Goal: Information Seeking & Learning: Compare options

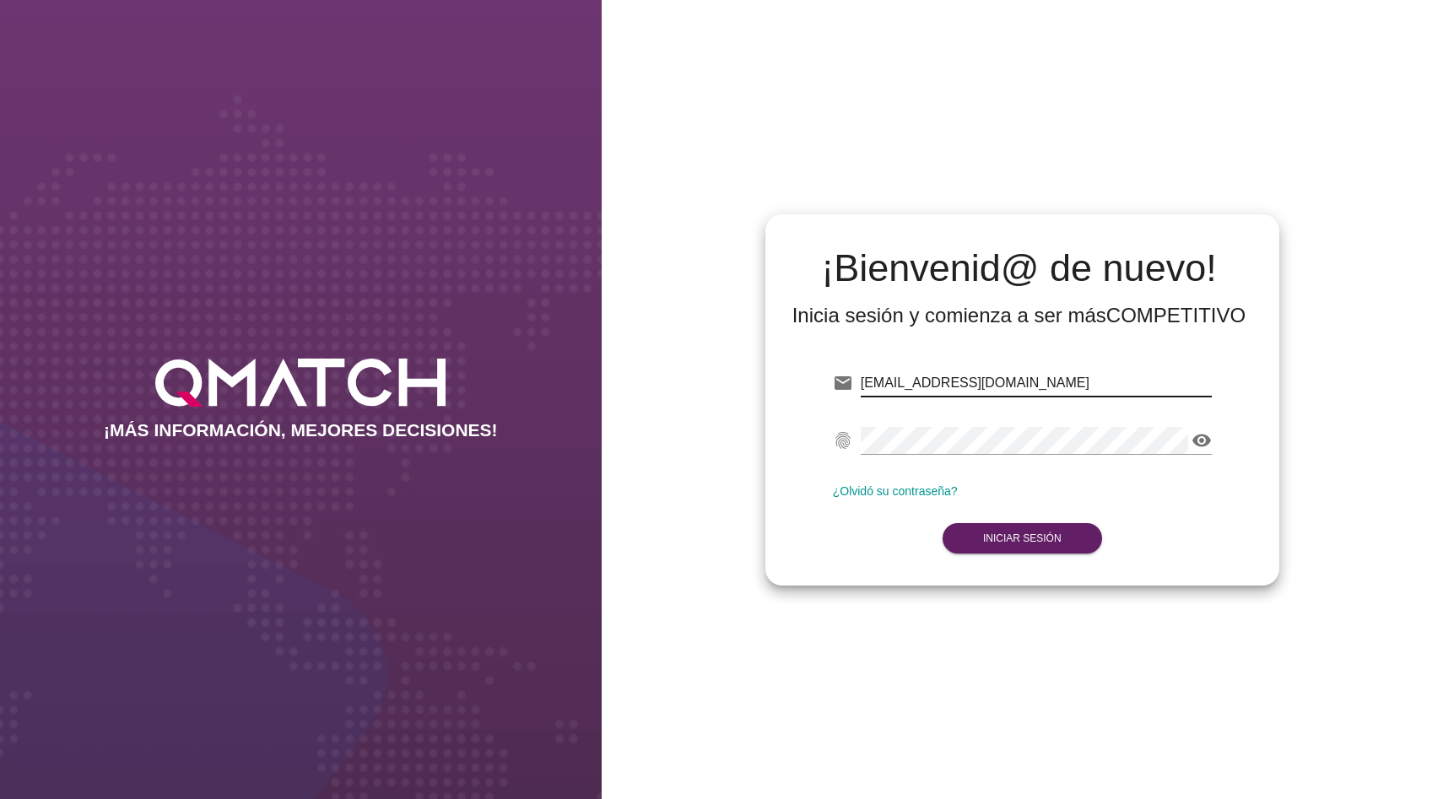
type input "[EMAIL_ADDRESS][DOMAIN_NAME]"
click at [1094, 692] on div "¡Bienvenid@ de nuevo! Inicia sesión y comienza a ser más COMPETITIVO email [EMA…" at bounding box center [1023, 399] width 842 height 799
click at [1060, 551] on button "Iniciar Sesión" at bounding box center [1021, 538] width 159 height 30
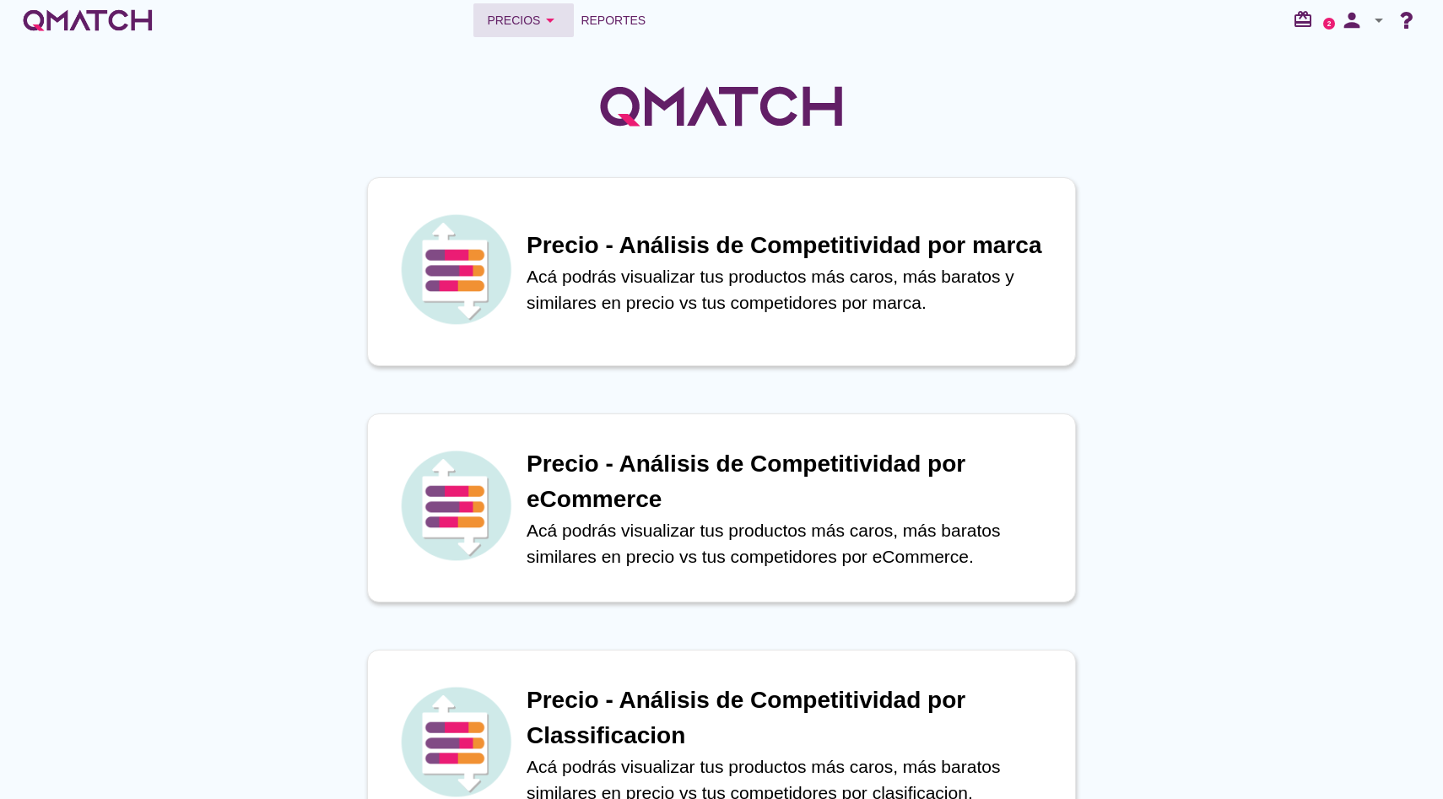
drag, startPoint x: 516, startPoint y: 16, endPoint x: 538, endPoint y: 40, distance: 32.9
click at [516, 16] on div "Precios arrow_drop_down" at bounding box center [523, 20] width 73 height 20
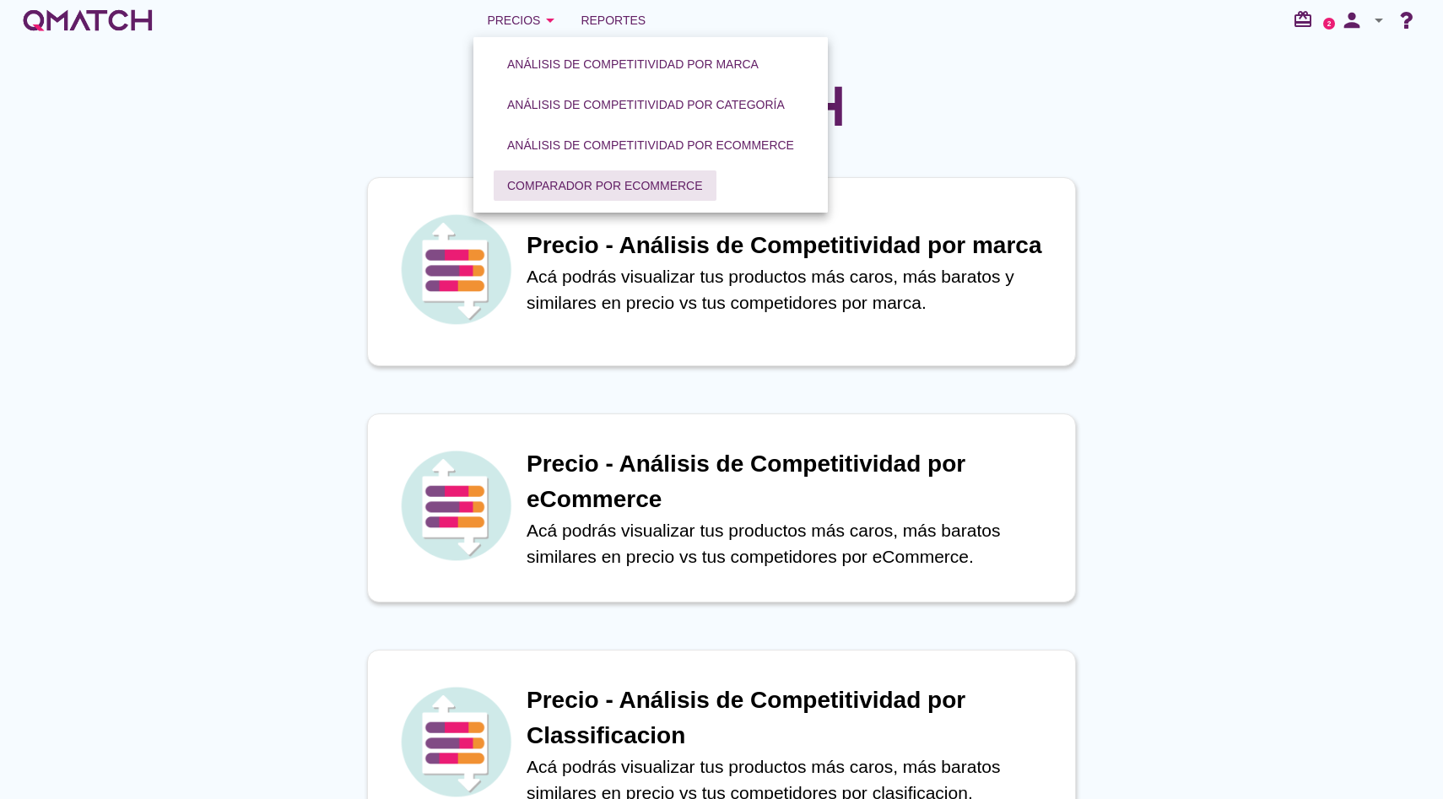
click at [622, 191] on div "Comparador por eCommerce" at bounding box center [605, 186] width 196 height 18
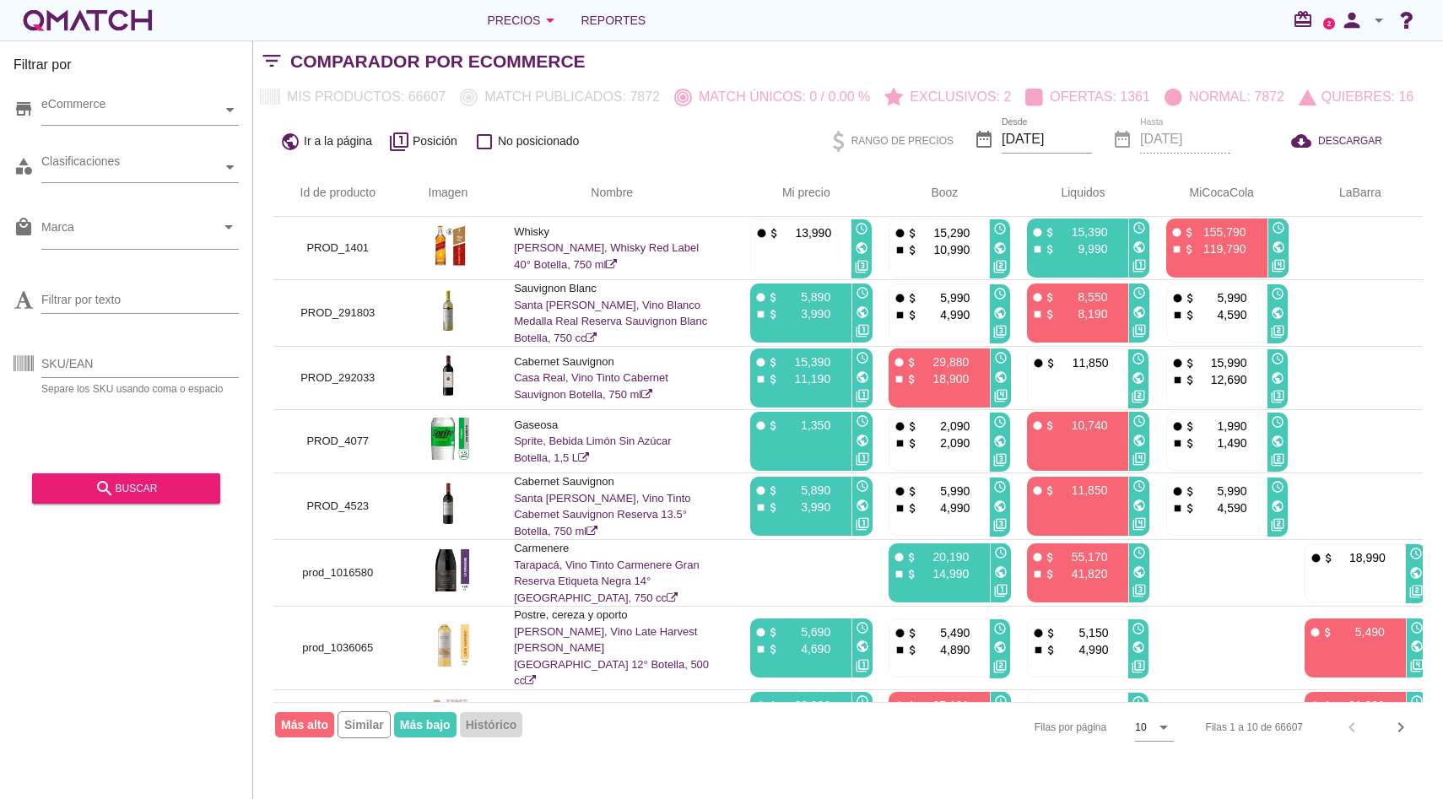
click at [1381, 27] on icon "arrow_drop_down" at bounding box center [1378, 20] width 20 height 20
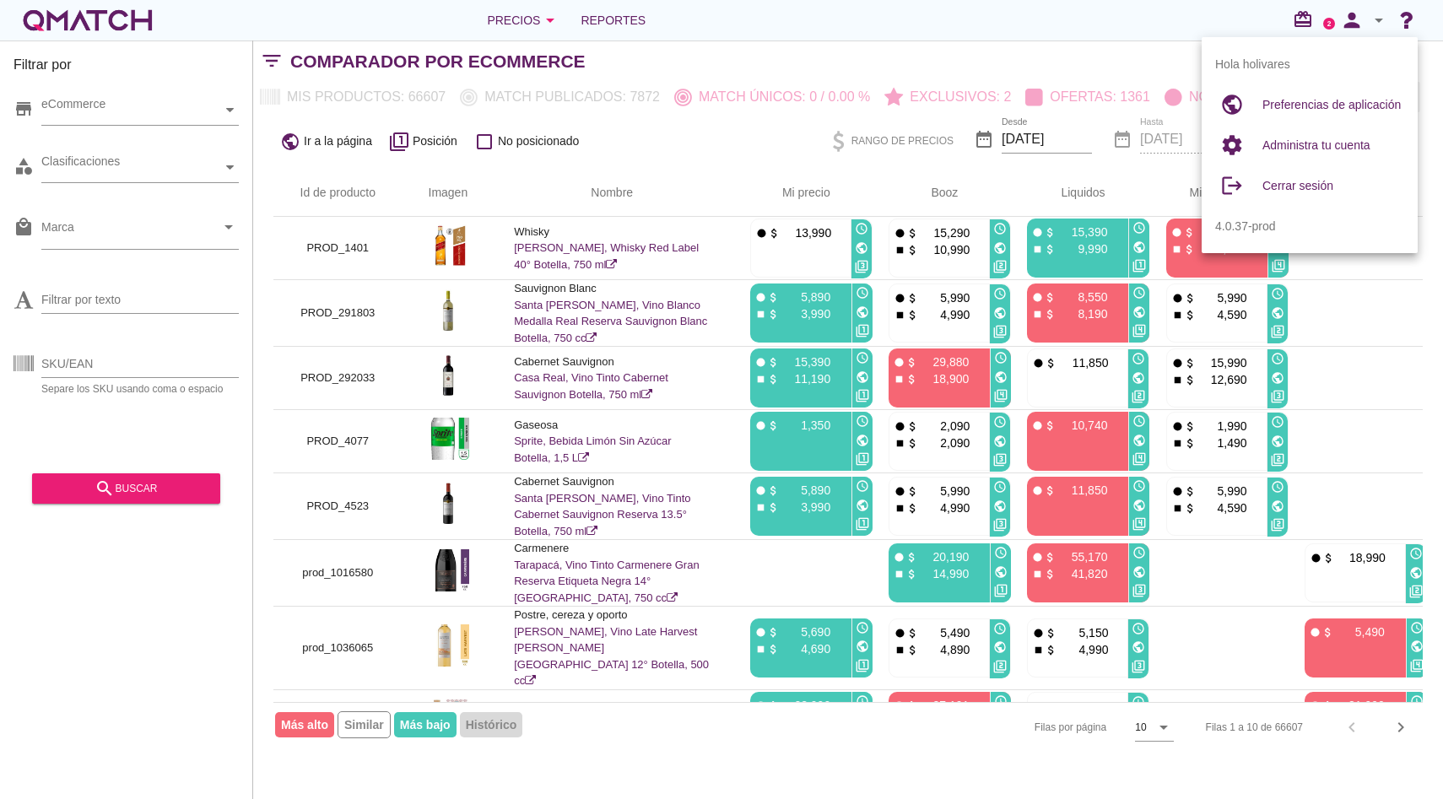
click at [1335, 102] on span "Preferencias de aplicación" at bounding box center [1331, 104] width 138 height 13
radio input "true"
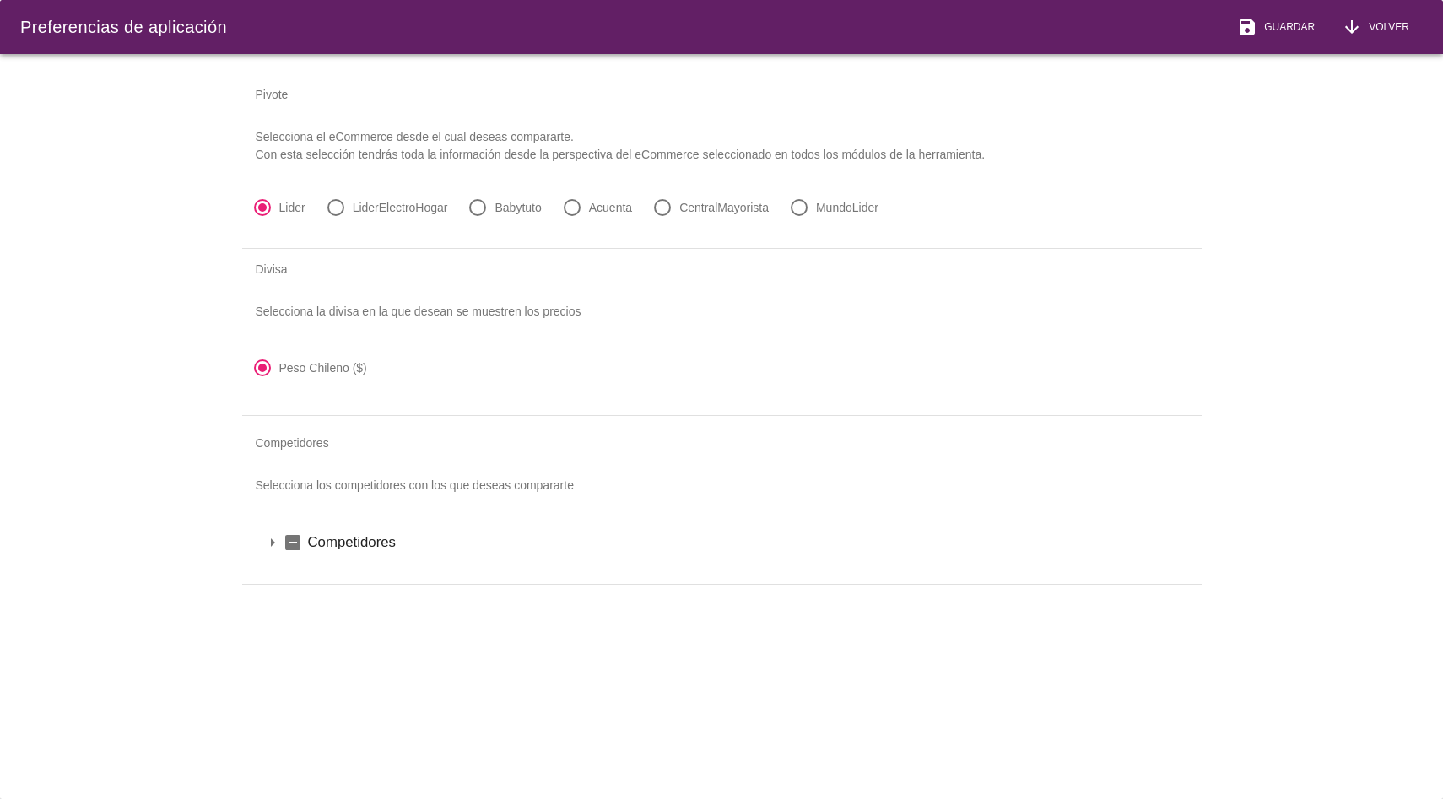
click at [283, 542] on icon "indeterminate_check_box" at bounding box center [293, 542] width 20 height 20
click at [275, 546] on icon "arrow_drop_down" at bounding box center [272, 542] width 20 height 20
click at [296, 567] on icon "arrow_drop_down" at bounding box center [294, 571] width 20 height 20
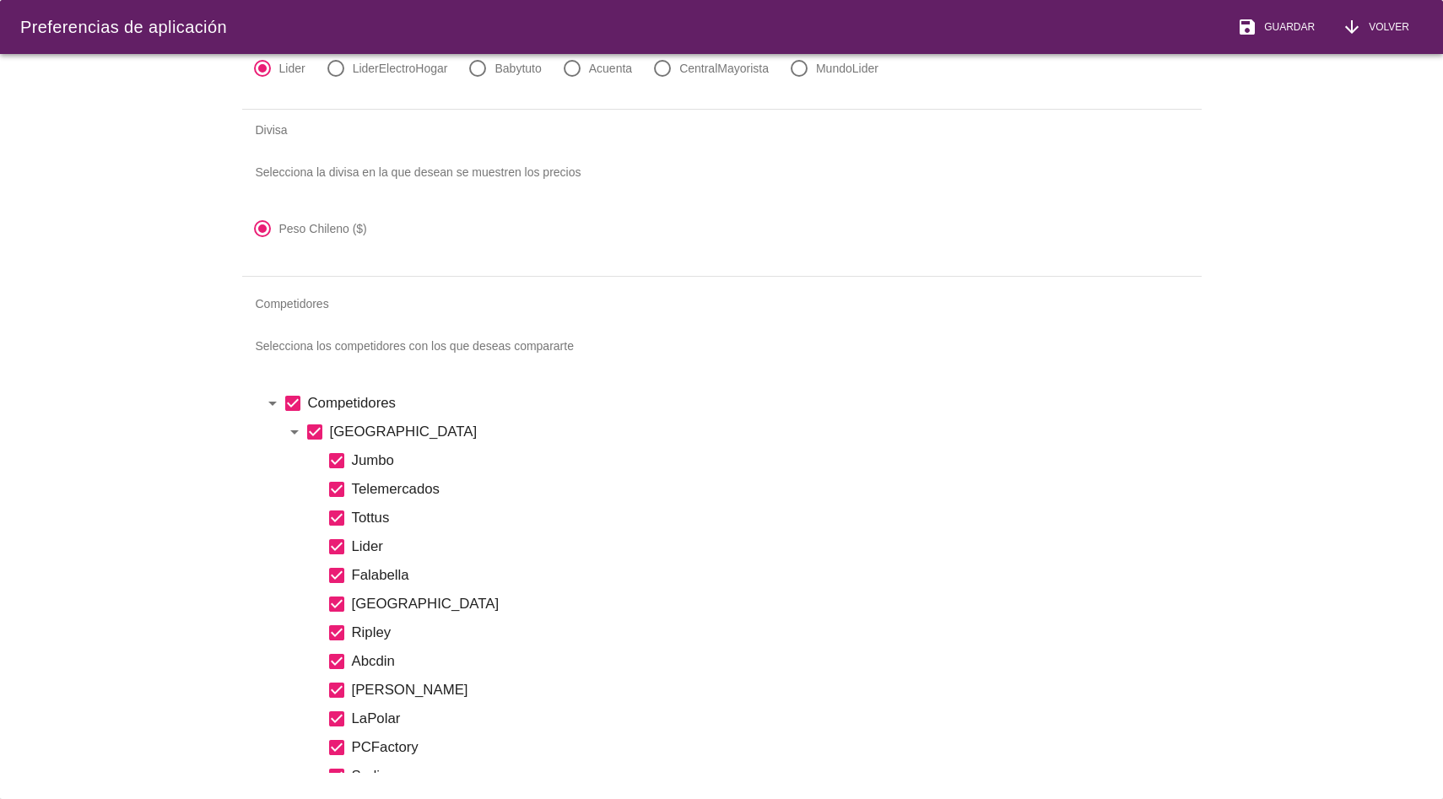
scroll to position [170, 0]
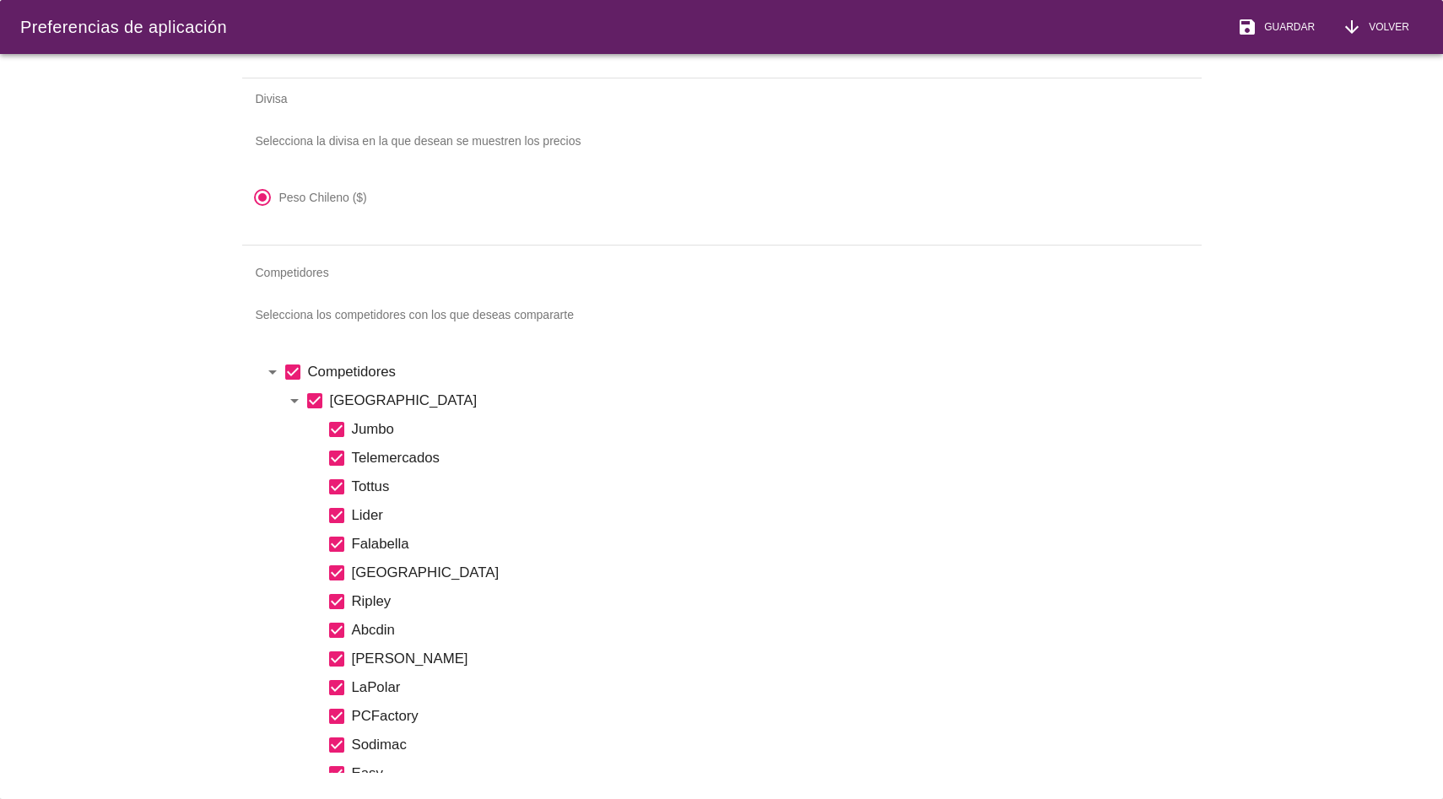
click at [317, 398] on icon "check_box" at bounding box center [315, 401] width 20 height 20
click at [316, 398] on icon "check_box_outline_blank" at bounding box center [315, 401] width 20 height 20
click at [316, 402] on icon "check_box" at bounding box center [315, 401] width 20 height 20
click at [316, 402] on icon "check_box_outline_blank" at bounding box center [315, 401] width 20 height 20
click at [316, 402] on icon "check_box" at bounding box center [315, 401] width 20 height 20
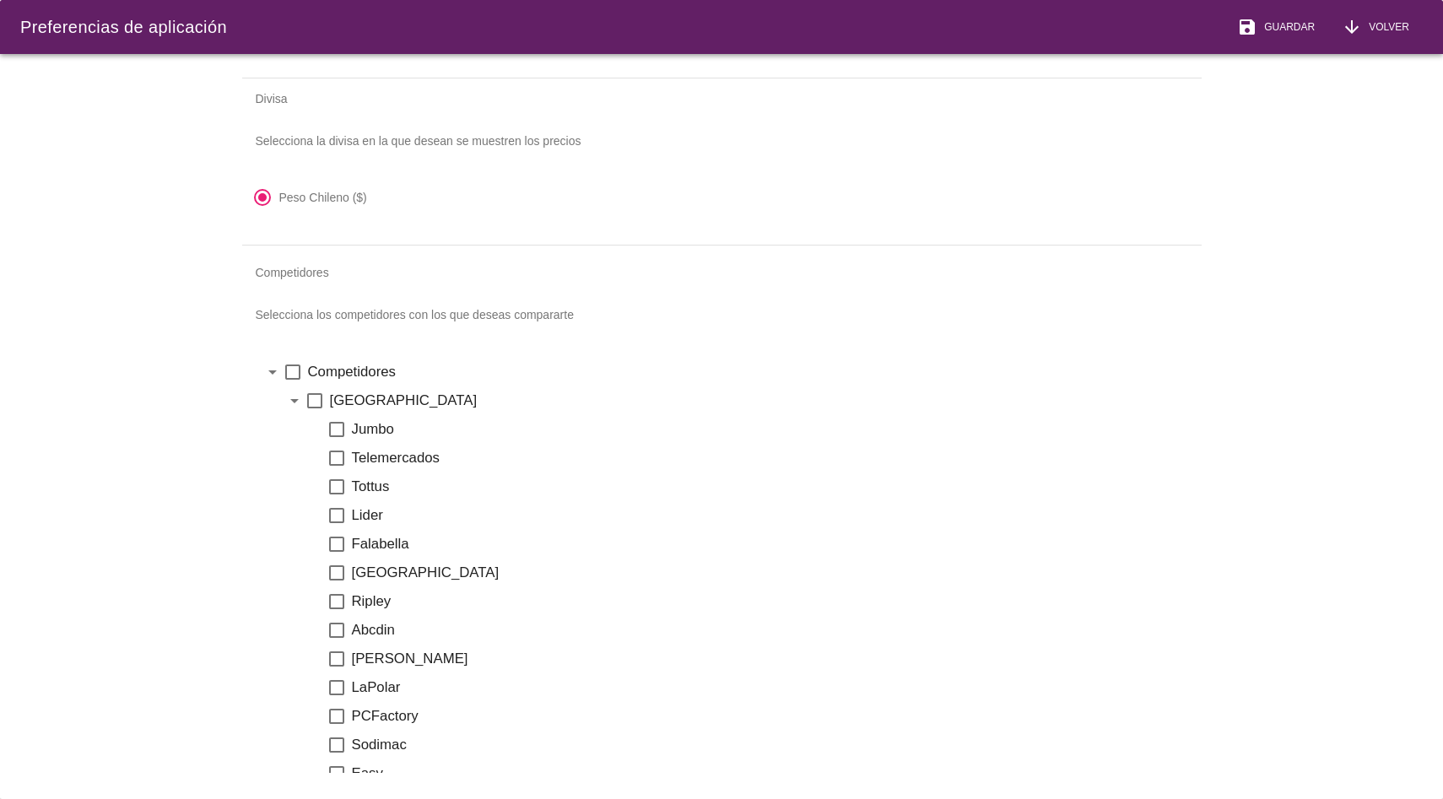
click at [340, 430] on icon "check_box_outline_blank" at bounding box center [336, 429] width 20 height 20
click at [337, 488] on icon "check_box_outline_blank" at bounding box center [336, 487] width 20 height 20
click at [338, 523] on icon "check_box_outline_blank" at bounding box center [336, 515] width 20 height 20
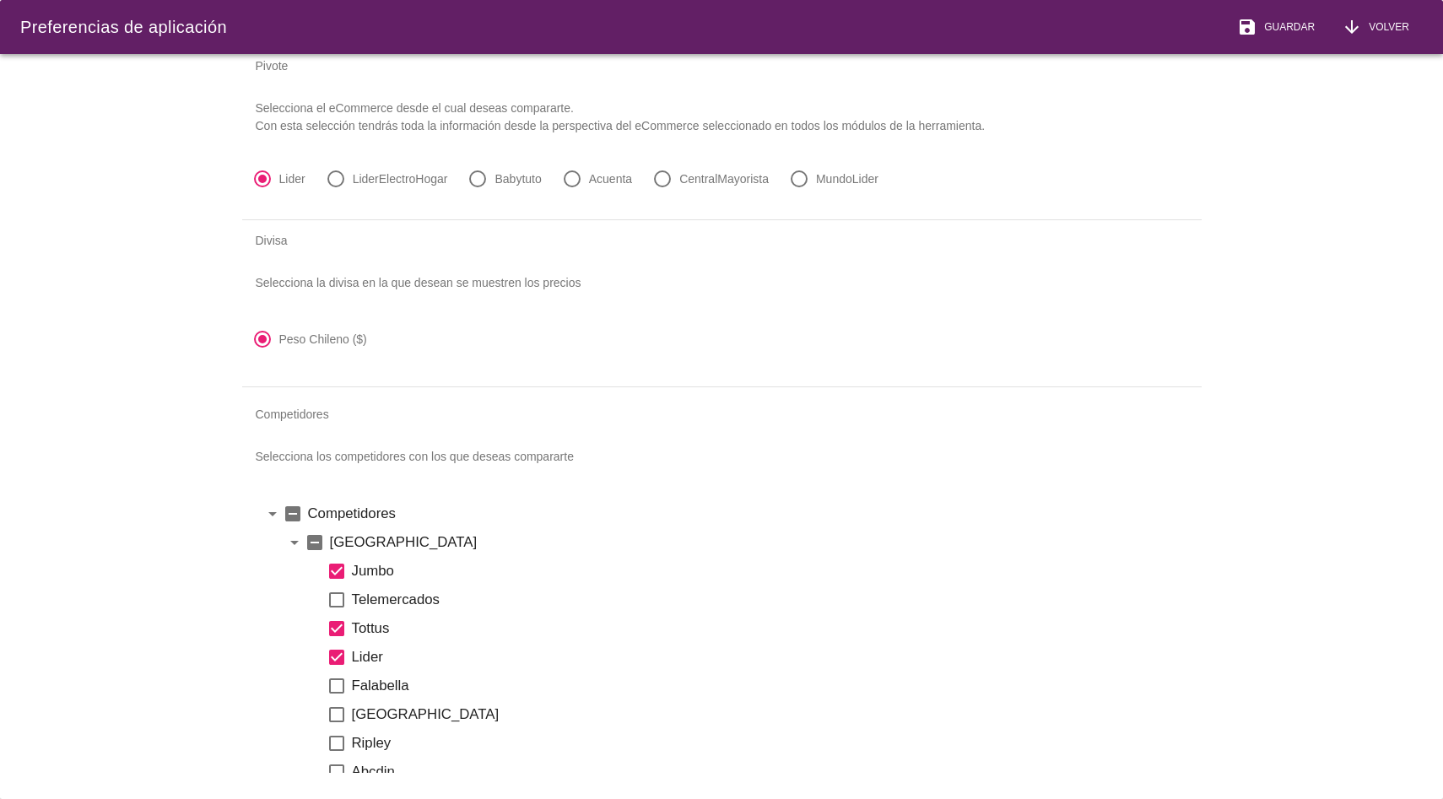
scroll to position [32, 0]
click at [461, 419] on div "Competidores" at bounding box center [721, 411] width 959 height 40
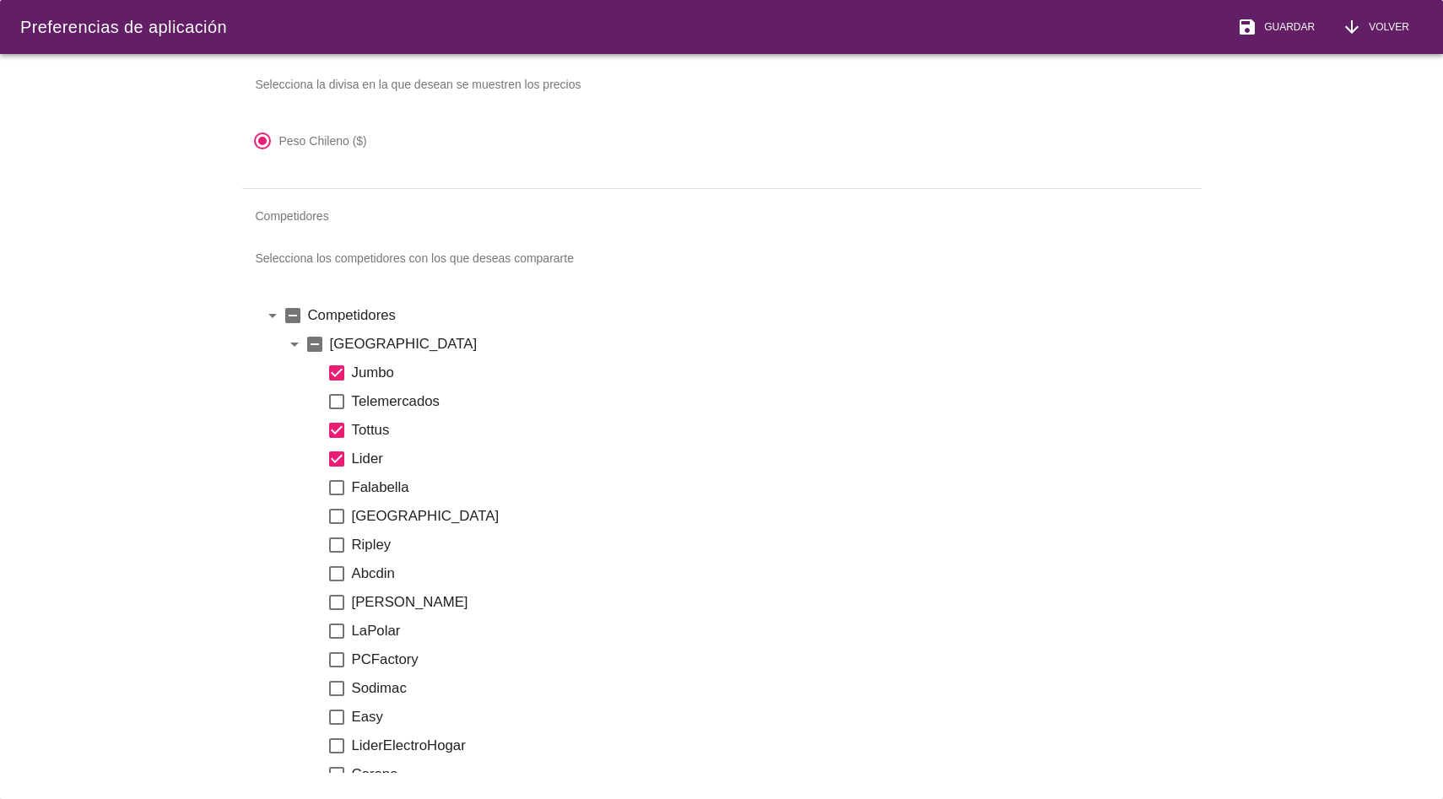
scroll to position [228, 0]
click at [1296, 42] on button "save Guardar" at bounding box center [1275, 27] width 105 height 54
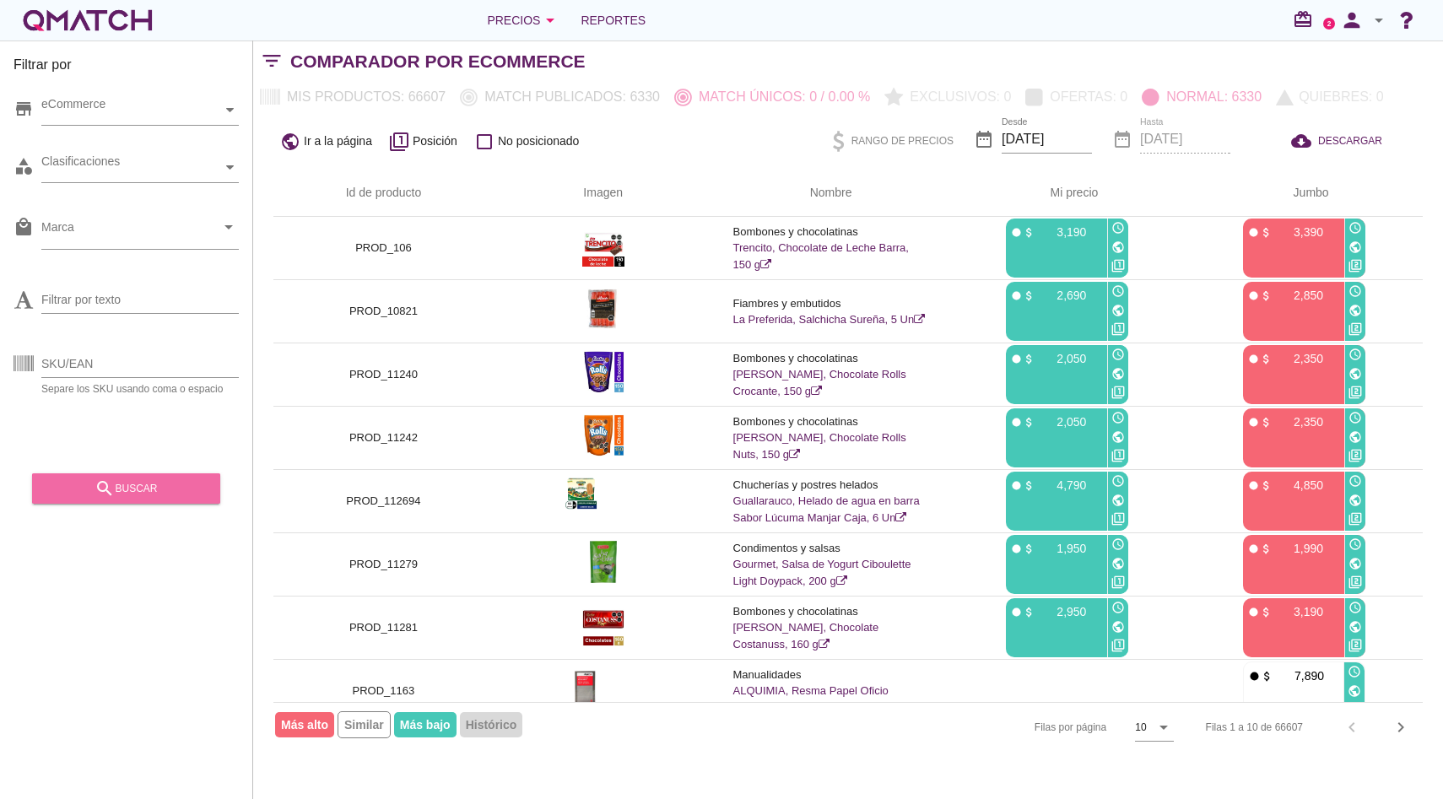
click at [184, 483] on div "search buscar" at bounding box center [126, 488] width 161 height 20
click at [1356, 25] on icon "person" at bounding box center [1352, 20] width 34 height 24
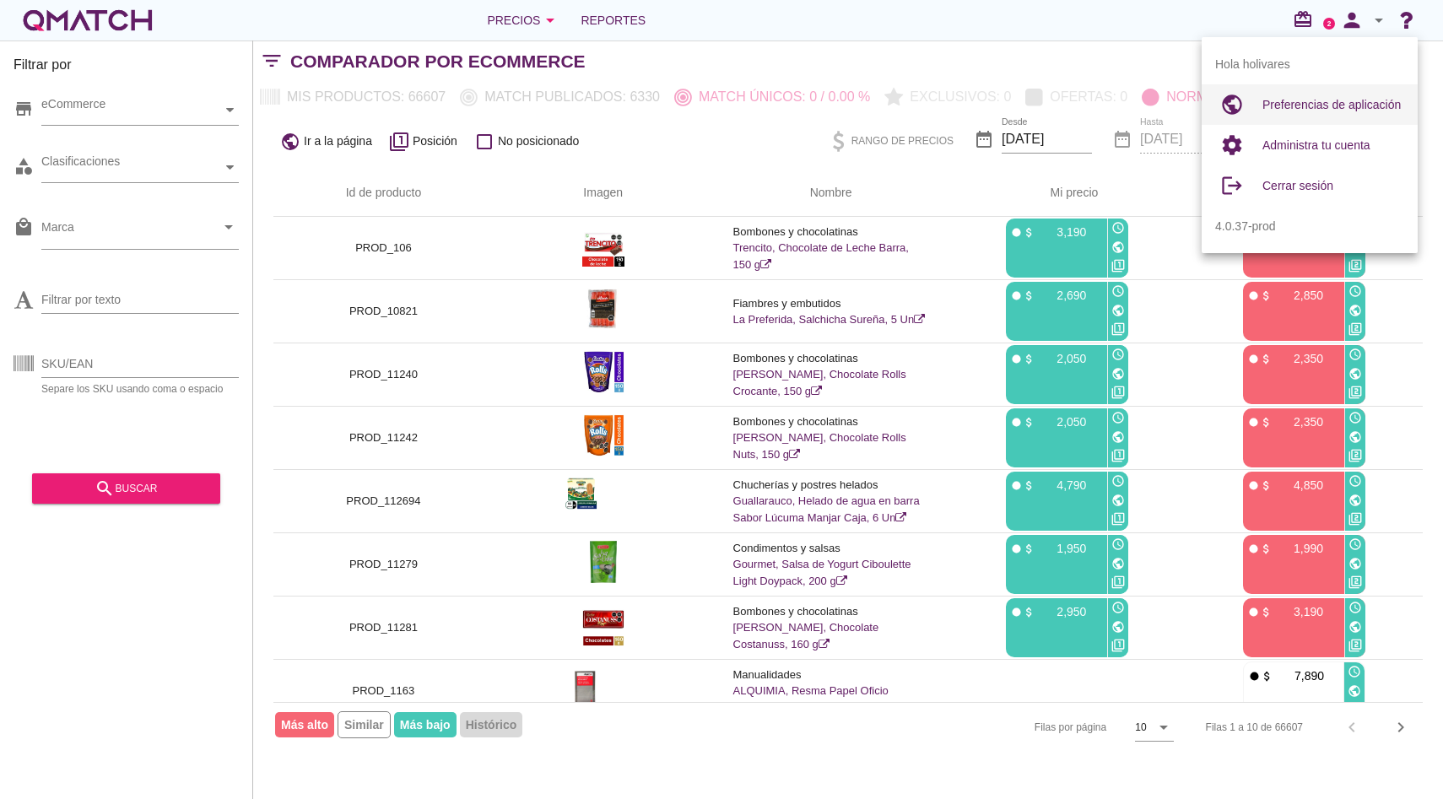
click at [1352, 111] on span "Preferencias de aplicación" at bounding box center [1331, 104] width 138 height 13
radio input "true"
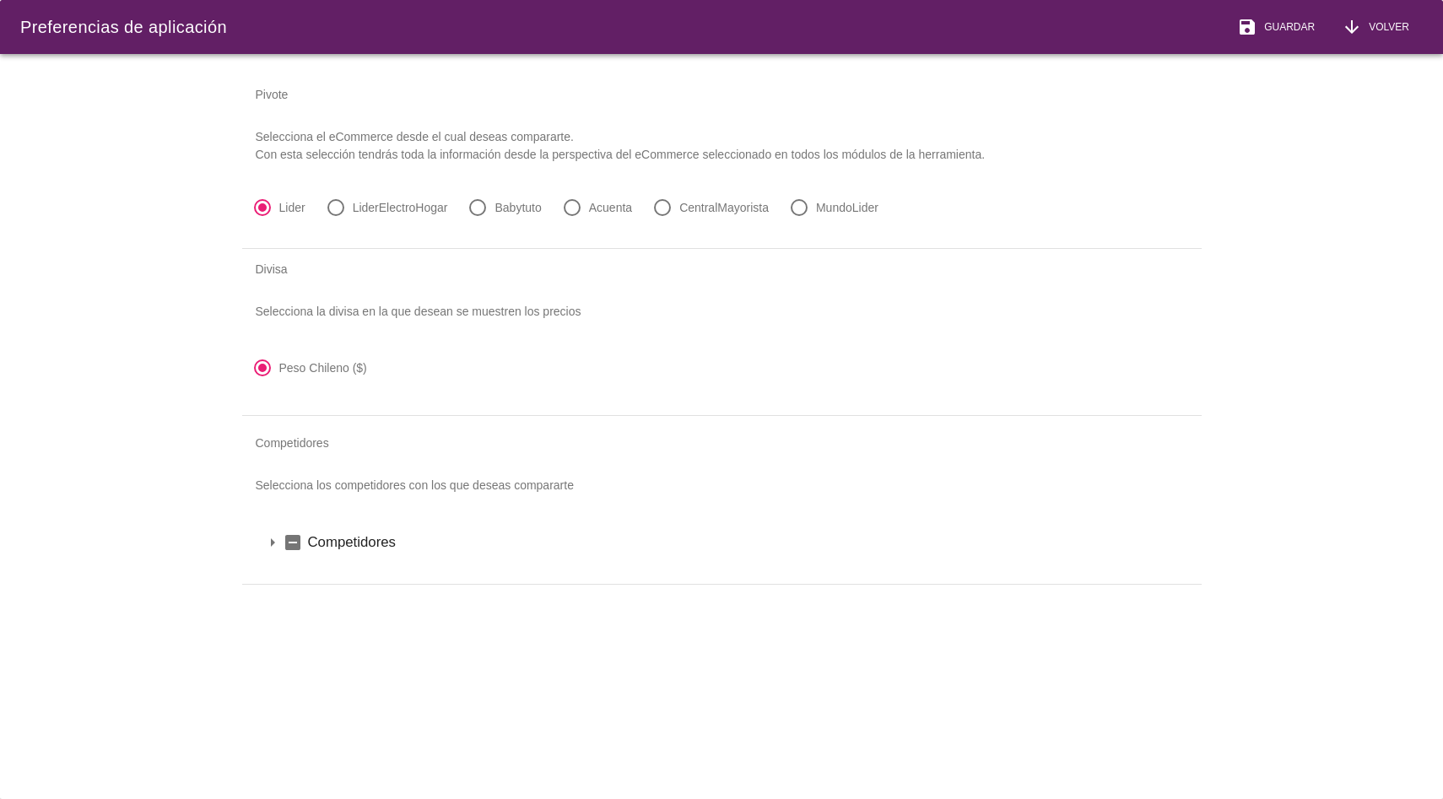
click at [295, 544] on icon "indeterminate_check_box" at bounding box center [293, 542] width 20 height 20
click at [1300, 19] on span "Guardar" at bounding box center [1285, 26] width 57 height 15
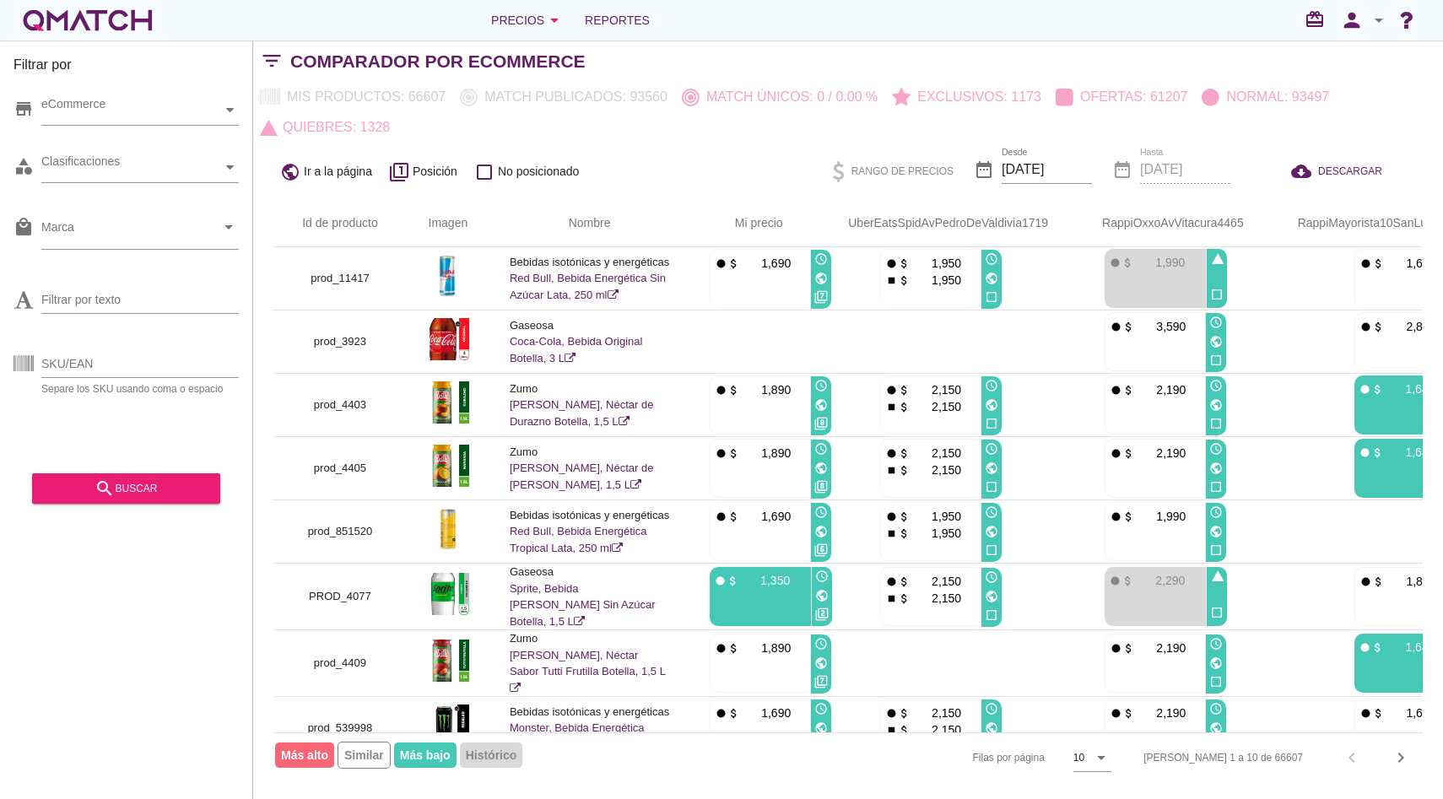
click at [149, 27] on div "white-qmatch-logo" at bounding box center [87, 20] width 135 height 34
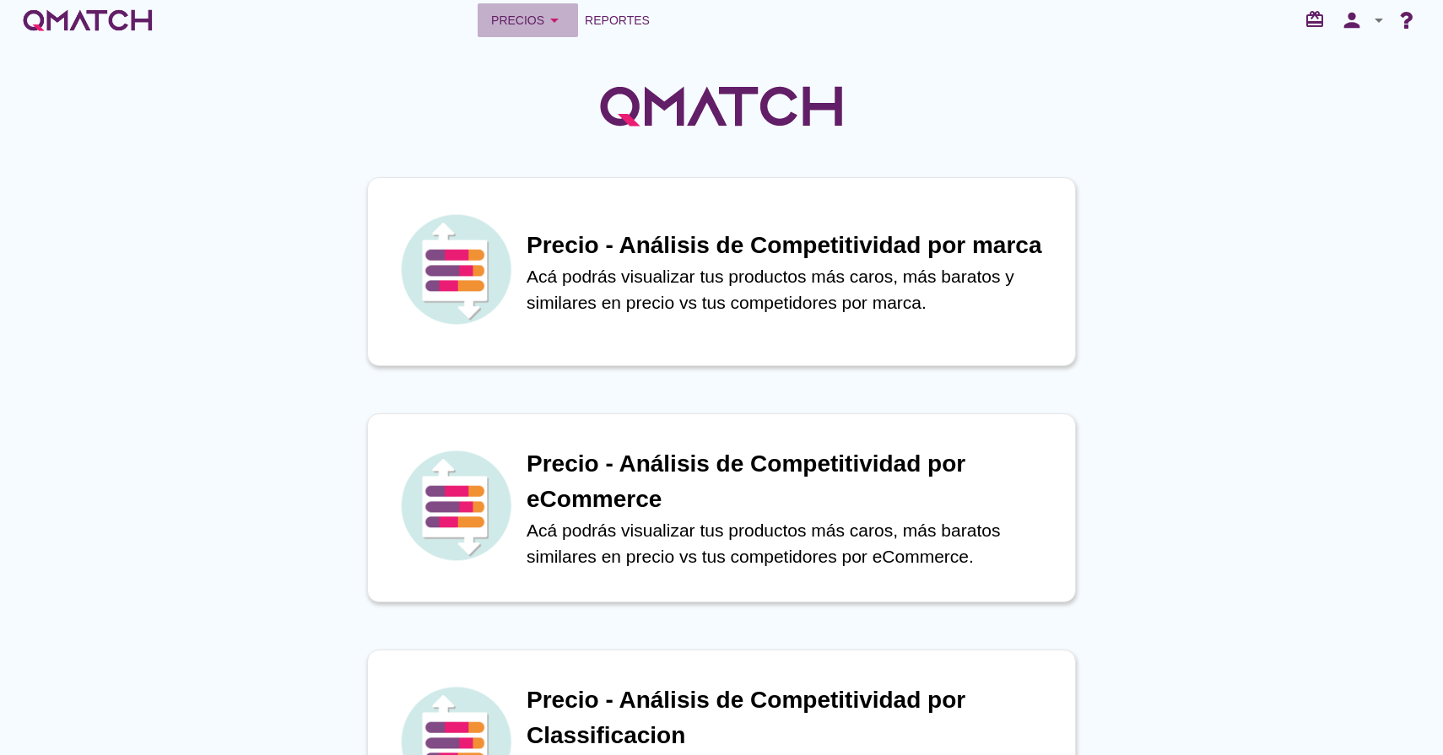
click at [504, 24] on div "Precios arrow_drop_down" at bounding box center [527, 20] width 73 height 20
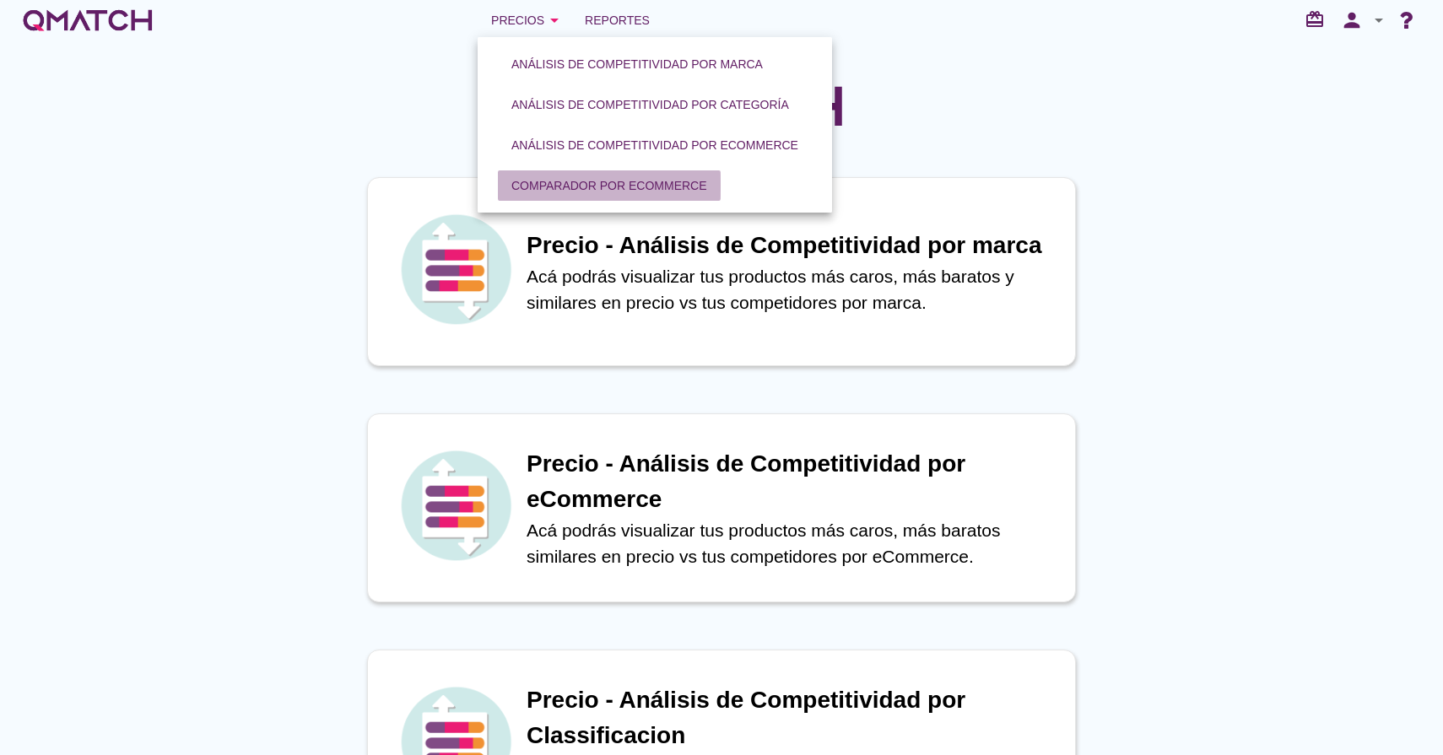
click at [566, 195] on button "Comparador por eCommerce" at bounding box center [609, 185] width 223 height 30
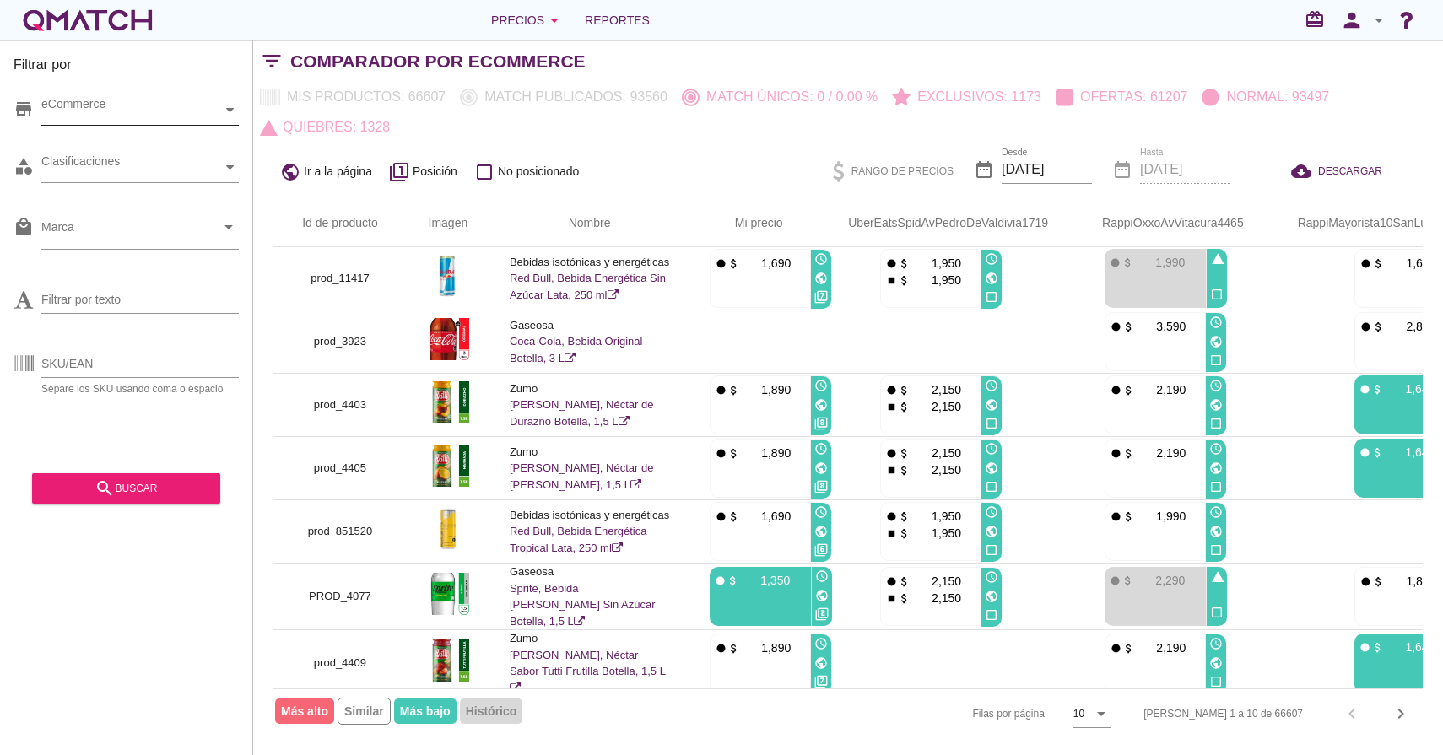
click at [233, 115] on div at bounding box center [230, 110] width 17 height 30
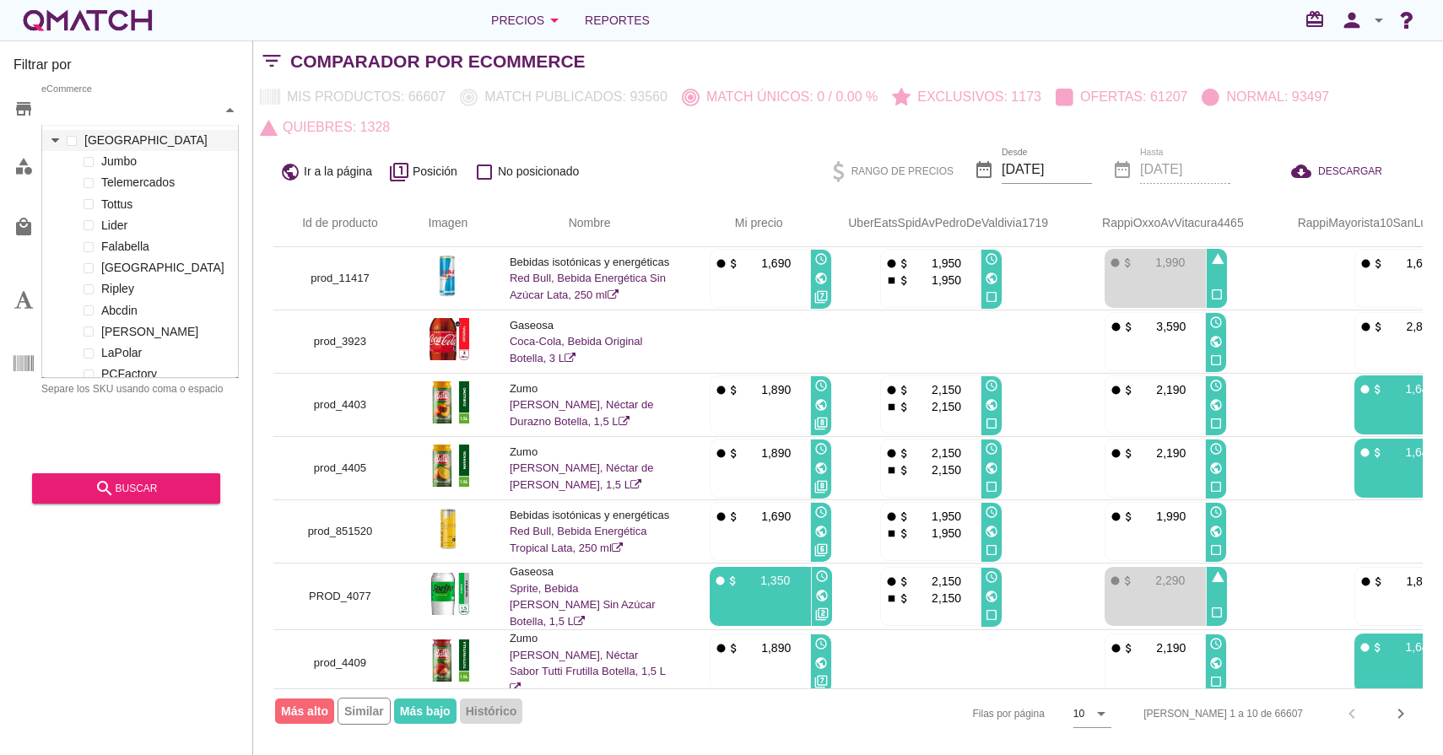
scroll to position [251, 196]
click at [53, 147] on div at bounding box center [54, 140] width 17 height 21
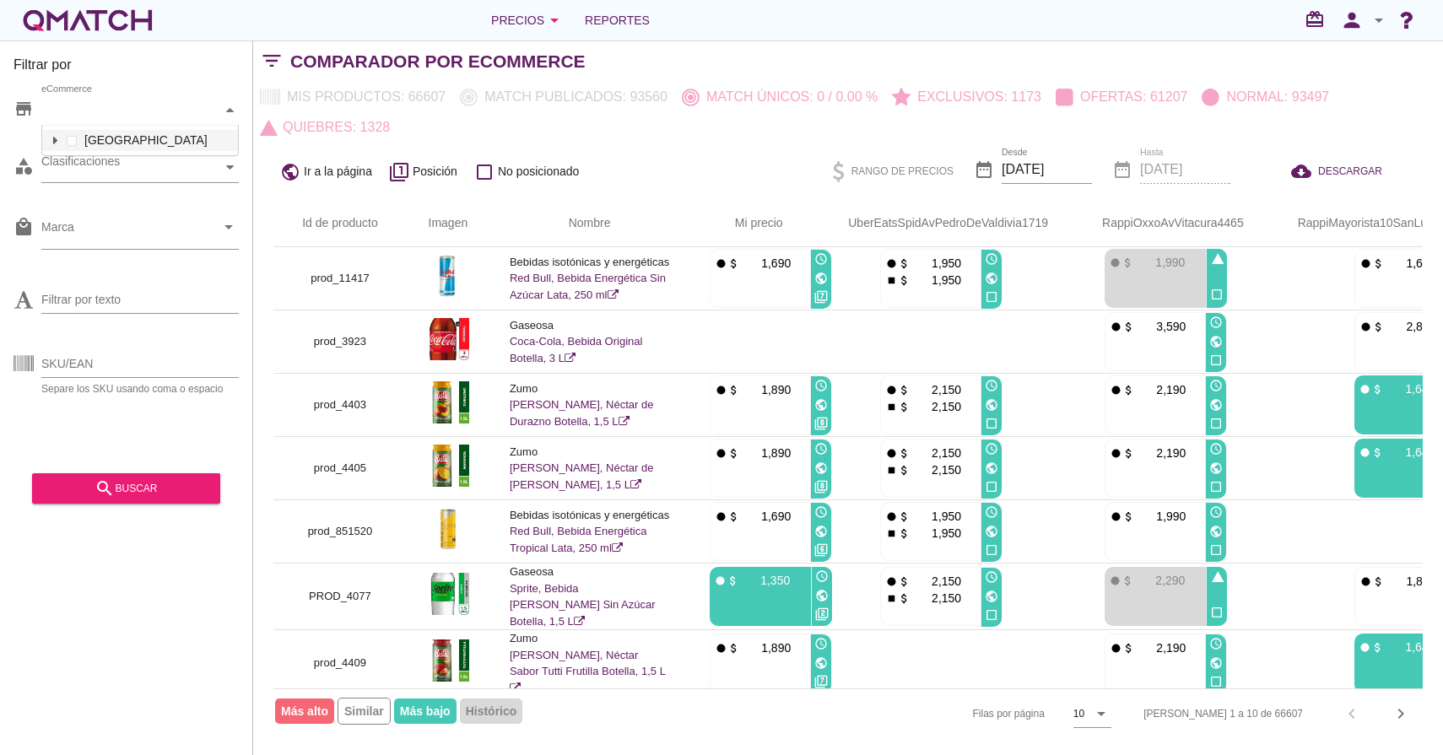
scroll to position [33, 199]
click at [56, 144] on div at bounding box center [54, 140] width 17 height 21
click at [85, 198] on div "store eCommerce category Clasificaciones local_mall Marca arrow_drop_down Filtr…" at bounding box center [125, 272] width 225 height 380
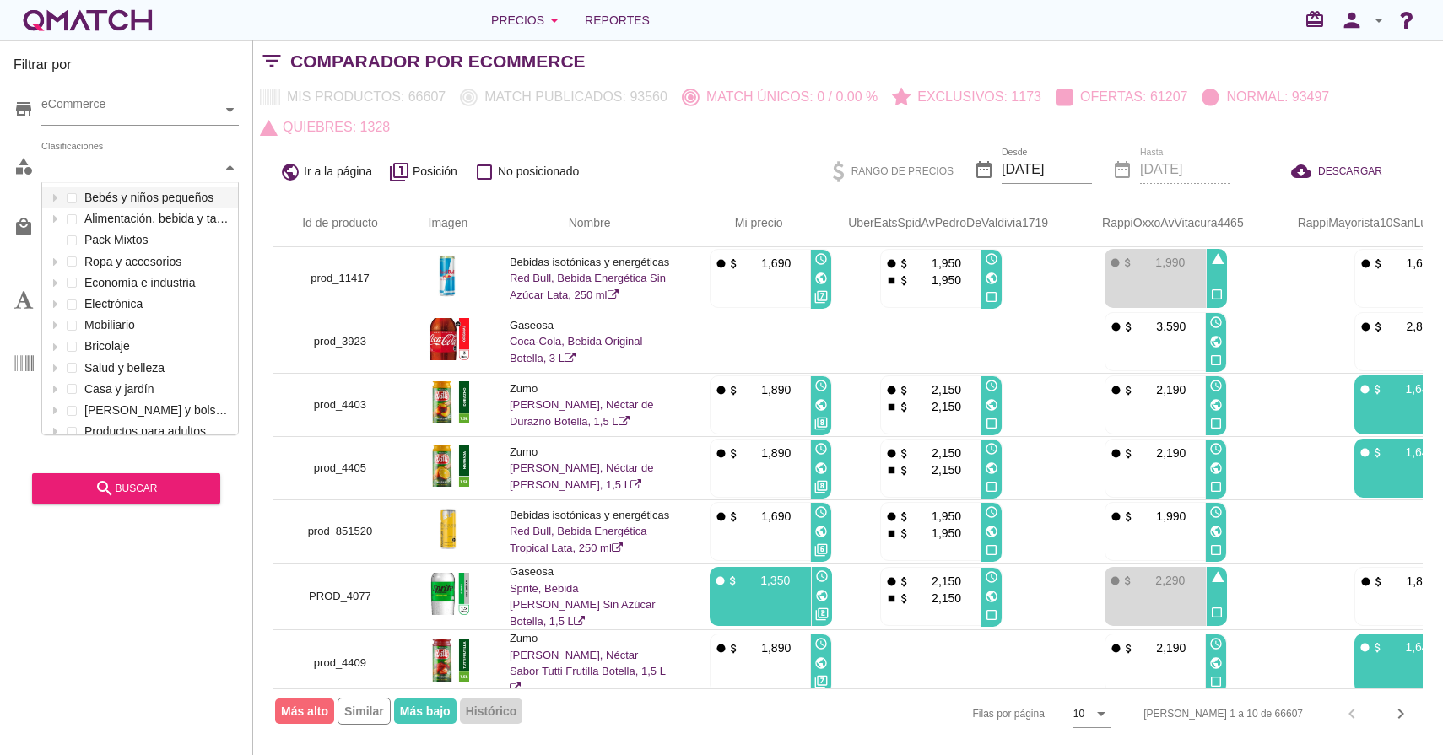
click at [213, 165] on div "Clasificaciones" at bounding box center [131, 168] width 181 height 18
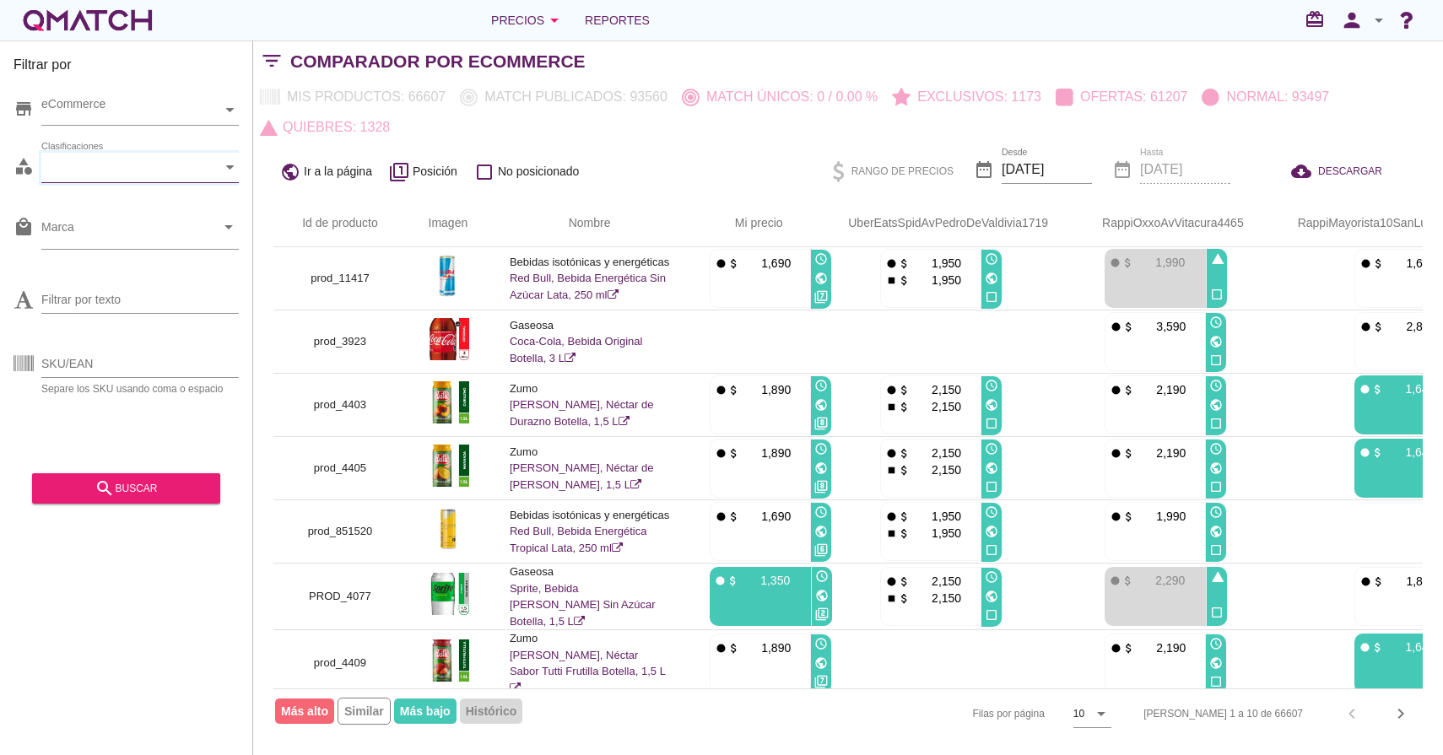
click at [94, 200] on div "store eCommerce category Clasificaciones local_mall Marca arrow_drop_down Filtr…" at bounding box center [125, 272] width 225 height 380
click at [219, 229] on icon "arrow_drop_down" at bounding box center [229, 227] width 20 height 20
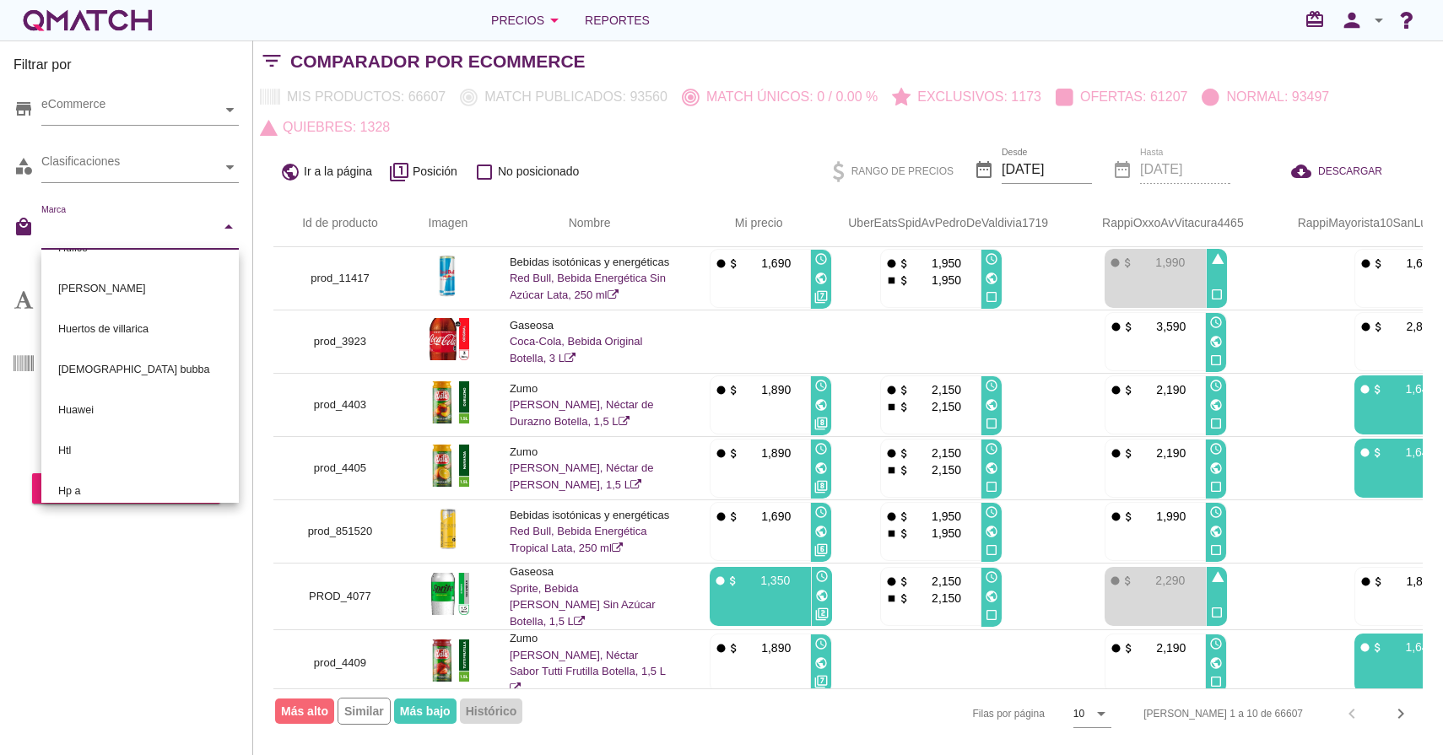
scroll to position [2057, 0]
click at [231, 230] on icon "arrow_drop_down" at bounding box center [229, 227] width 20 height 20
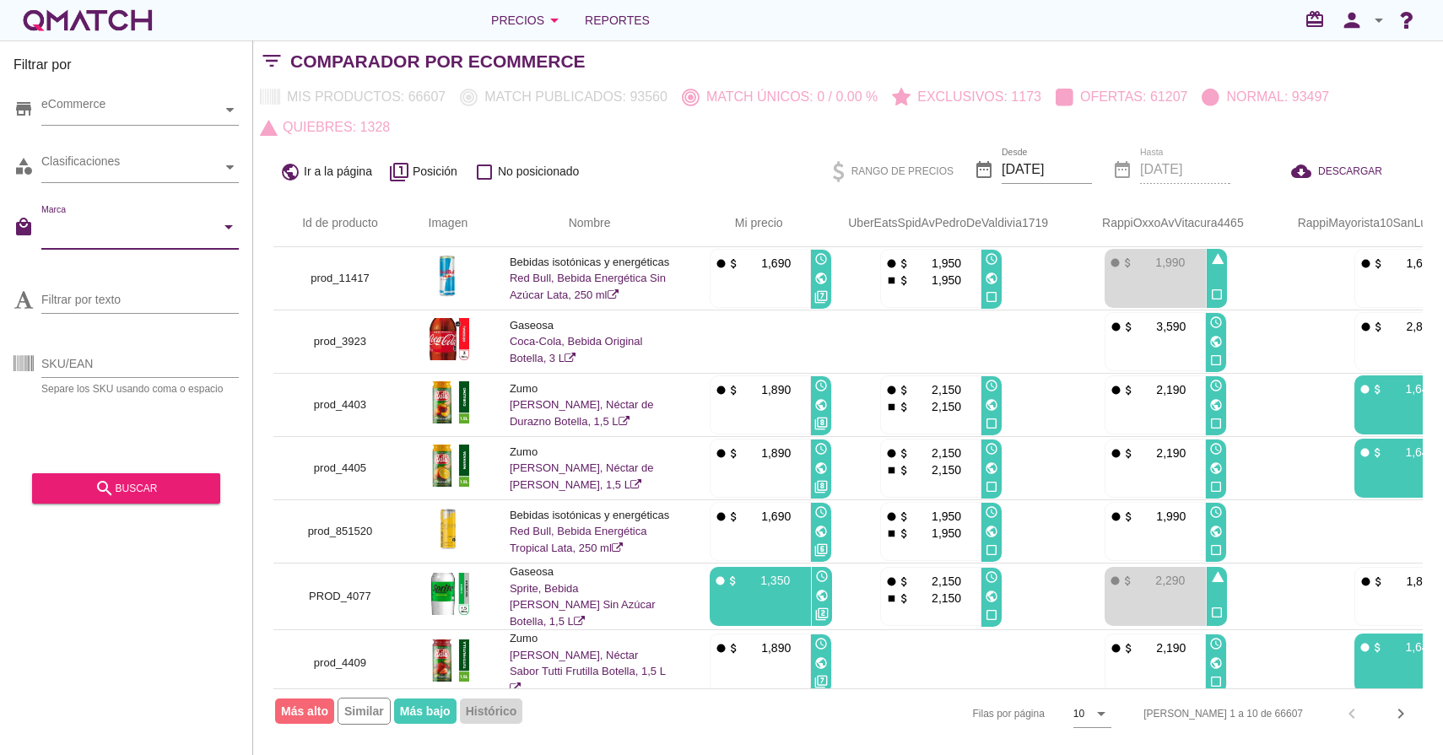
click at [213, 262] on div at bounding box center [139, 261] width 197 height 10
click at [101, 297] on input "Filtrar por texto" at bounding box center [139, 299] width 197 height 27
click at [67, 356] on input "SKU/EAN" at bounding box center [139, 363] width 197 height 27
click at [121, 358] on input "SKU/EAN" at bounding box center [139, 363] width 197 height 27
click at [113, 567] on div "Filtrar por store eCommerce category Clasificaciones local_mall Marca arrow_dro…" at bounding box center [126, 397] width 253 height 715
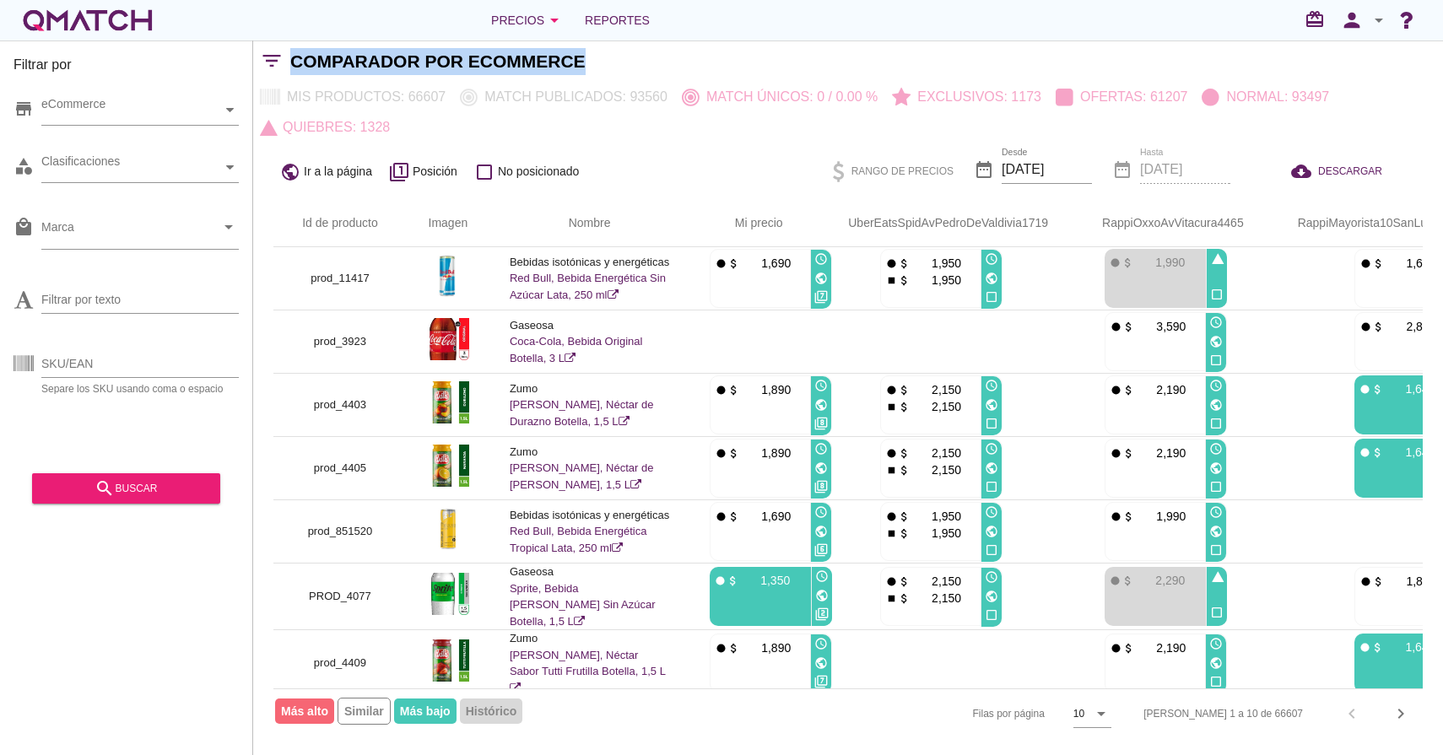
drag, startPoint x: 608, startPoint y: 56, endPoint x: 283, endPoint y: 52, distance: 324.8
click at [283, 52] on div "filter_list Comparador por eCommerce" at bounding box center [848, 61] width 1190 height 40
click at [687, 54] on div "Comparador por eCommerce" at bounding box center [866, 61] width 1152 height 40
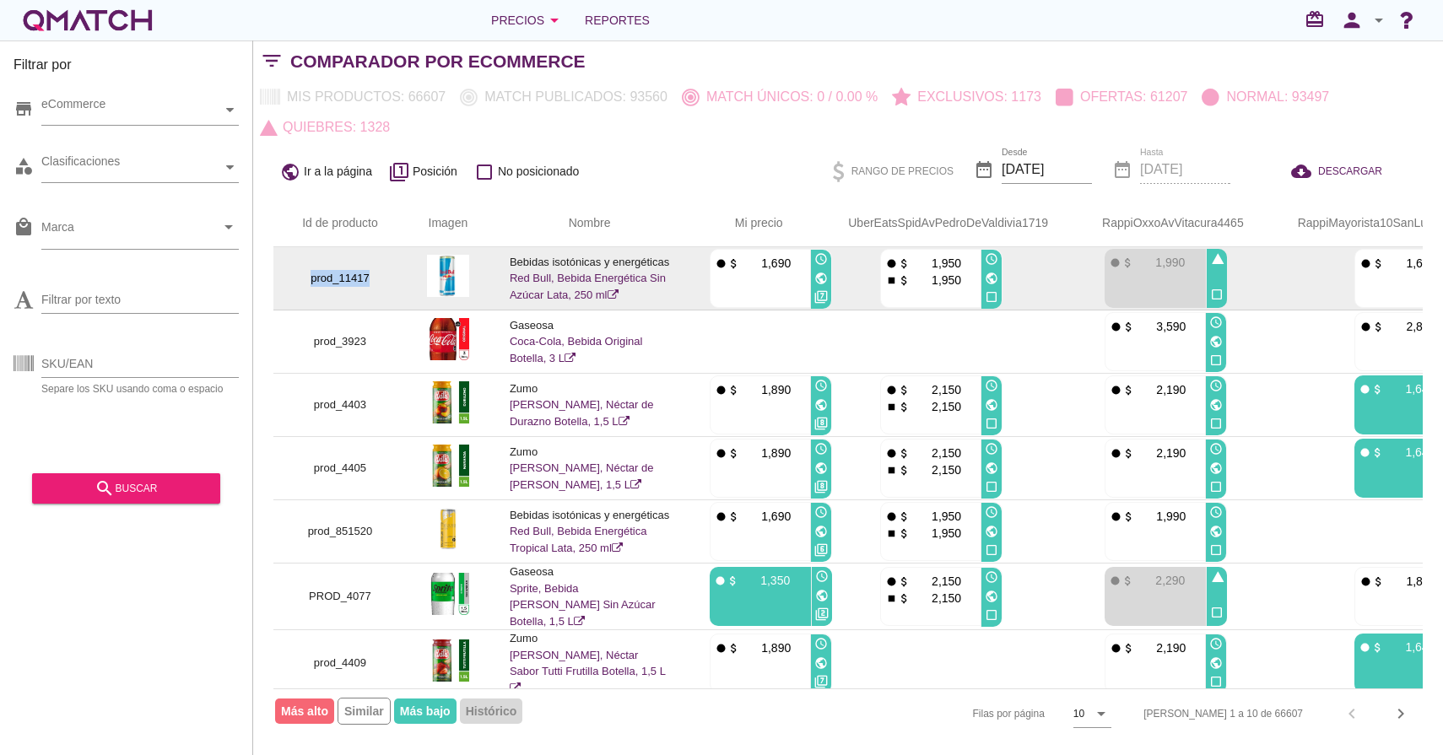
drag, startPoint x: 312, startPoint y: 279, endPoint x: 367, endPoint y: 279, distance: 54.8
click at [367, 279] on p "prod_11417" at bounding box center [340, 278] width 93 height 17
click at [449, 264] on img at bounding box center [448, 276] width 42 height 42
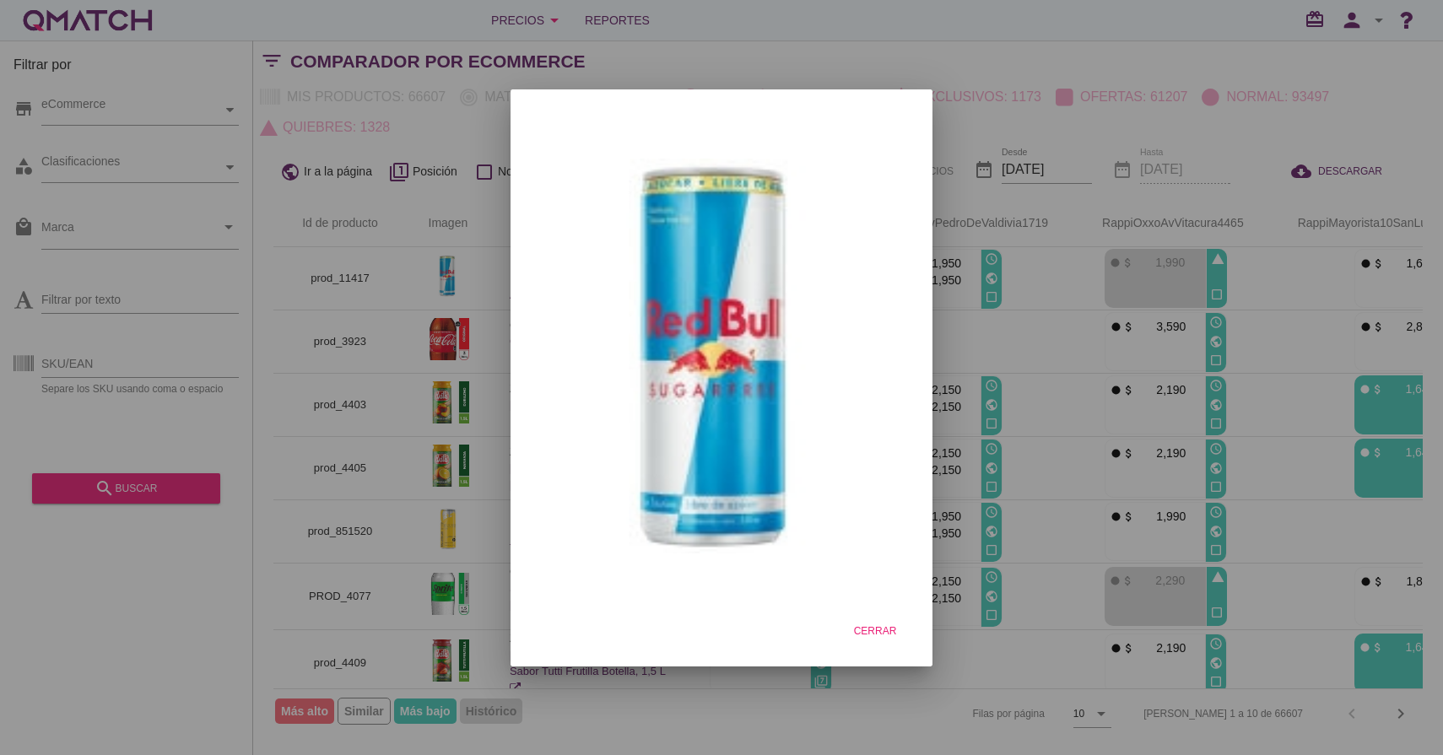
click at [424, 260] on div at bounding box center [721, 377] width 1443 height 755
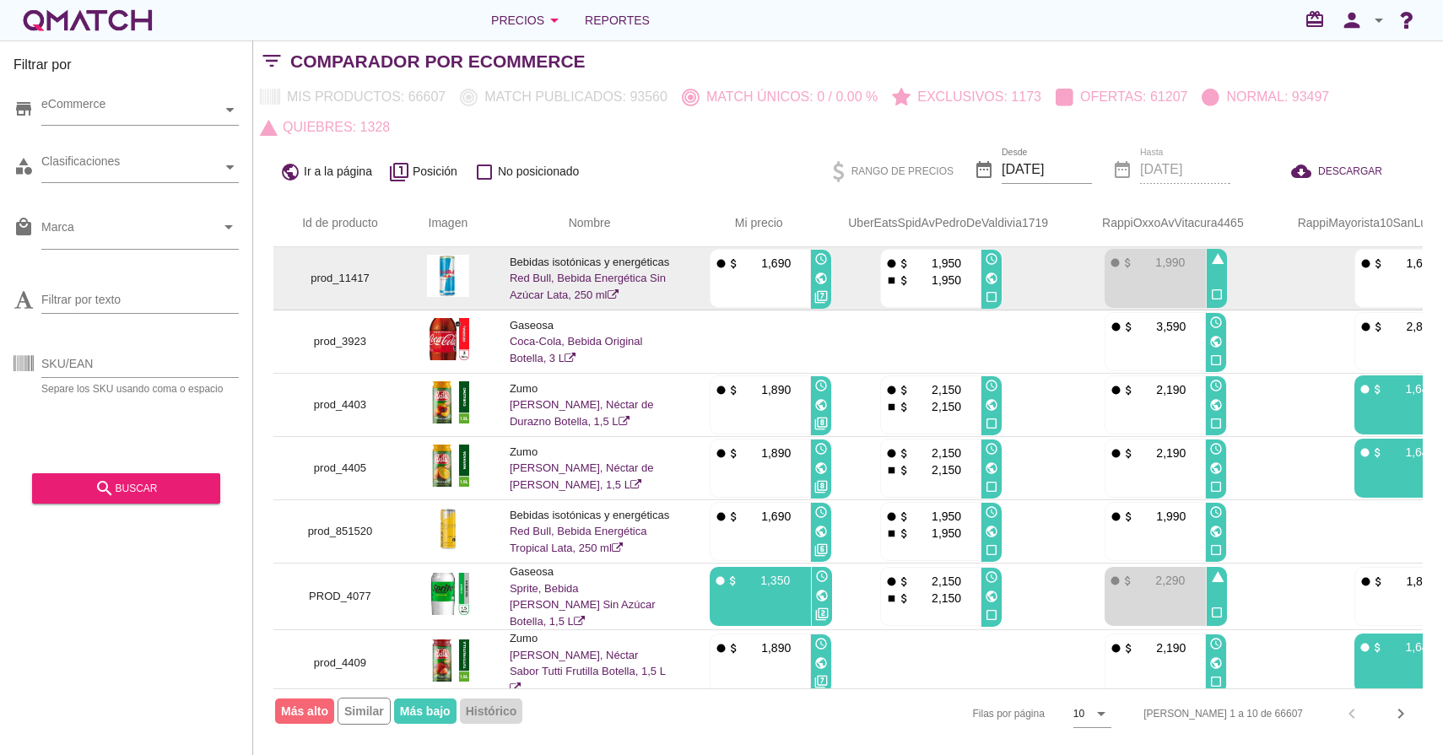
drag, startPoint x: 676, startPoint y: 260, endPoint x: 511, endPoint y: 258, distance: 164.5
click at [511, 257] on td "Bebidas isotónicas y energéticas Red Bull, Bebida Energética Sin Azúcar Lata, 2…" at bounding box center [589, 278] width 200 height 63
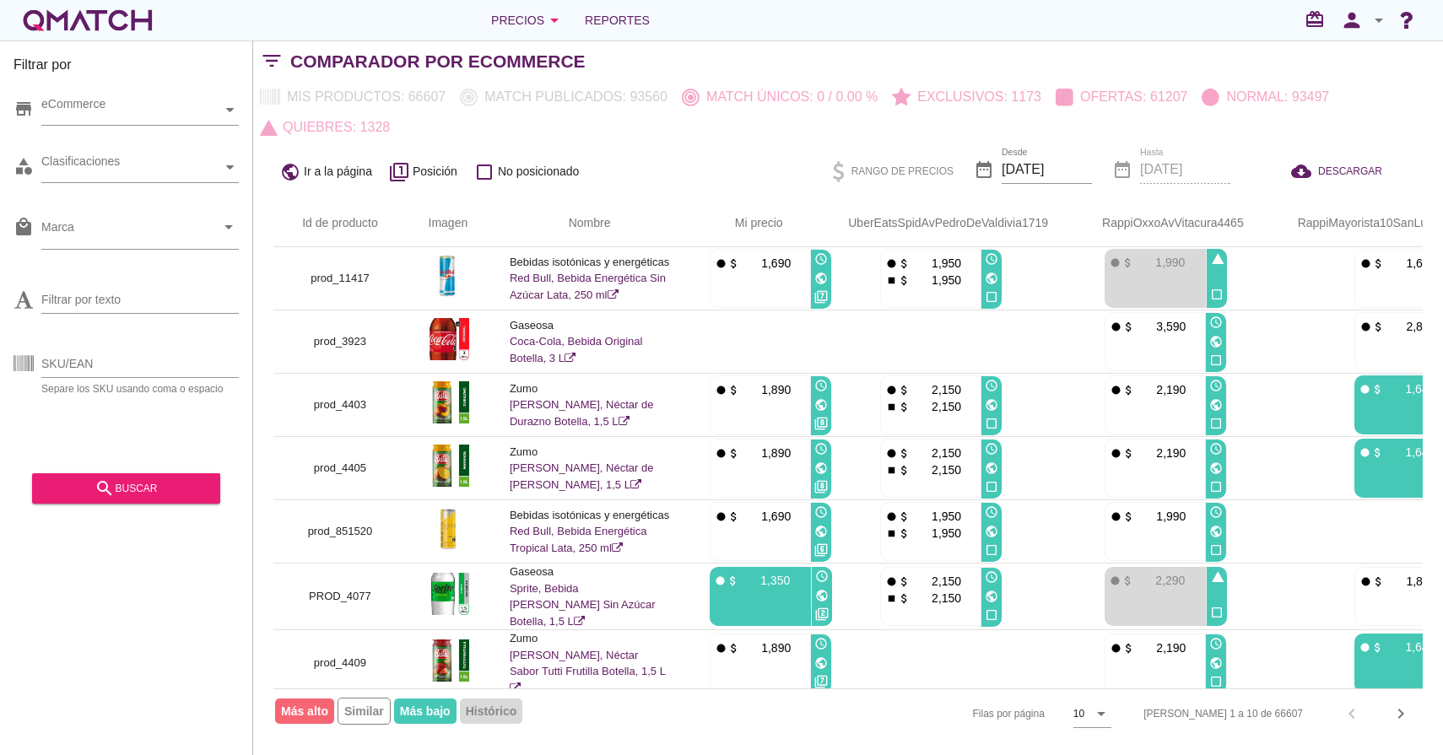
click at [758, 177] on div "public Ir a la página filter_1 Posición check_box_outline_blank No posicionado …" at bounding box center [848, 171] width 1190 height 57
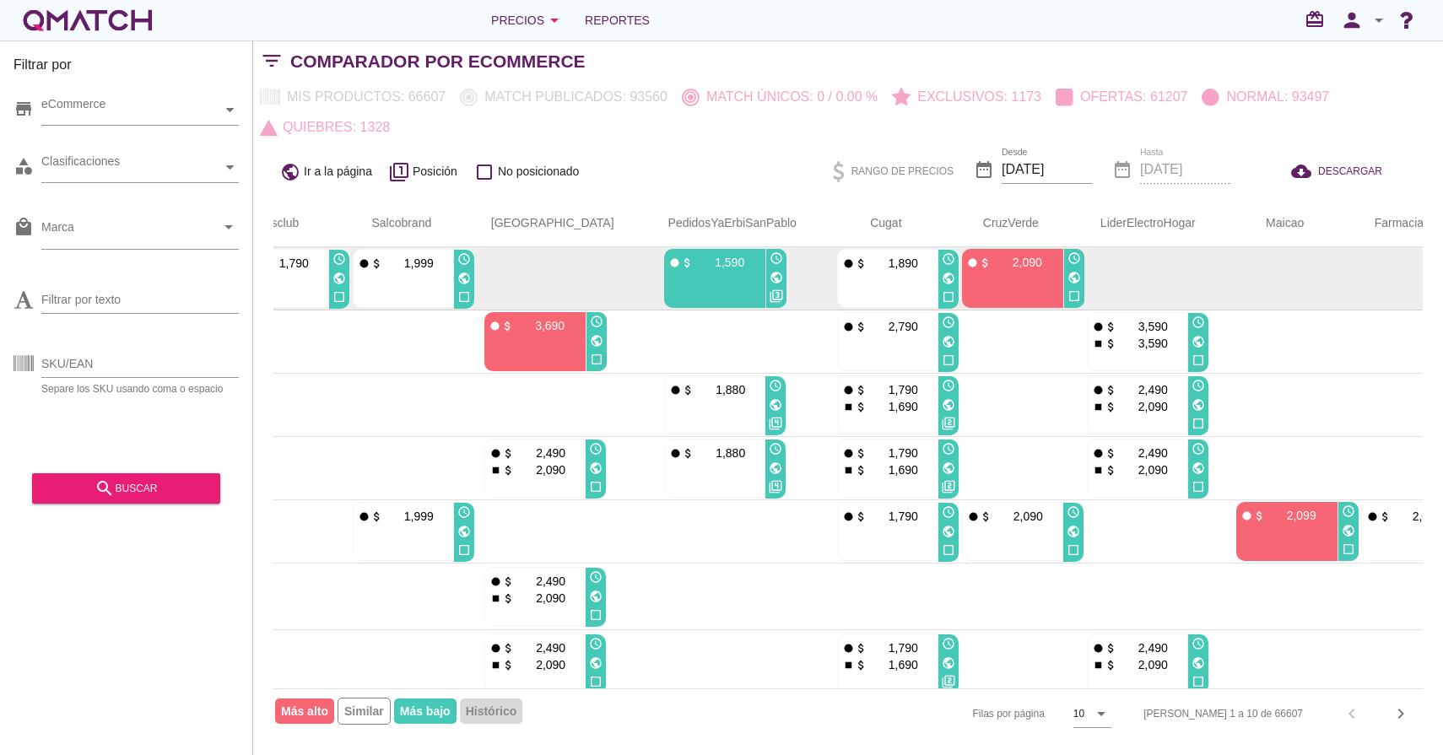
scroll to position [0, 6735]
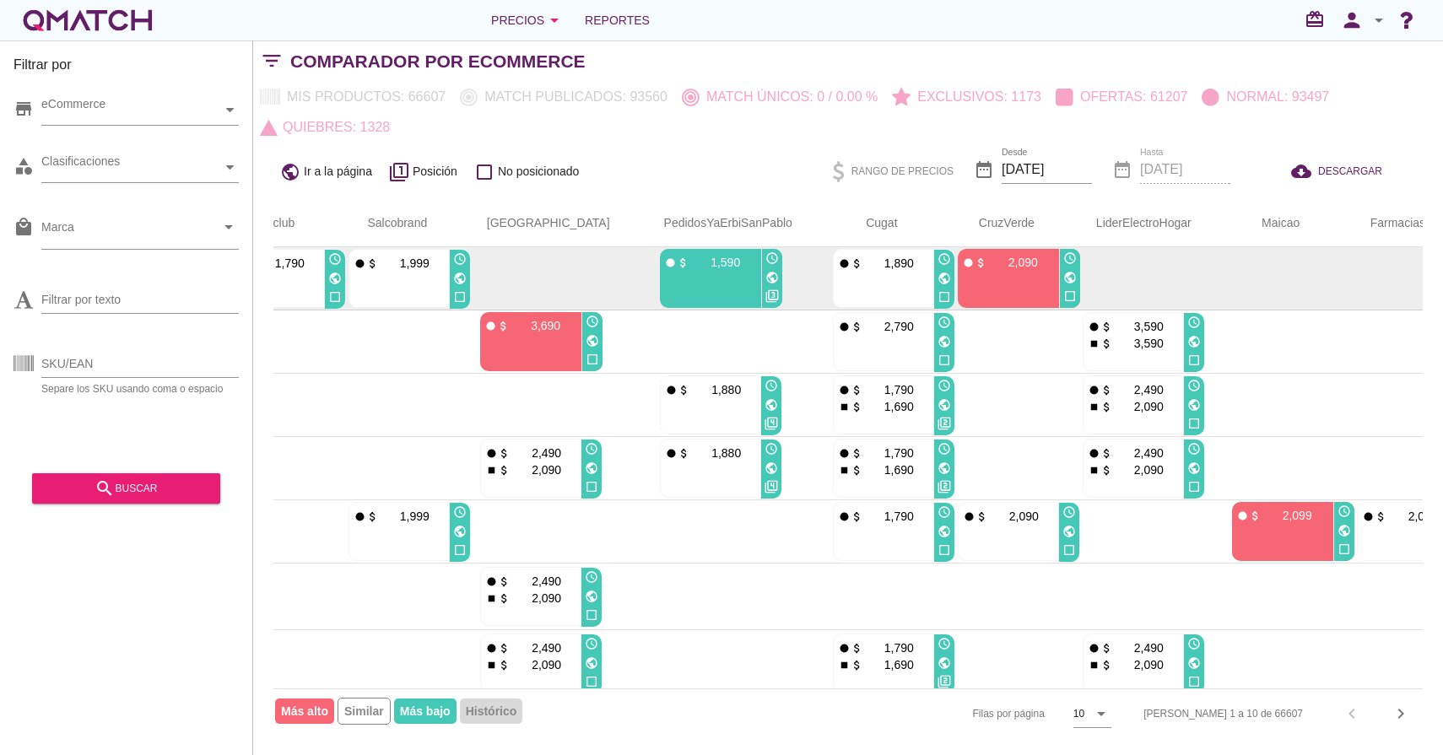
drag, startPoint x: 985, startPoint y: 262, endPoint x: 910, endPoint y: 265, distance: 74.3
click at [962, 265] on div "fiber_manual_record attach_money 2,090" at bounding box center [1006, 261] width 89 height 17
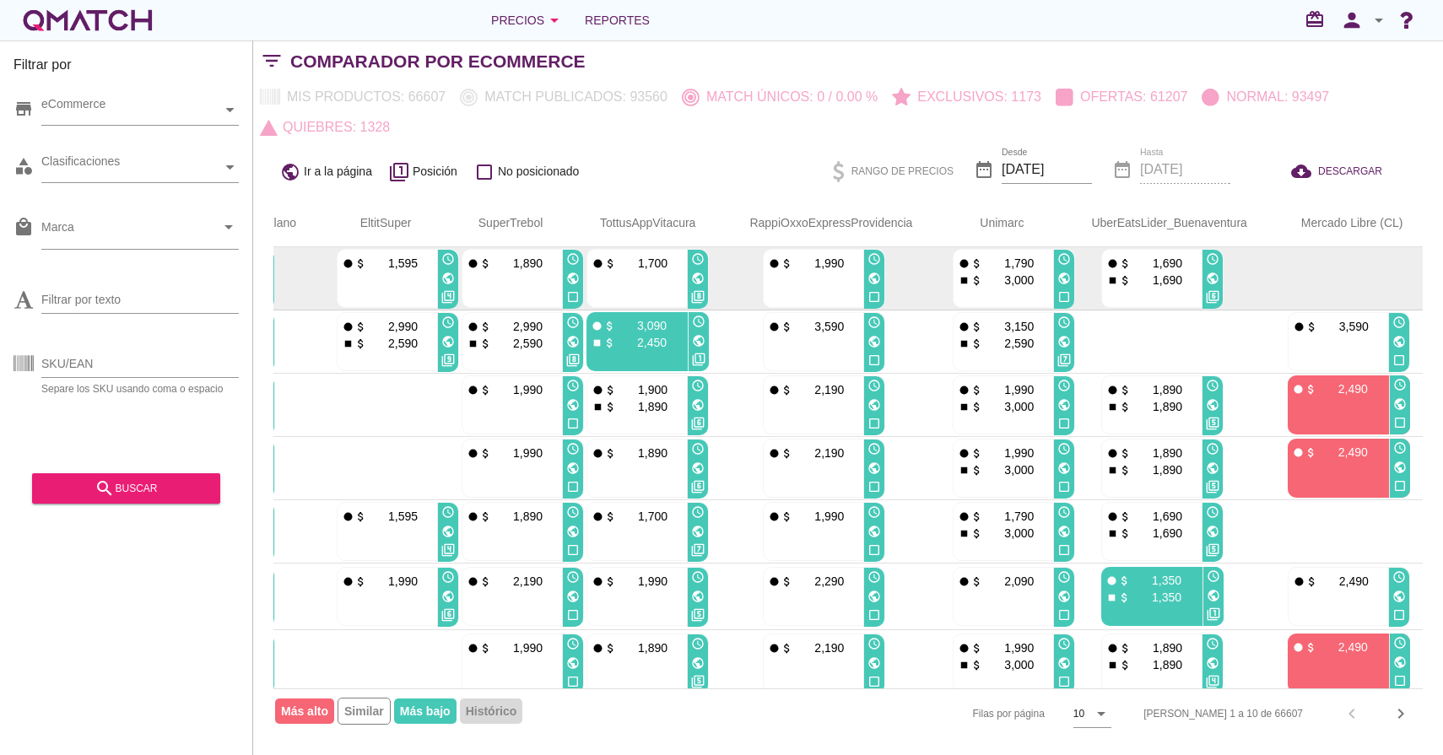
scroll to position [0, 4283]
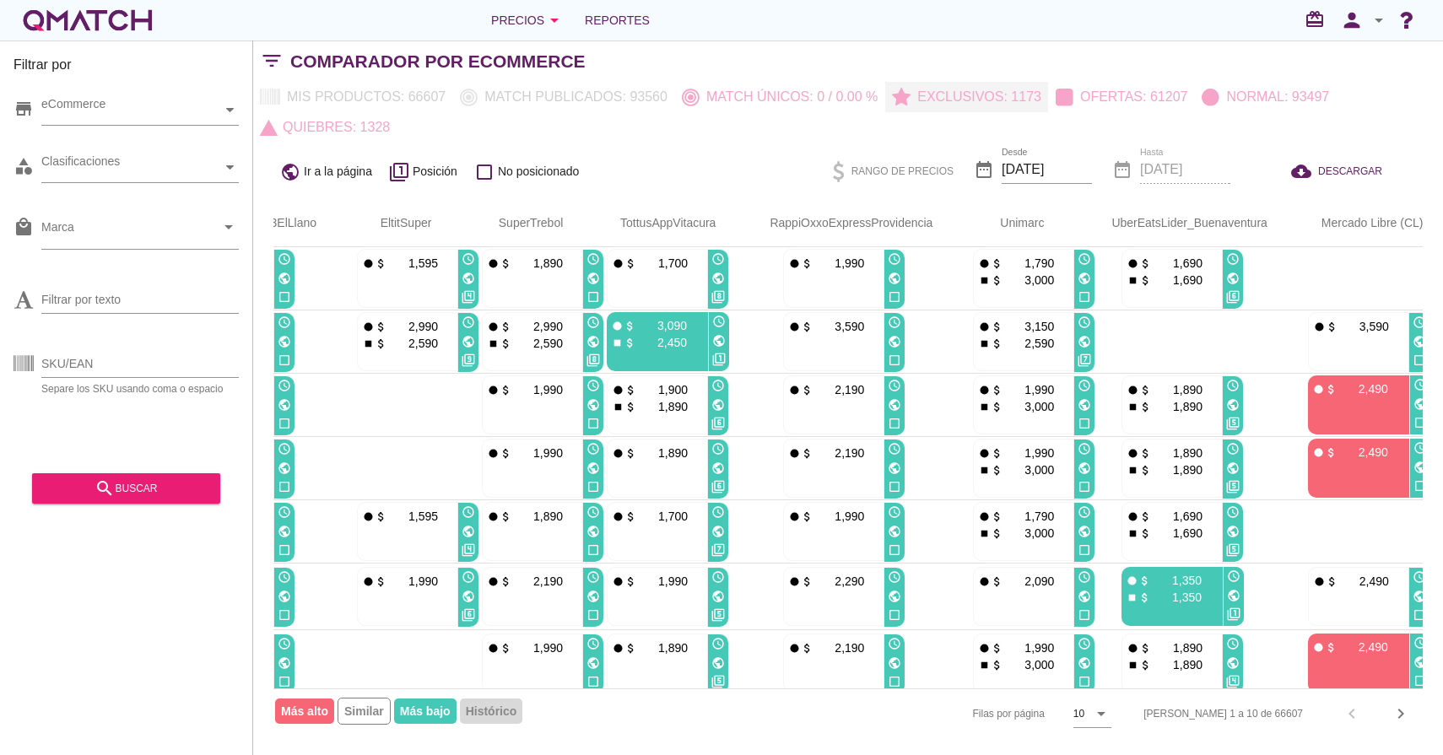
click at [958, 98] on p "Exclusivos: 1173" at bounding box center [975, 97] width 131 height 20
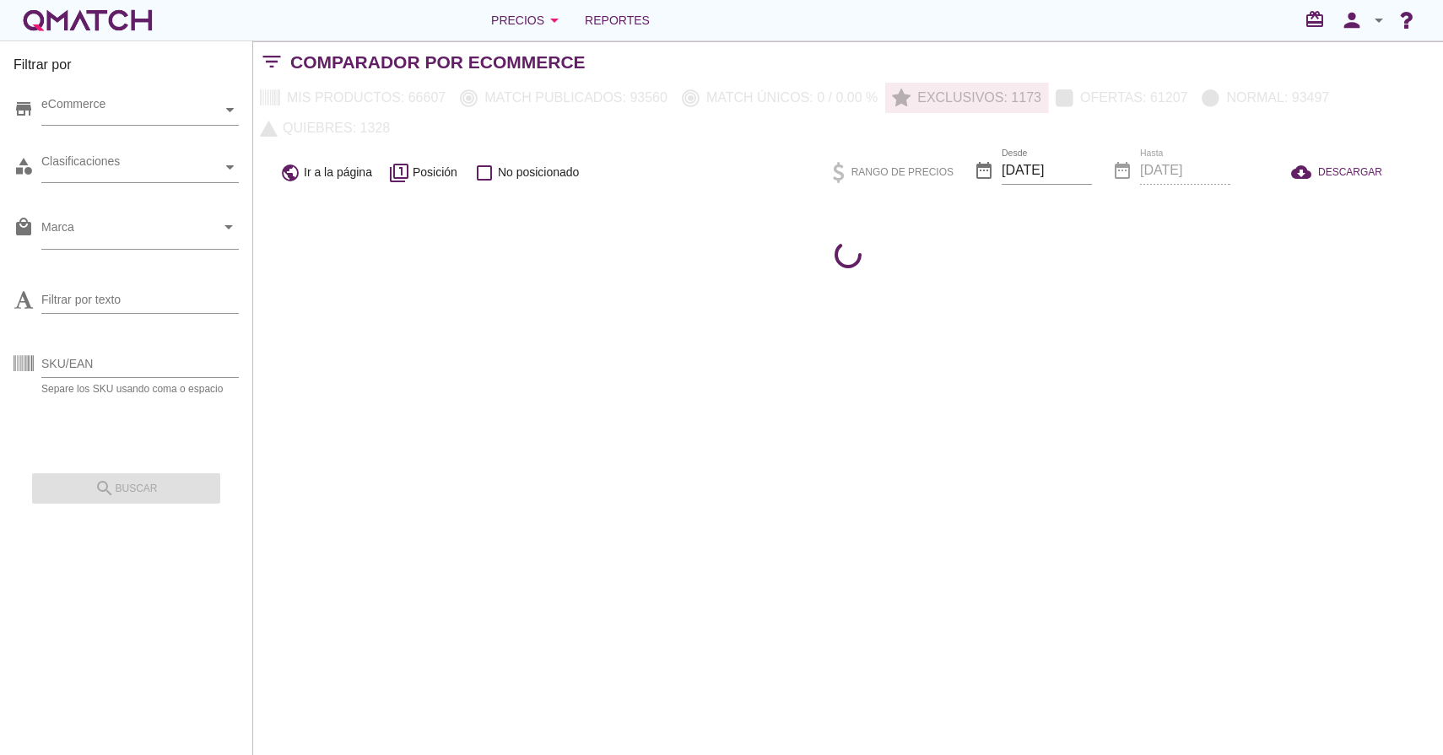
scroll to position [0, 0]
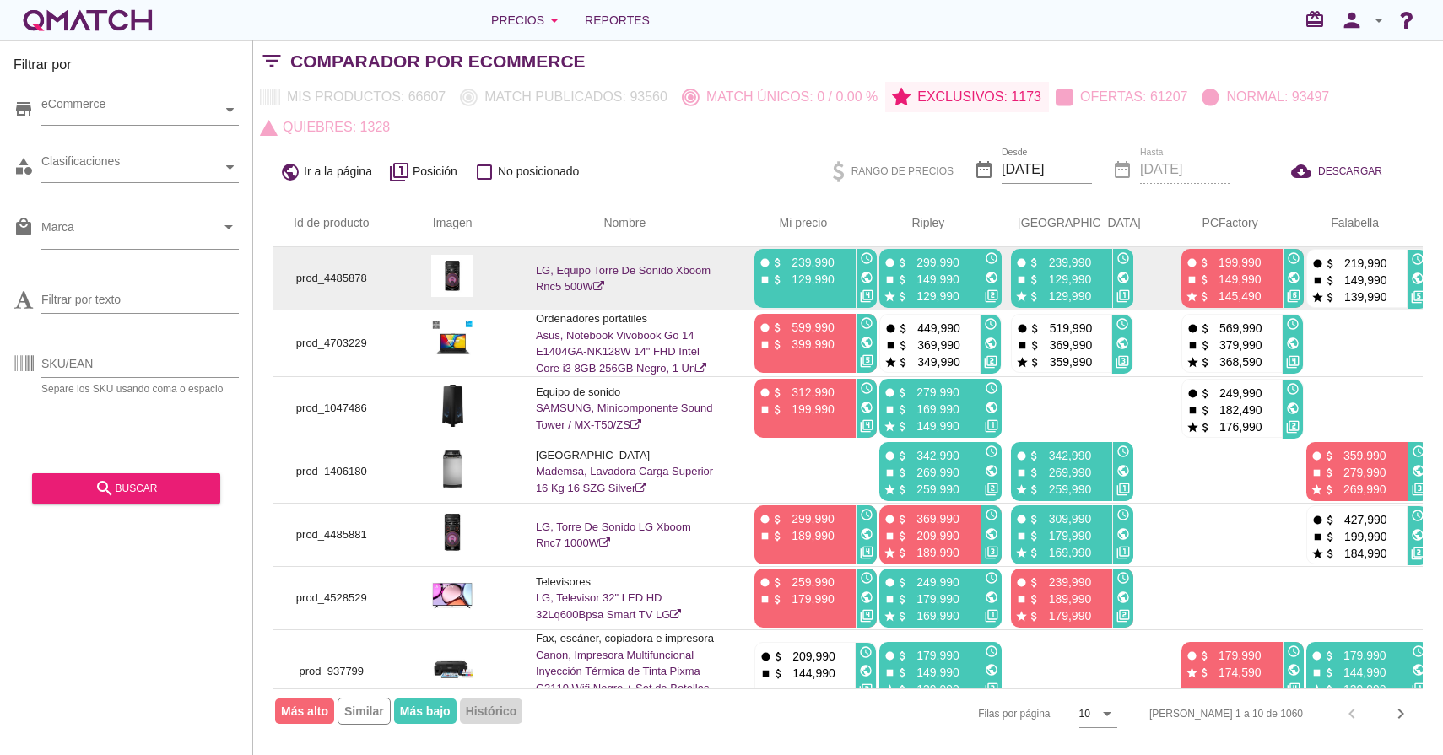
drag, startPoint x: 958, startPoint y: 297, endPoint x: 885, endPoint y: 262, distance: 81.1
click at [885, 262] on div "fiber_manual_record attach_money 299,990 stop attach_money 149,990 star attach_…" at bounding box center [928, 278] width 98 height 59
click at [962, 300] on div "star attach_money 129,990" at bounding box center [927, 295] width 89 height 17
drag, startPoint x: 958, startPoint y: 266, endPoint x: 885, endPoint y: 267, distance: 73.4
click at [885, 267] on div "fiber_manual_record attach_money 299,990" at bounding box center [927, 261] width 89 height 17
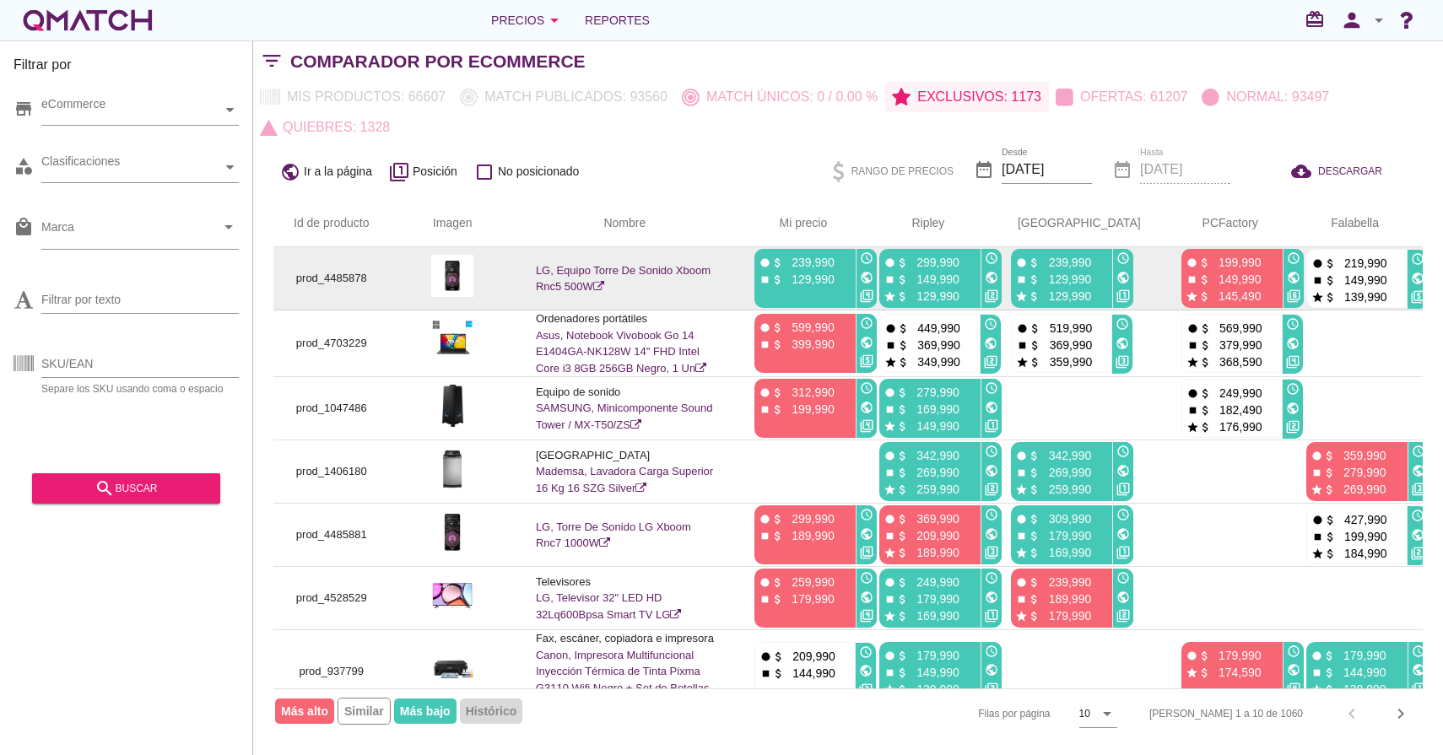
click at [956, 275] on p "149,990" at bounding box center [934, 279] width 51 height 17
drag, startPoint x: 958, startPoint y: 277, endPoint x: 892, endPoint y: 279, distance: 66.7
click at [892, 279] on div "stop attach_money 149,990" at bounding box center [927, 278] width 89 height 17
click at [925, 278] on p "149,990" at bounding box center [934, 279] width 51 height 17
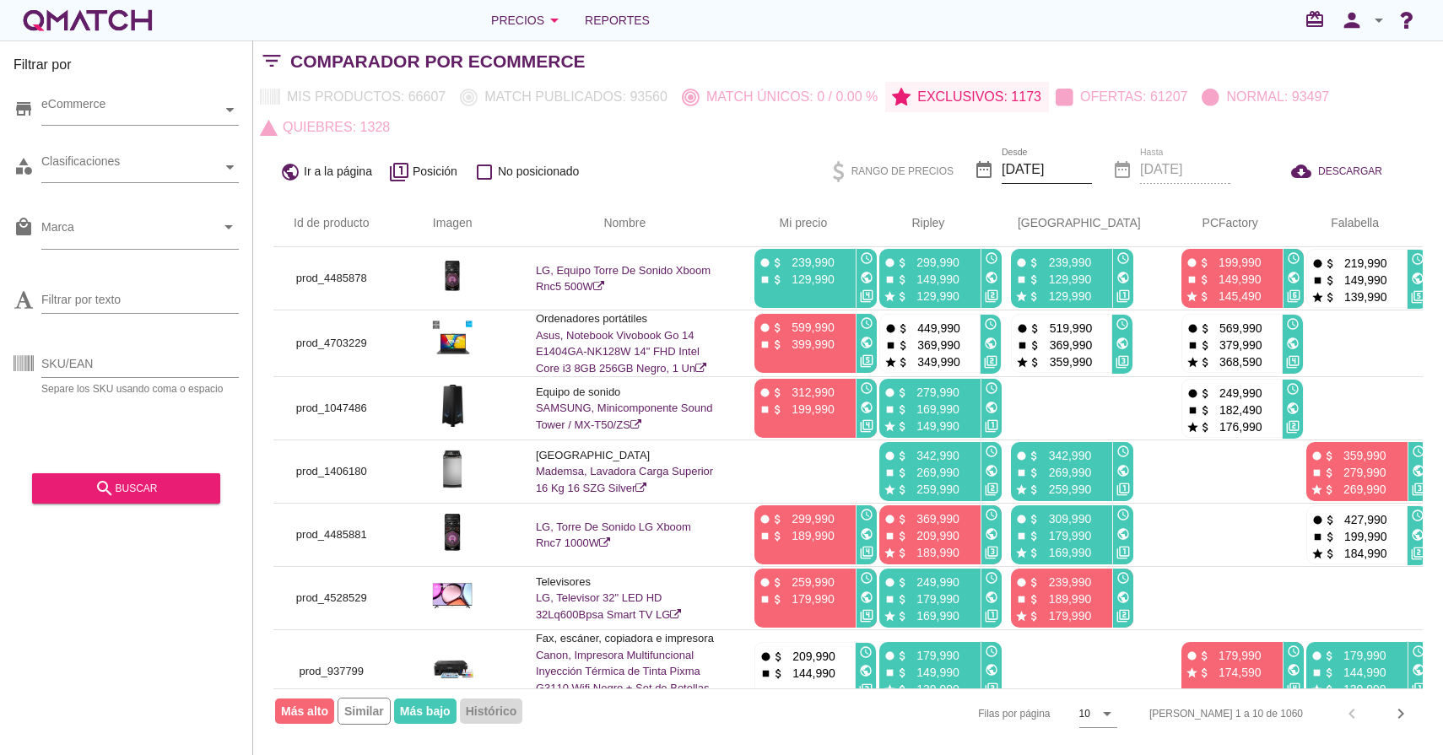
click at [1036, 174] on input "2025-08-14" at bounding box center [1046, 169] width 90 height 27
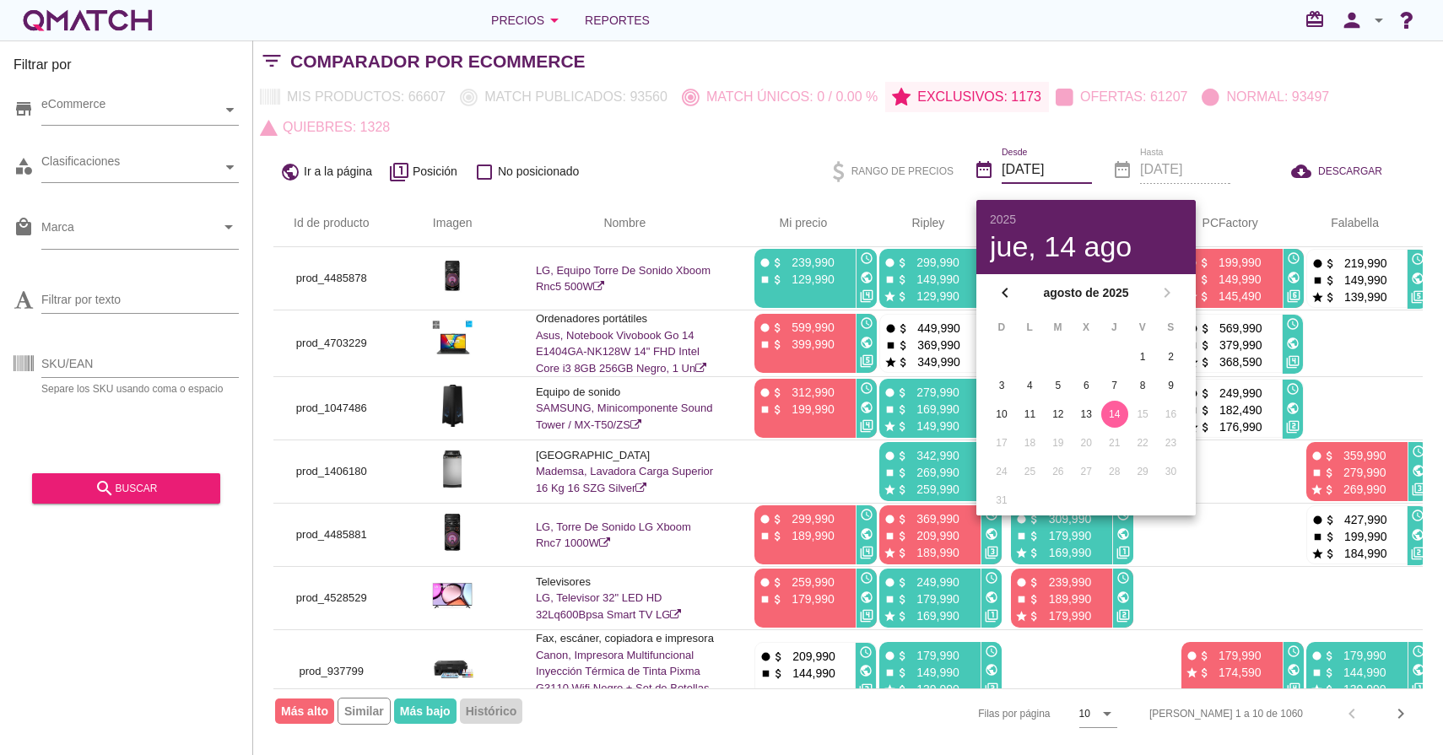
click at [708, 163] on div "public Ir a la página filter_1 Posición check_box_outline_blank No posicionado" at bounding box center [490, 171] width 434 height 32
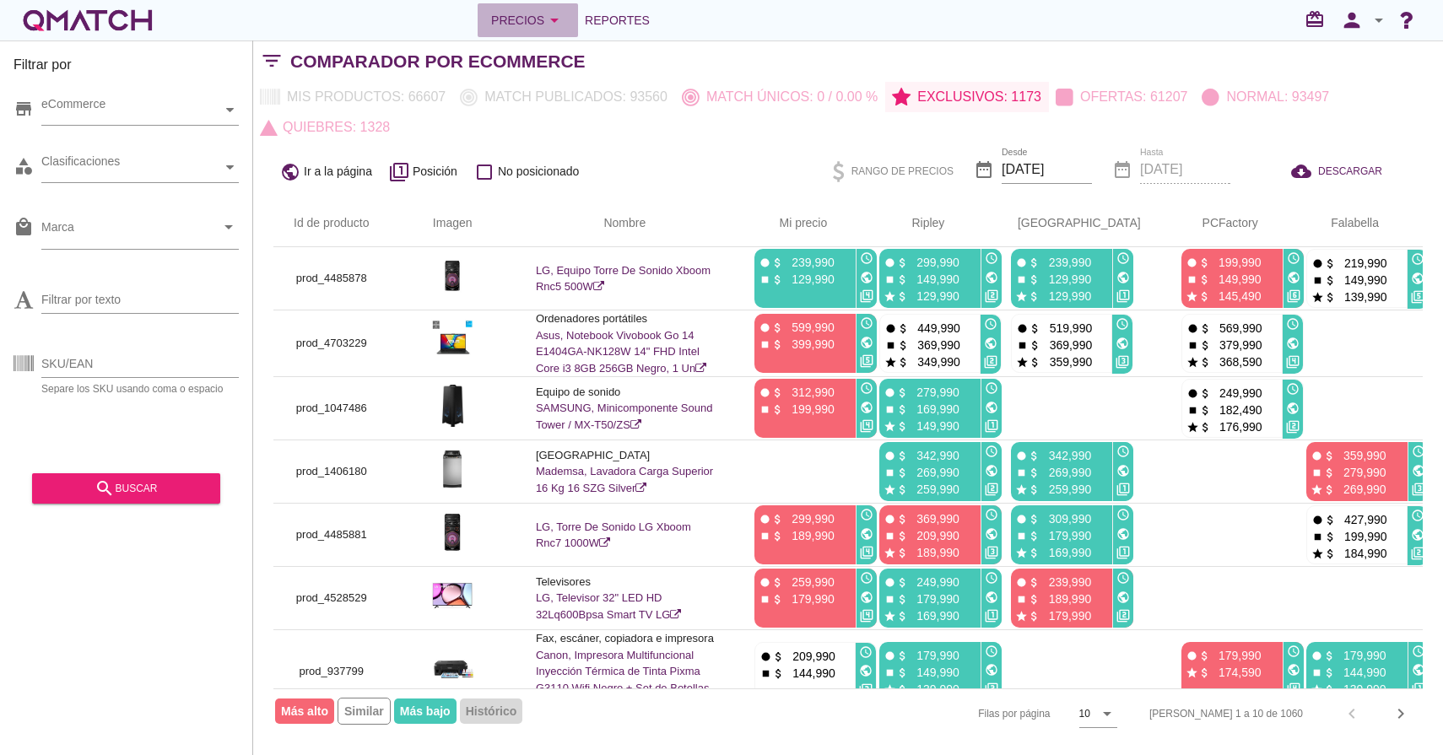
click at [558, 30] on button "Precios arrow_drop_down" at bounding box center [527, 20] width 100 height 34
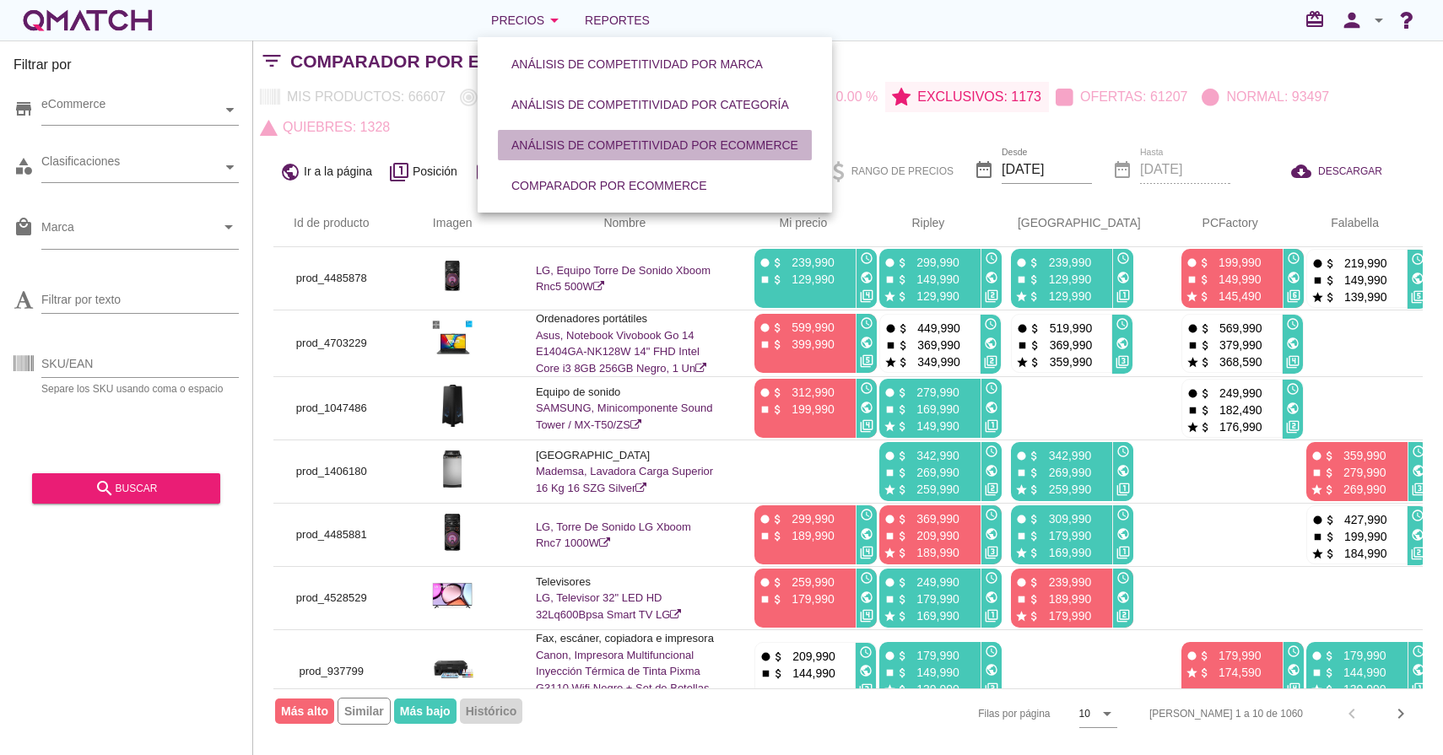
click at [576, 148] on div "Análisis de competitividad por eCommerce" at bounding box center [654, 146] width 287 height 18
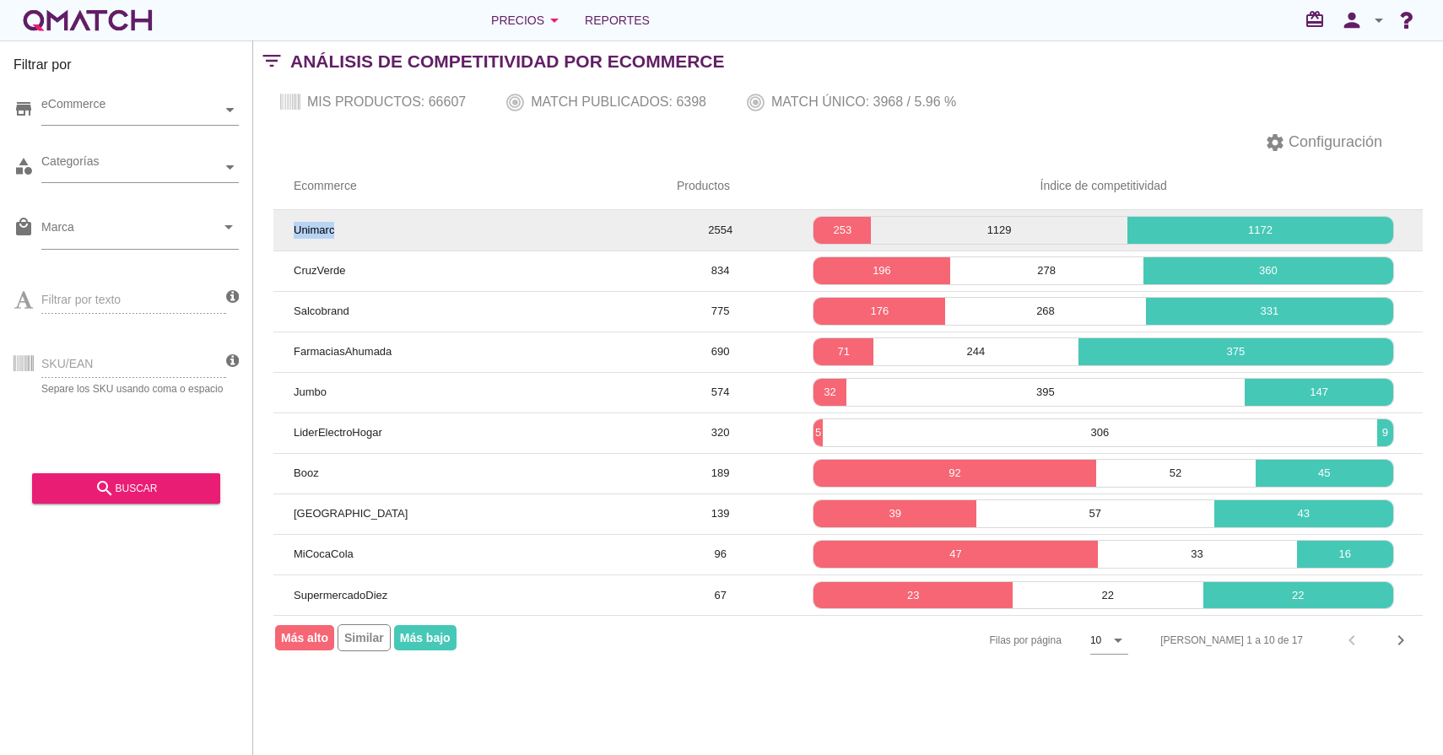
drag, startPoint x: 294, startPoint y: 229, endPoint x: 336, endPoint y: 229, distance: 41.3
click at [334, 230] on td "Unimarc" at bounding box center [464, 230] width 383 height 40
drag, startPoint x: 730, startPoint y: 227, endPoint x: 709, endPoint y: 229, distance: 21.2
click at [709, 229] on td "2554" at bounding box center [719, 230] width 127 height 40
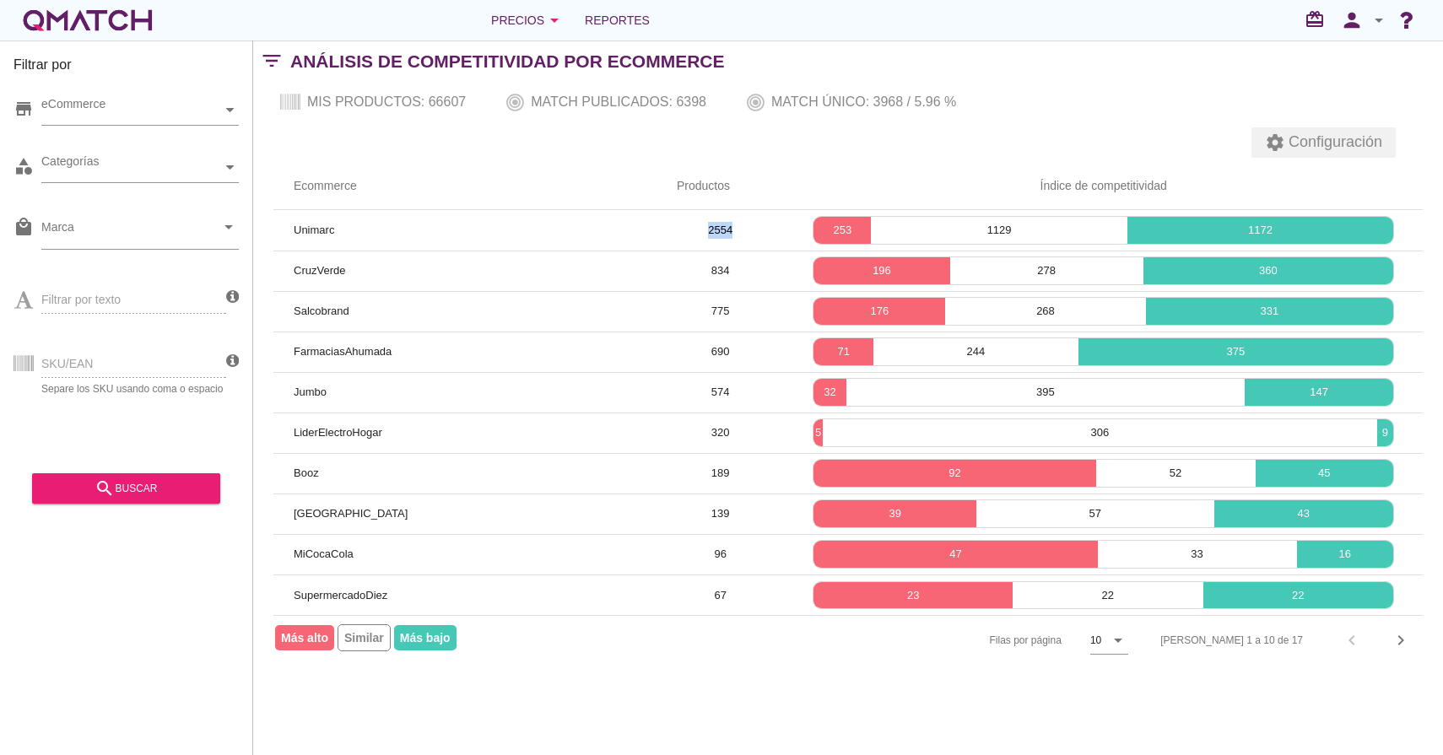
click at [1369, 141] on span "Configuración" at bounding box center [1333, 142] width 97 height 23
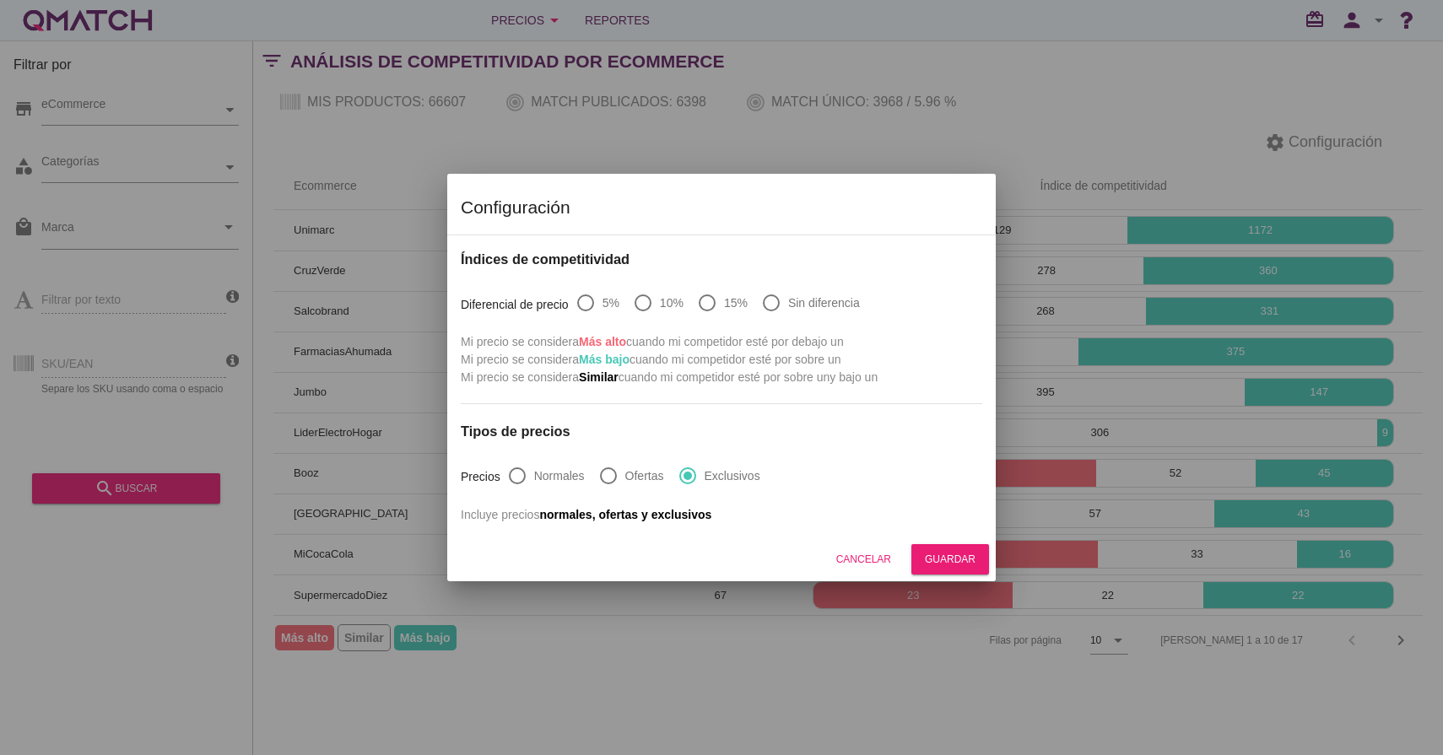
click at [790, 302] on label "Sin diferencia" at bounding box center [824, 302] width 72 height 17
radio input "true"
click at [702, 299] on div at bounding box center [707, 303] width 29 height 29
radio input "true"
click at [638, 298] on div at bounding box center [643, 303] width 29 height 29
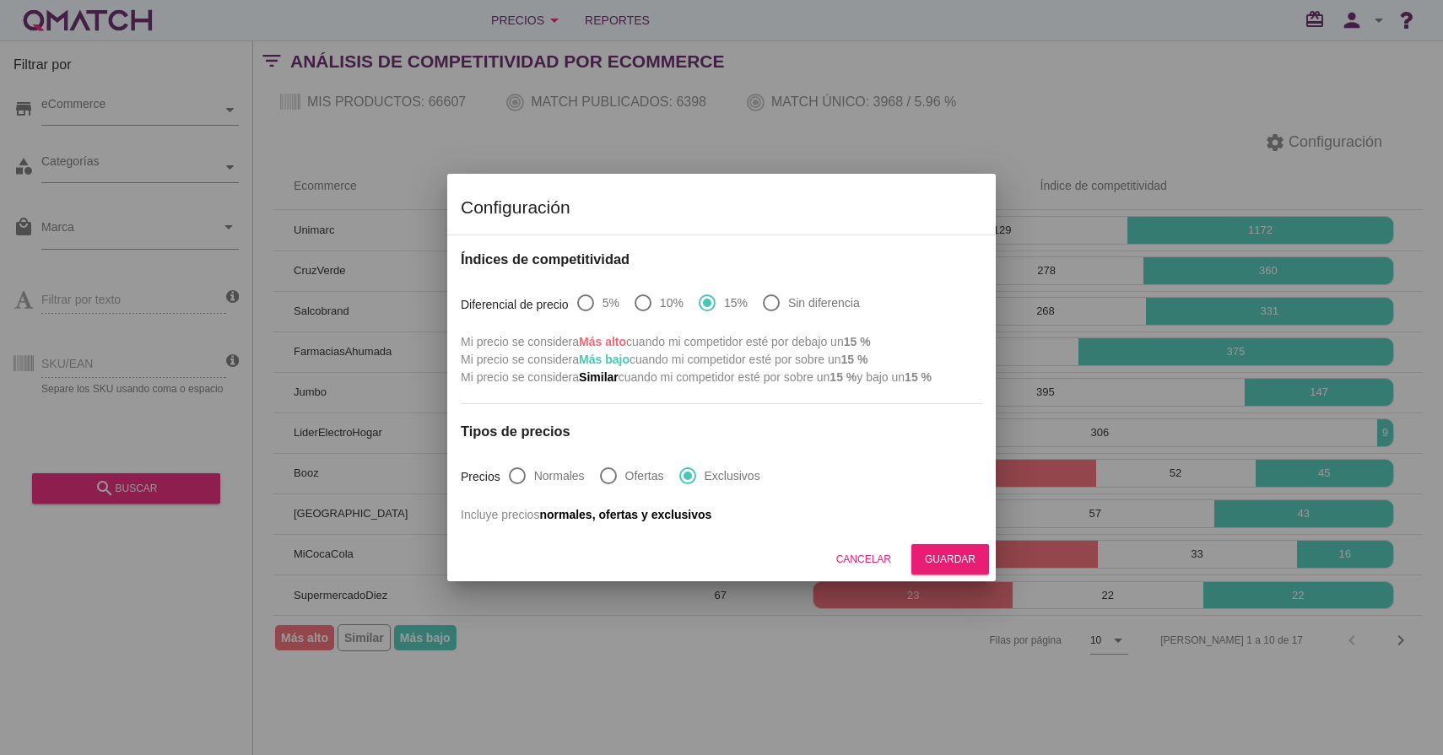
radio input "true"
click at [575, 300] on div at bounding box center [585, 303] width 29 height 29
radio input "true"
click at [514, 476] on div at bounding box center [517, 475] width 29 height 29
click at [596, 471] on div at bounding box center [608, 475] width 29 height 29
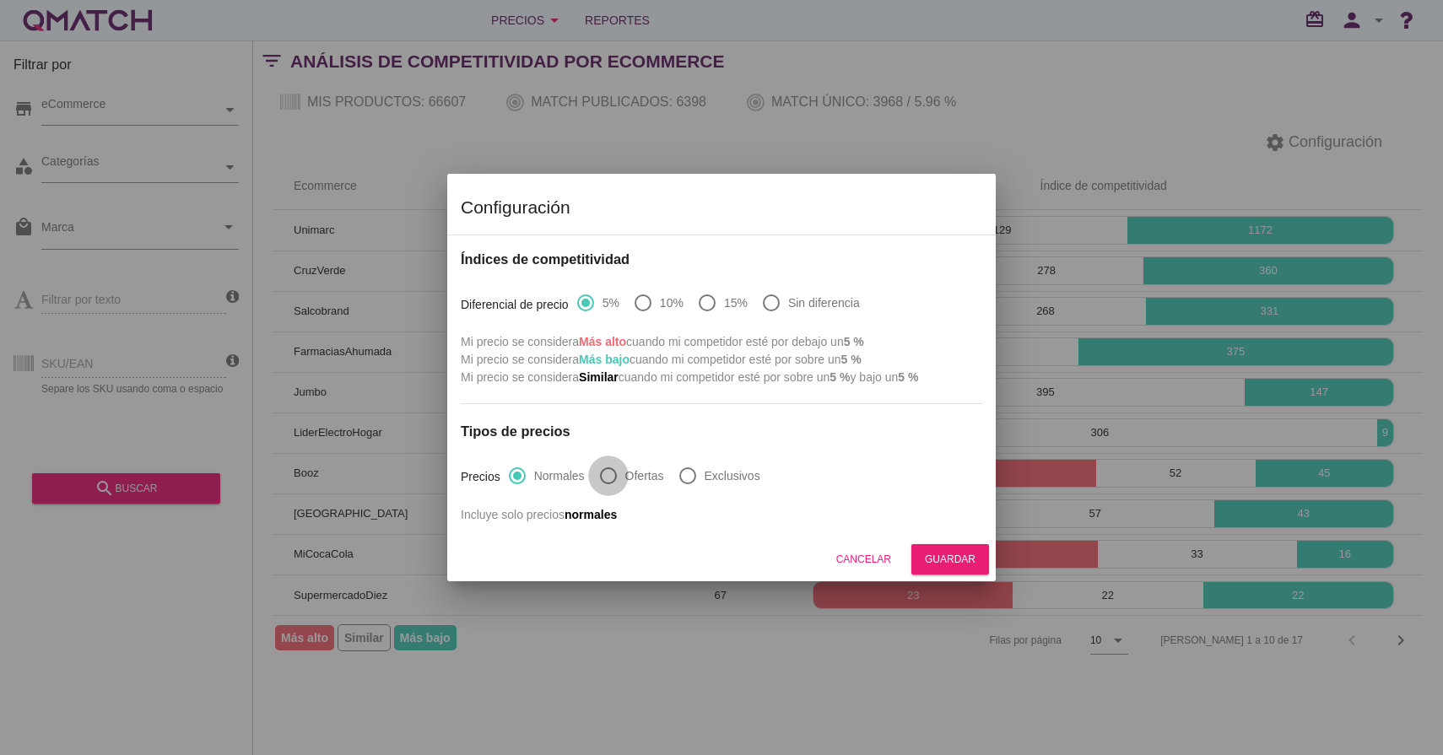
radio input "false"
click at [709, 470] on label "Exclusivos" at bounding box center [732, 475] width 56 height 17
radio input "false"
radio input "true"
click at [858, 567] on button "Cancelar" at bounding box center [864, 559] width 82 height 30
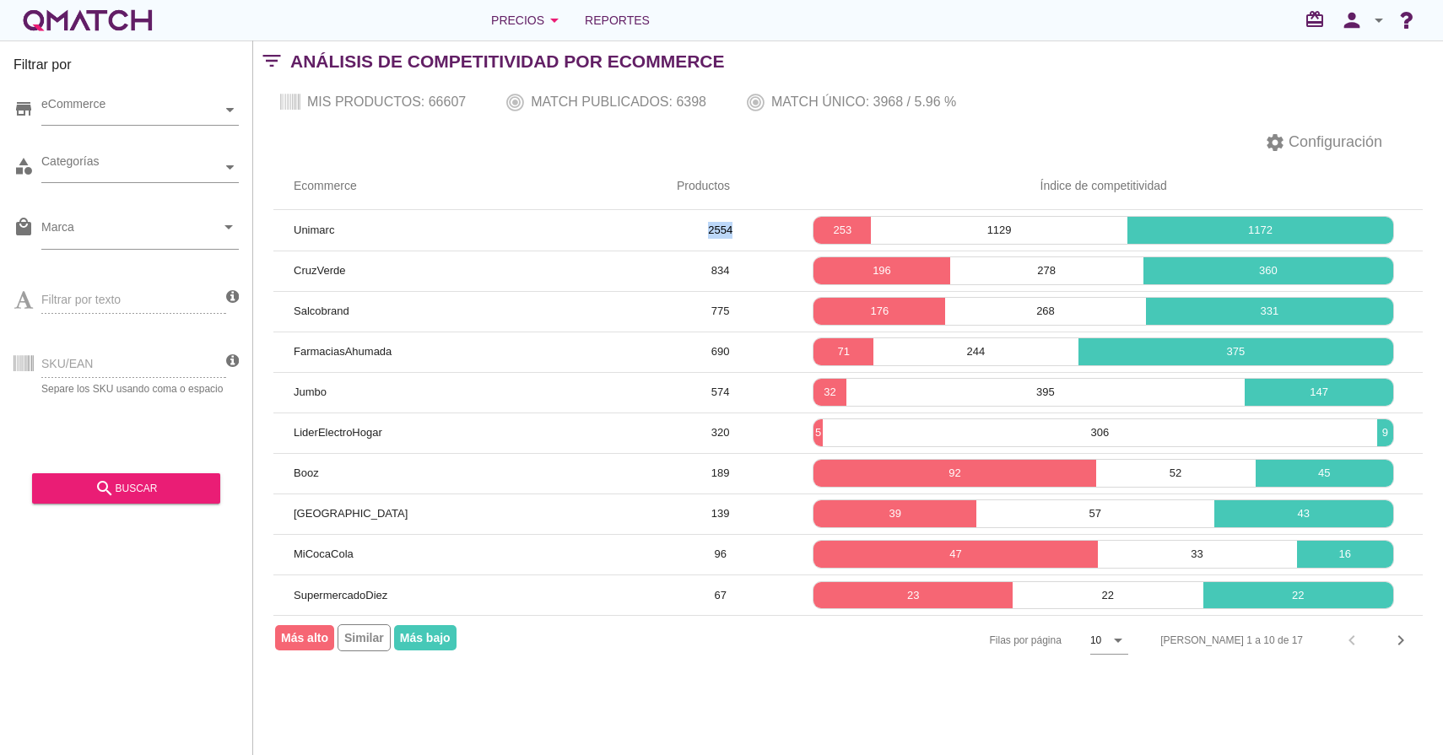
click at [665, 170] on th "Productos" at bounding box center [719, 186] width 127 height 47
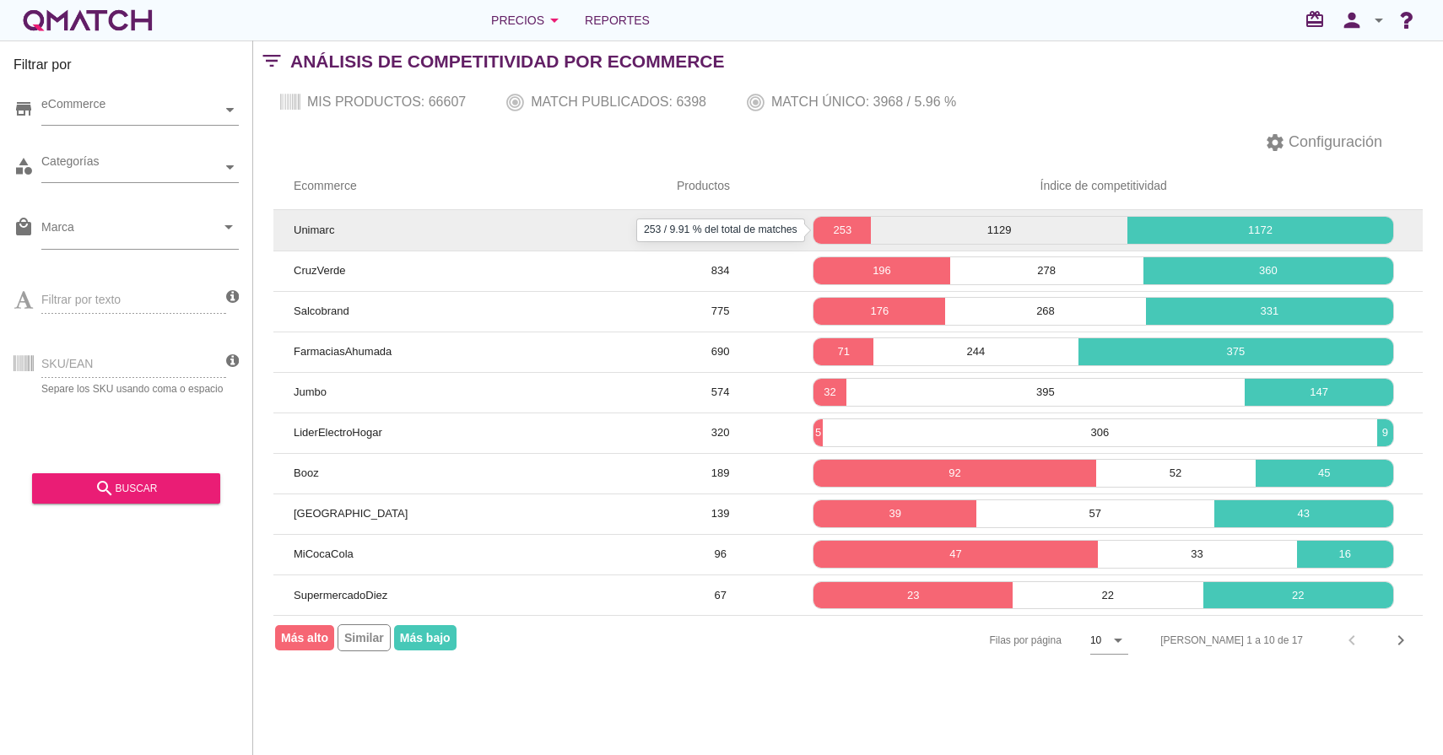
click at [829, 227] on p "253" at bounding box center [841, 230] width 57 height 17
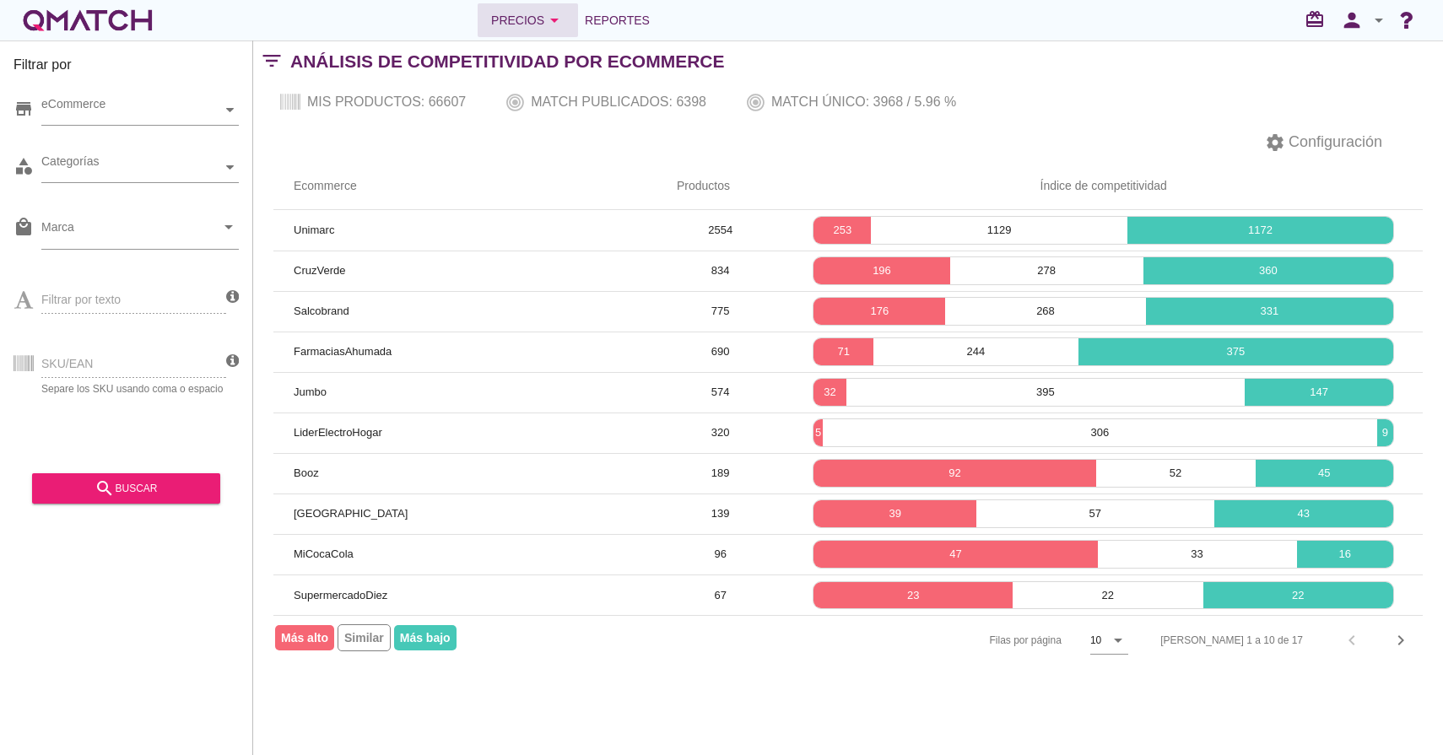
click at [537, 31] on button "Precios arrow_drop_down" at bounding box center [527, 20] width 100 height 34
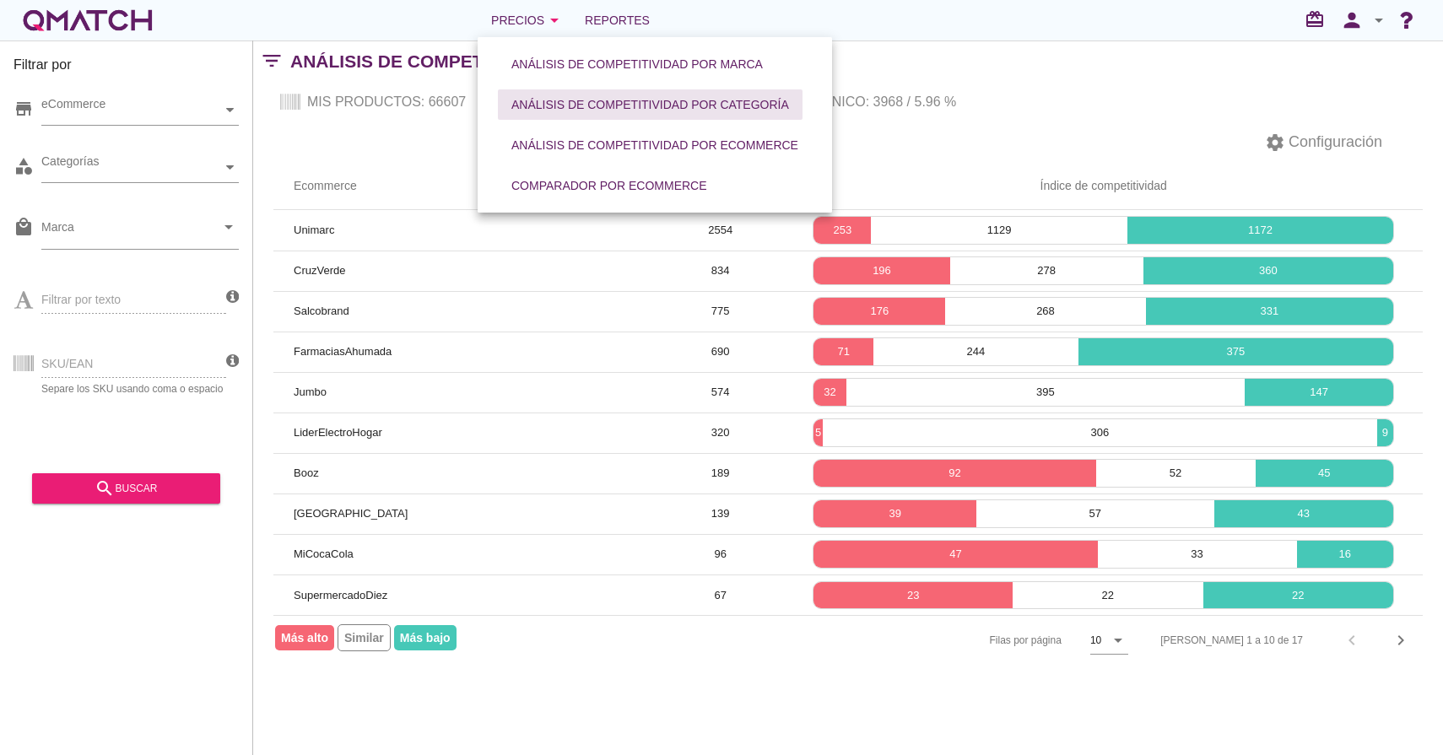
click at [596, 105] on div "Análisis de competitividad por categoría" at bounding box center [650, 105] width 278 height 18
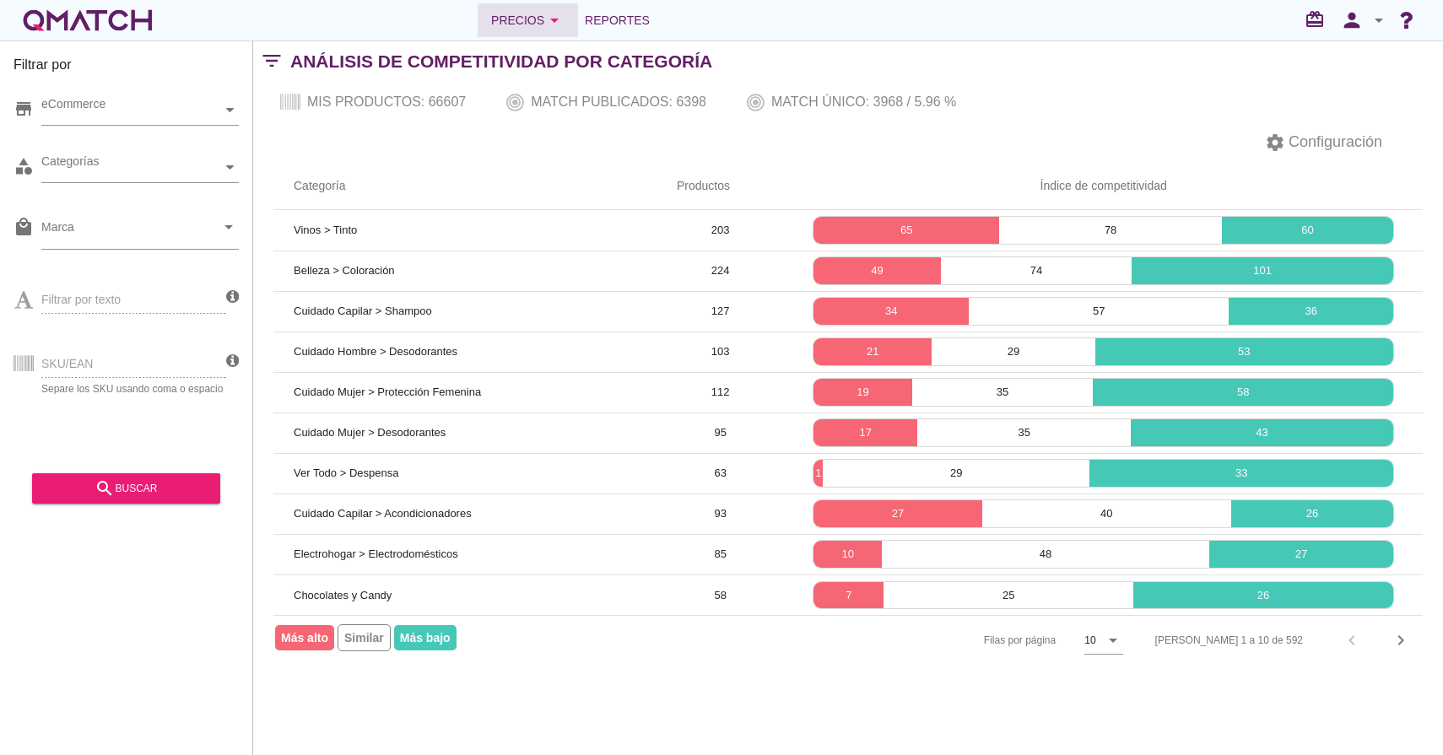
click at [552, 27] on icon "arrow_drop_down" at bounding box center [554, 20] width 20 height 20
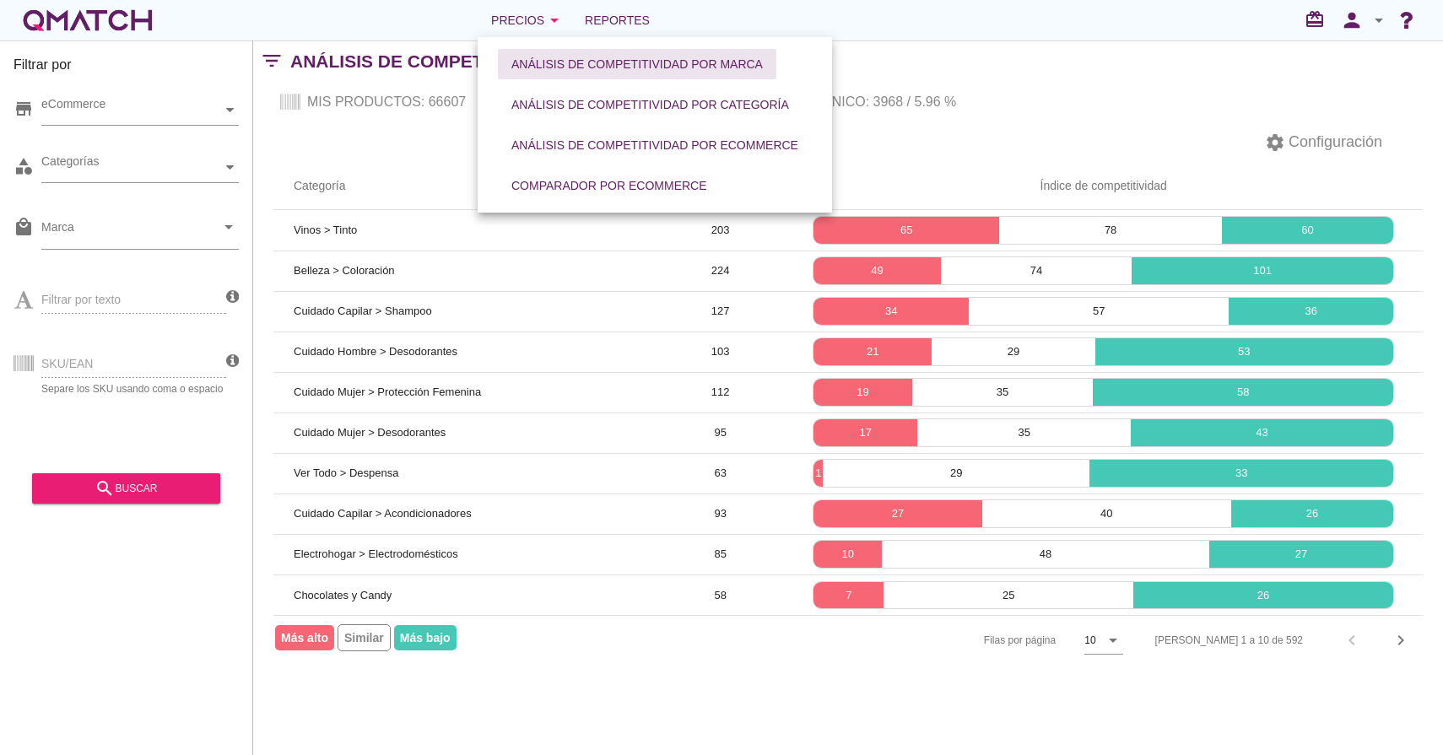
click at [576, 54] on button "Análisis de competitividad por marca" at bounding box center [637, 64] width 278 height 30
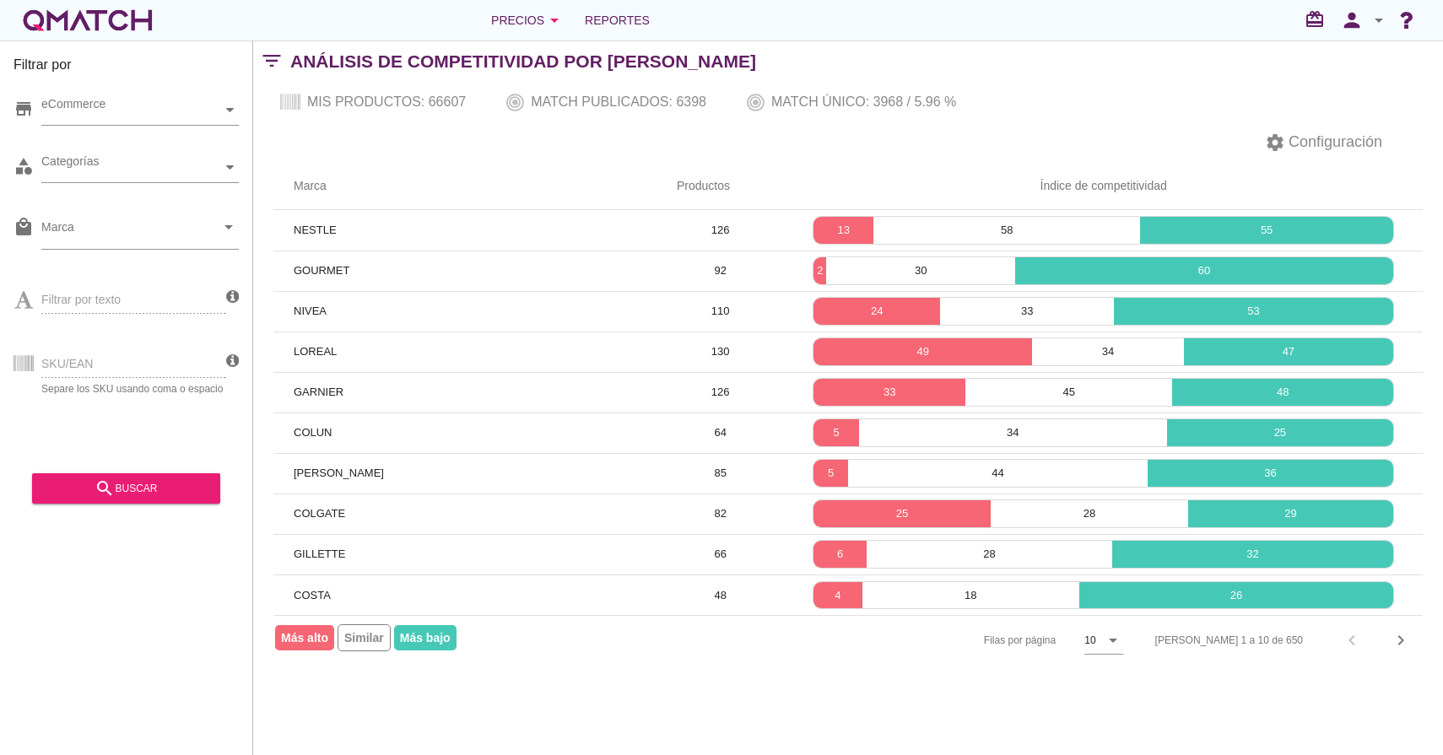
click at [135, 131] on div "store eCommerce" at bounding box center [125, 114] width 225 height 51
click at [148, 113] on div "eCommerce" at bounding box center [131, 110] width 181 height 18
click at [57, 143] on icon at bounding box center [55, 141] width 8 height 8
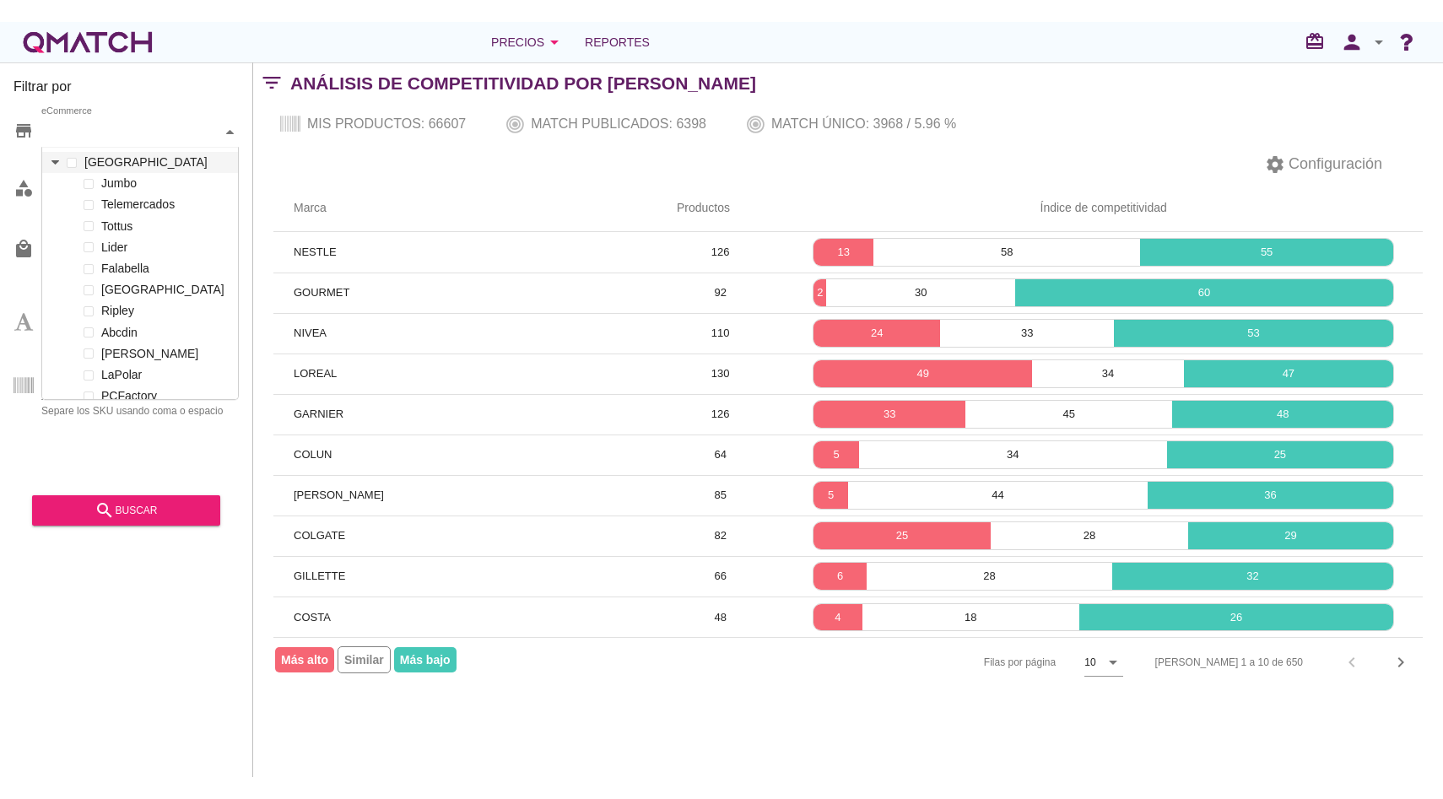
scroll to position [251, 196]
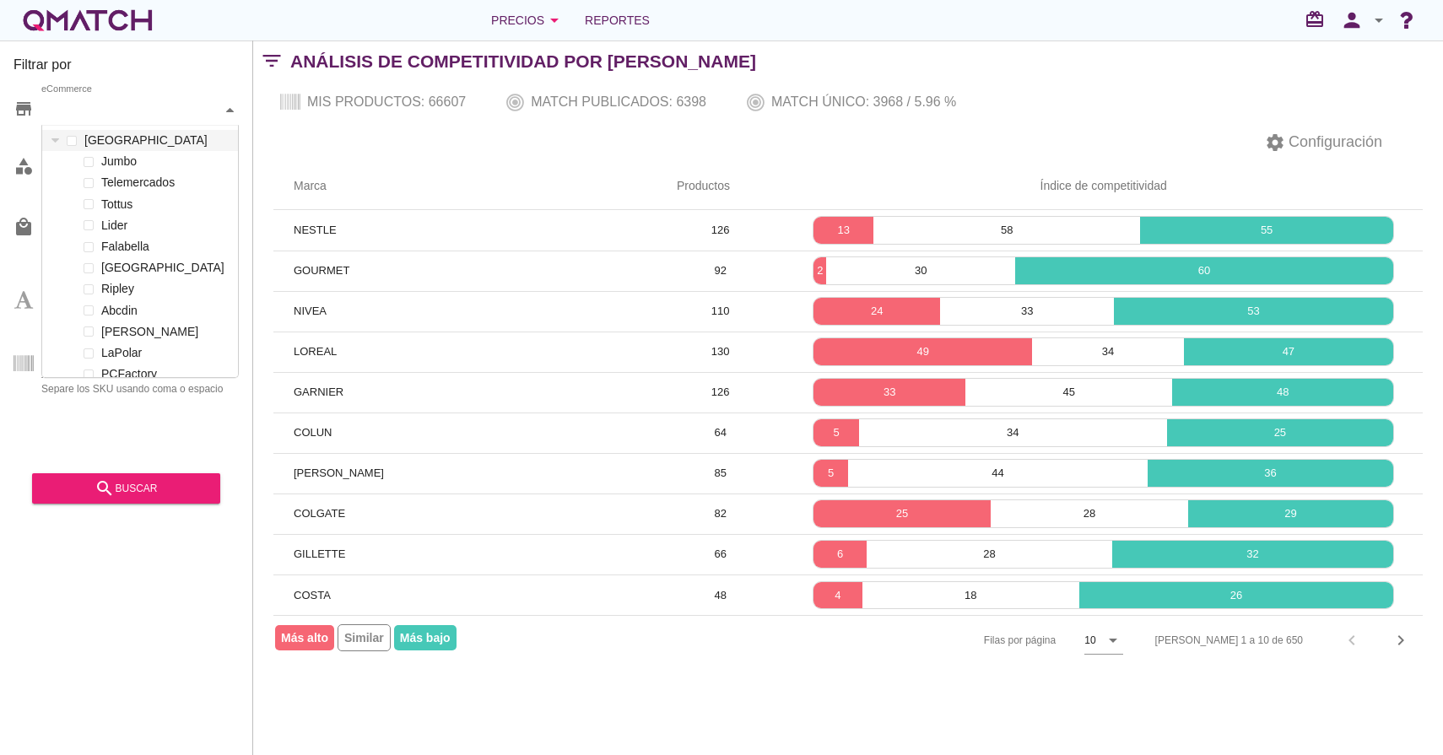
click at [437, 152] on div "settings Configuración" at bounding box center [848, 142] width 1190 height 40
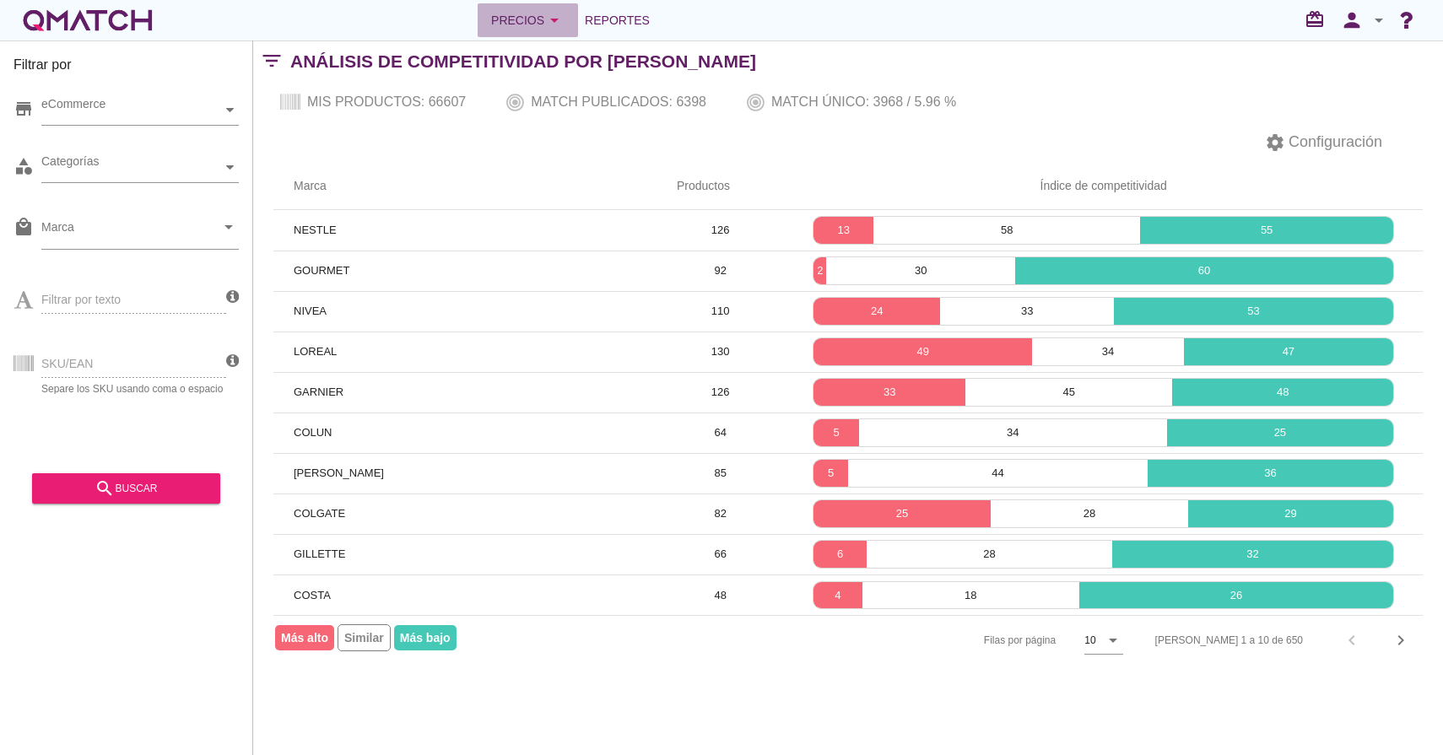
click at [519, 20] on div "Precios arrow_drop_down" at bounding box center [527, 20] width 73 height 20
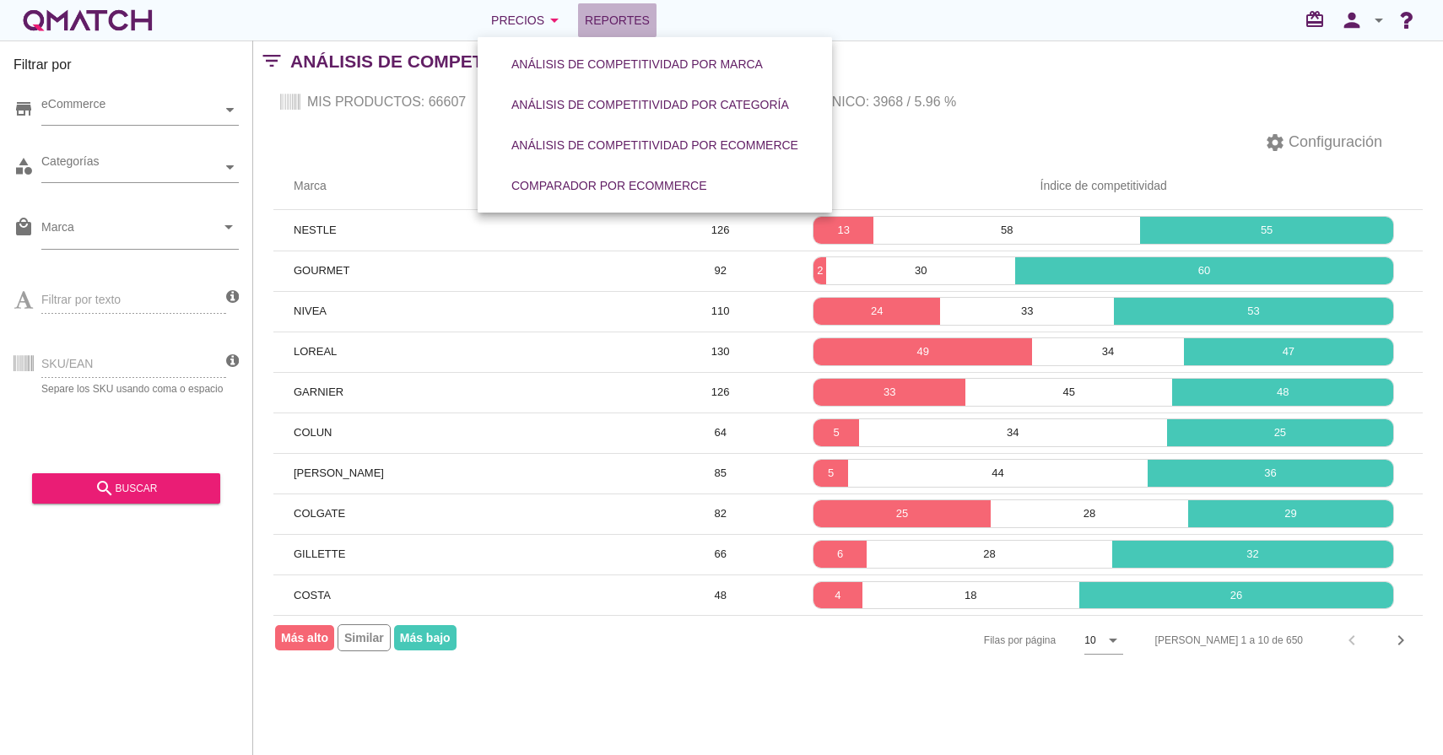
click at [649, 9] on link "Reportes" at bounding box center [617, 20] width 78 height 34
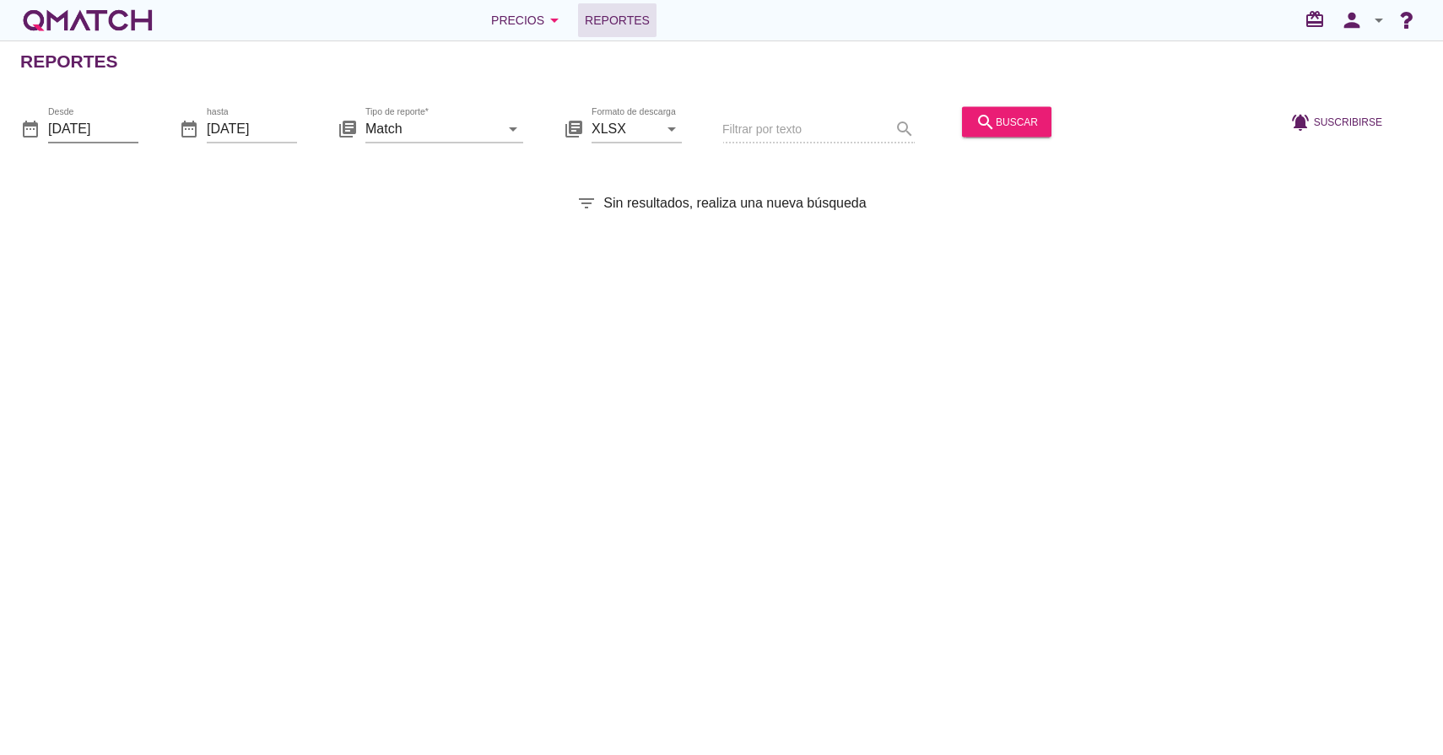
click at [100, 140] on input "2025-08-01" at bounding box center [93, 128] width 90 height 27
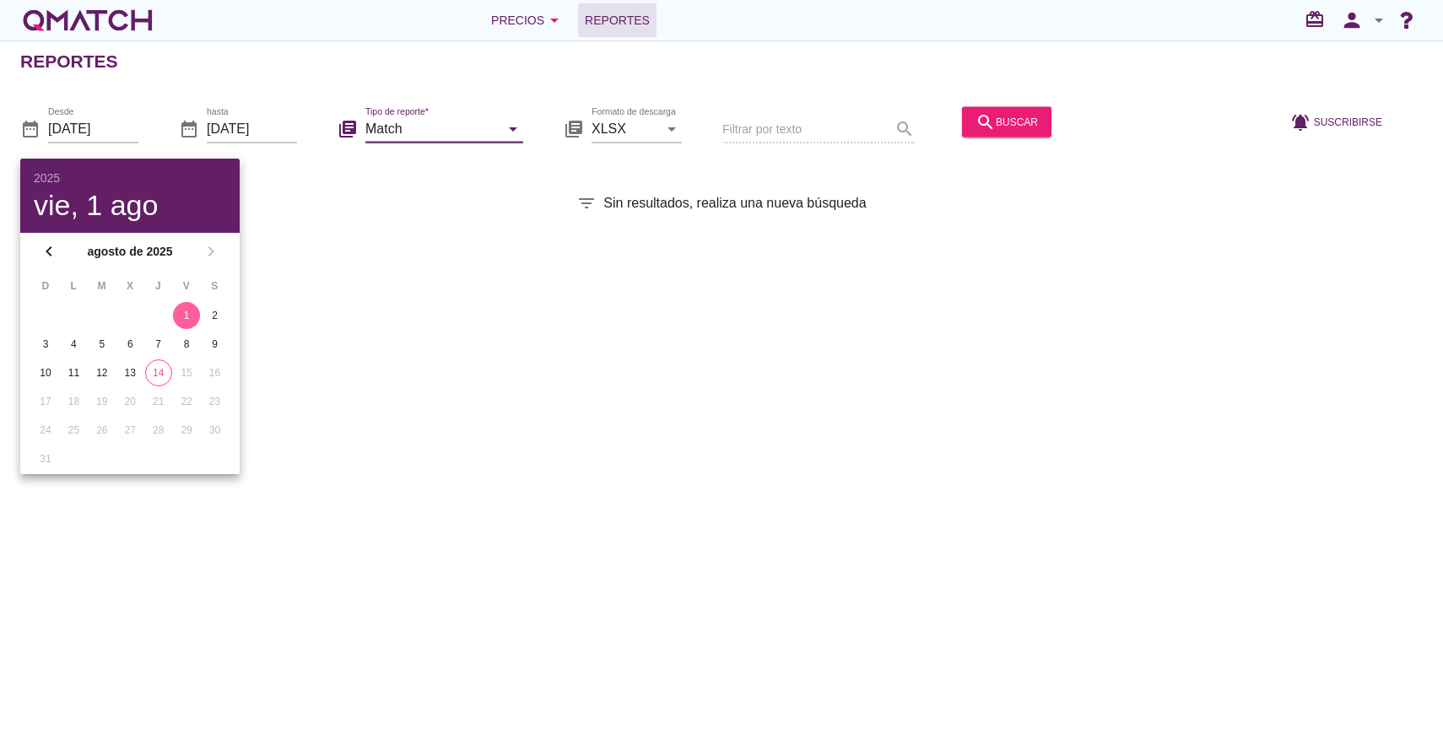
click at [392, 125] on input "Match" at bounding box center [432, 128] width 134 height 27
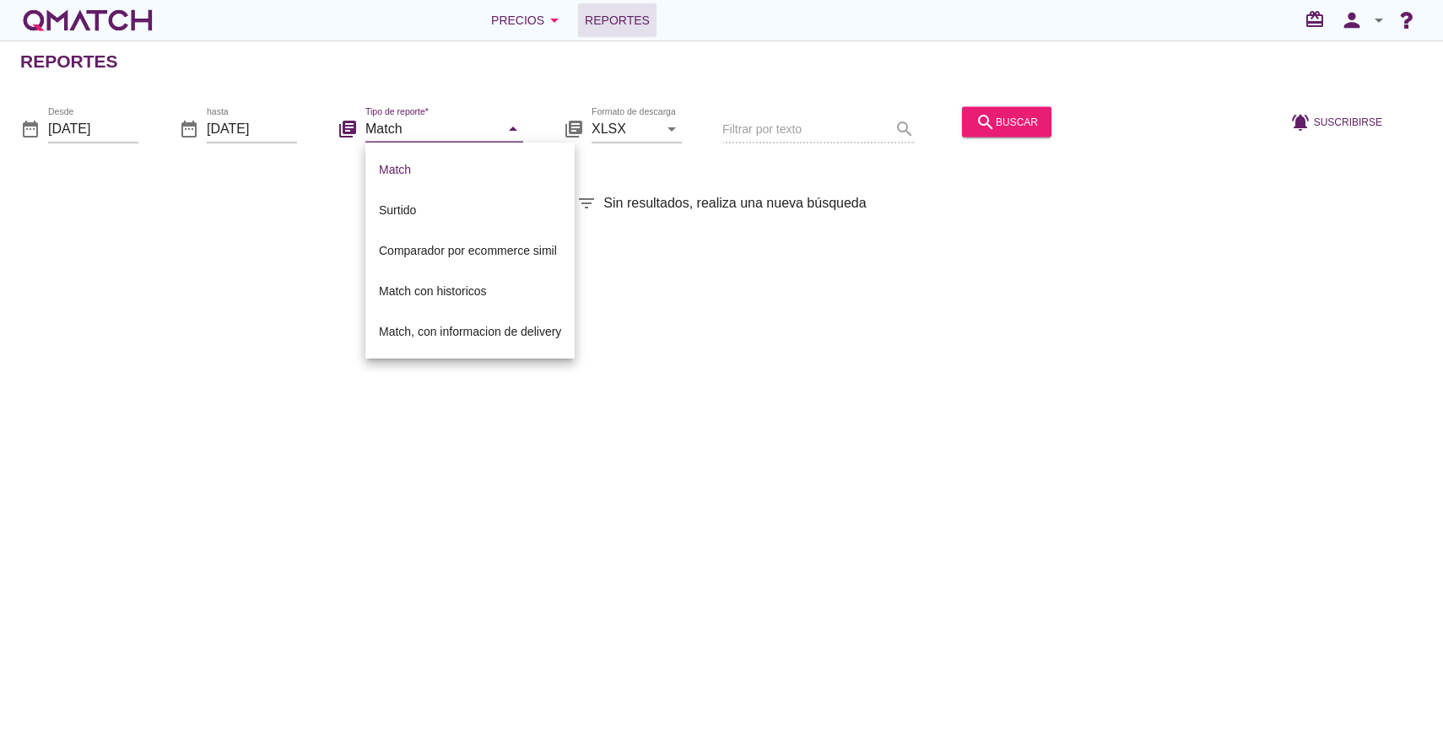
click at [457, 445] on div "Reportes date_range Desde 2025-08-01 date_range hasta 2025-08-14 library_books …" at bounding box center [721, 397] width 1443 height 715
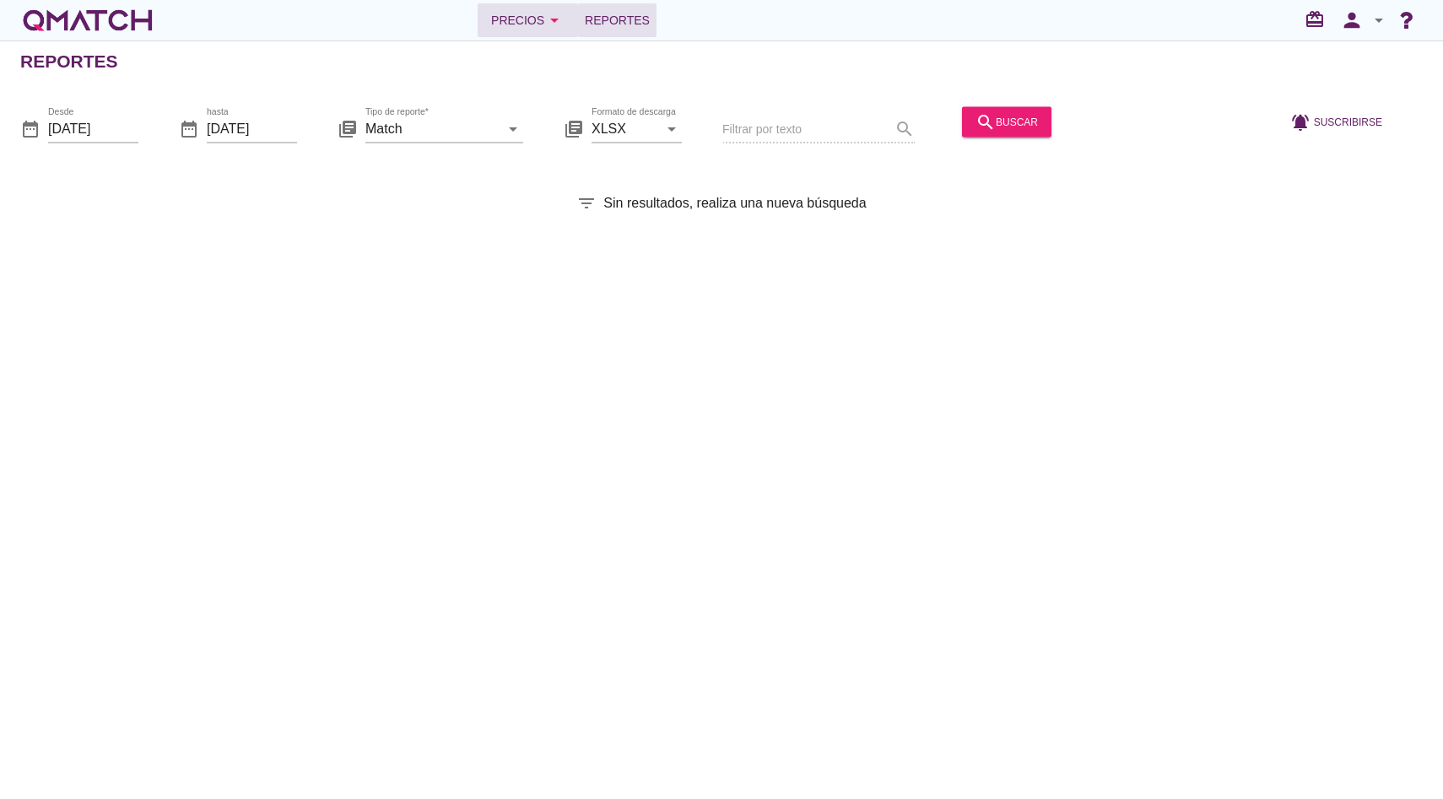
click at [529, 5] on button "Precios arrow_drop_down" at bounding box center [527, 20] width 100 height 34
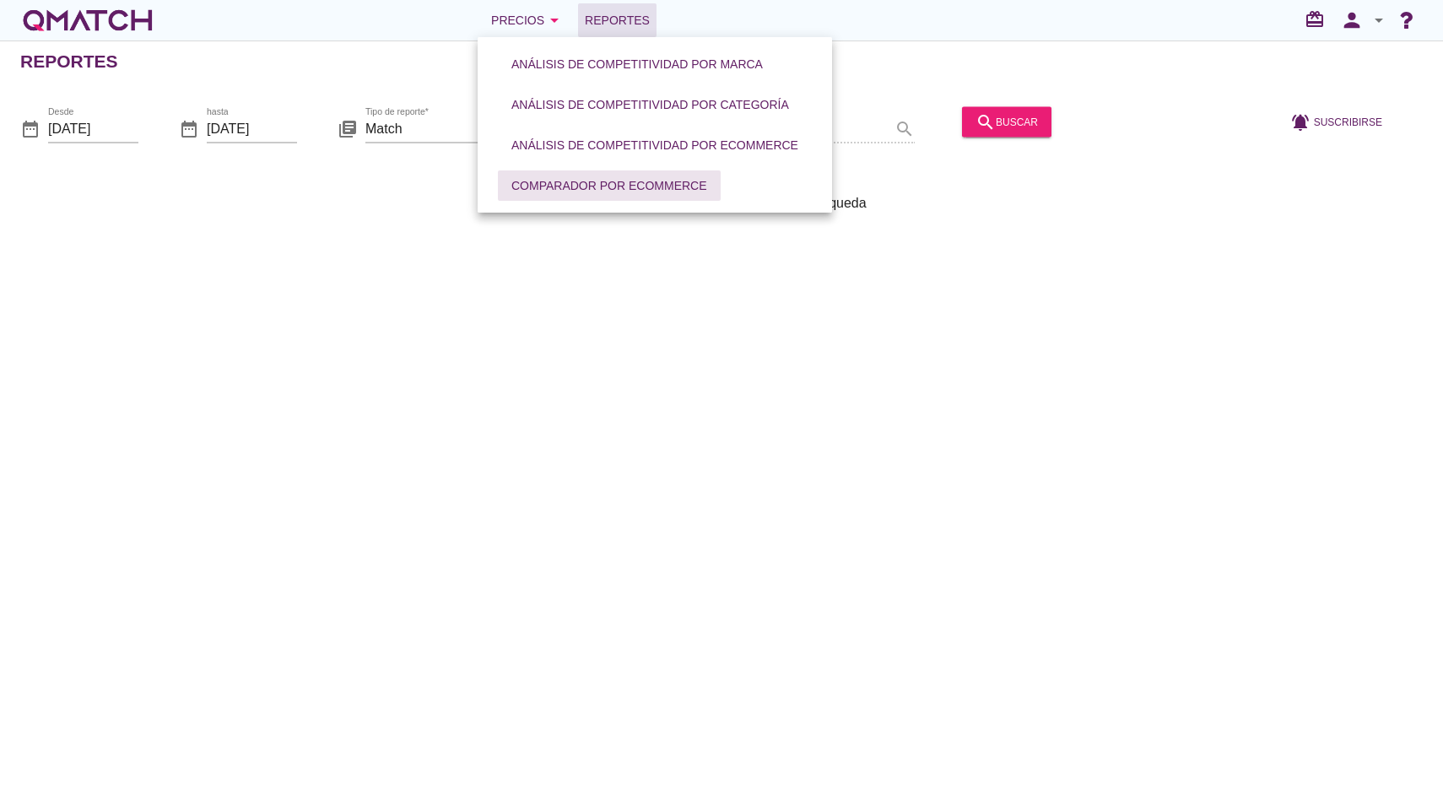
click at [540, 198] on button "Comparador por eCommerce" at bounding box center [609, 185] width 223 height 30
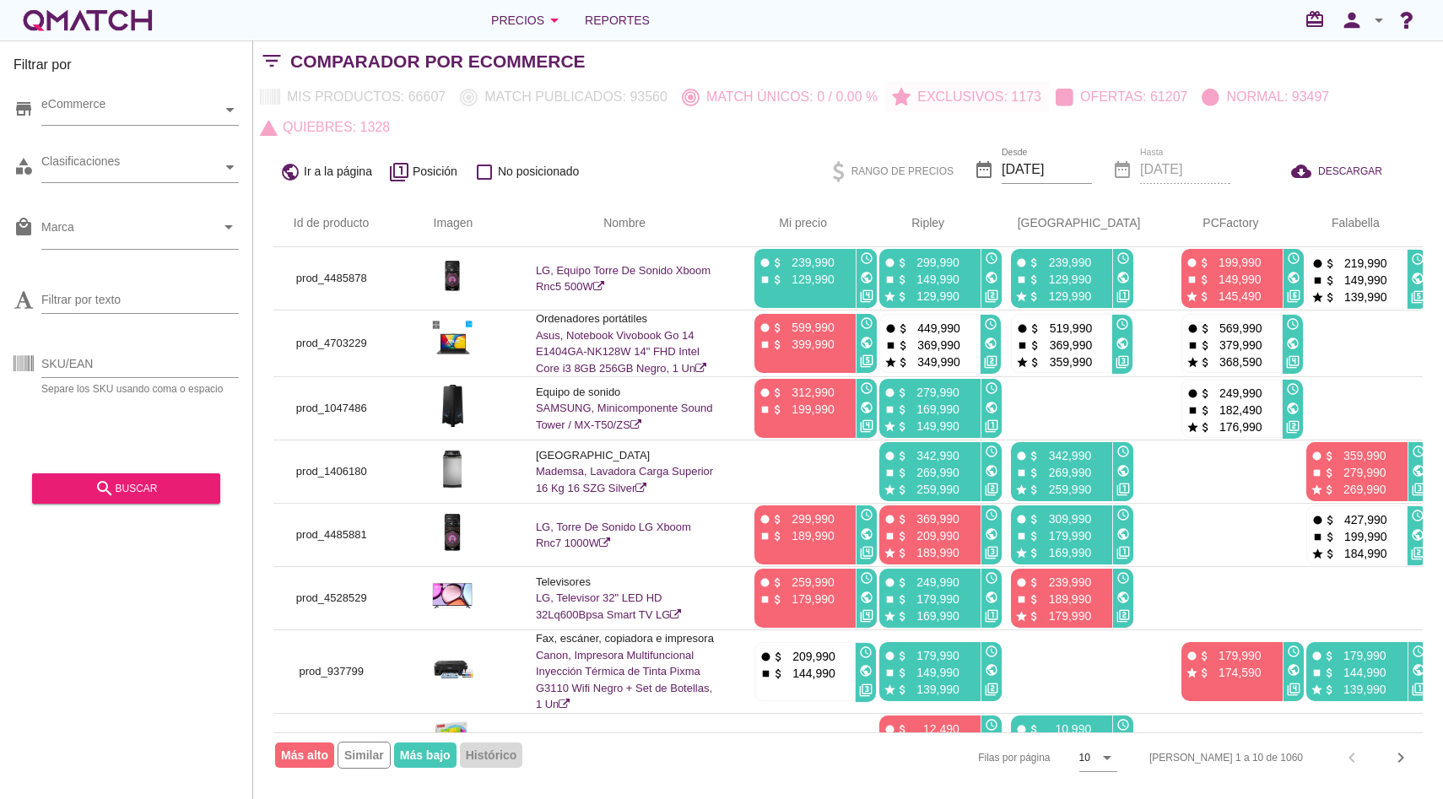
click at [1371, 24] on icon "arrow_drop_down" at bounding box center [1378, 20] width 20 height 20
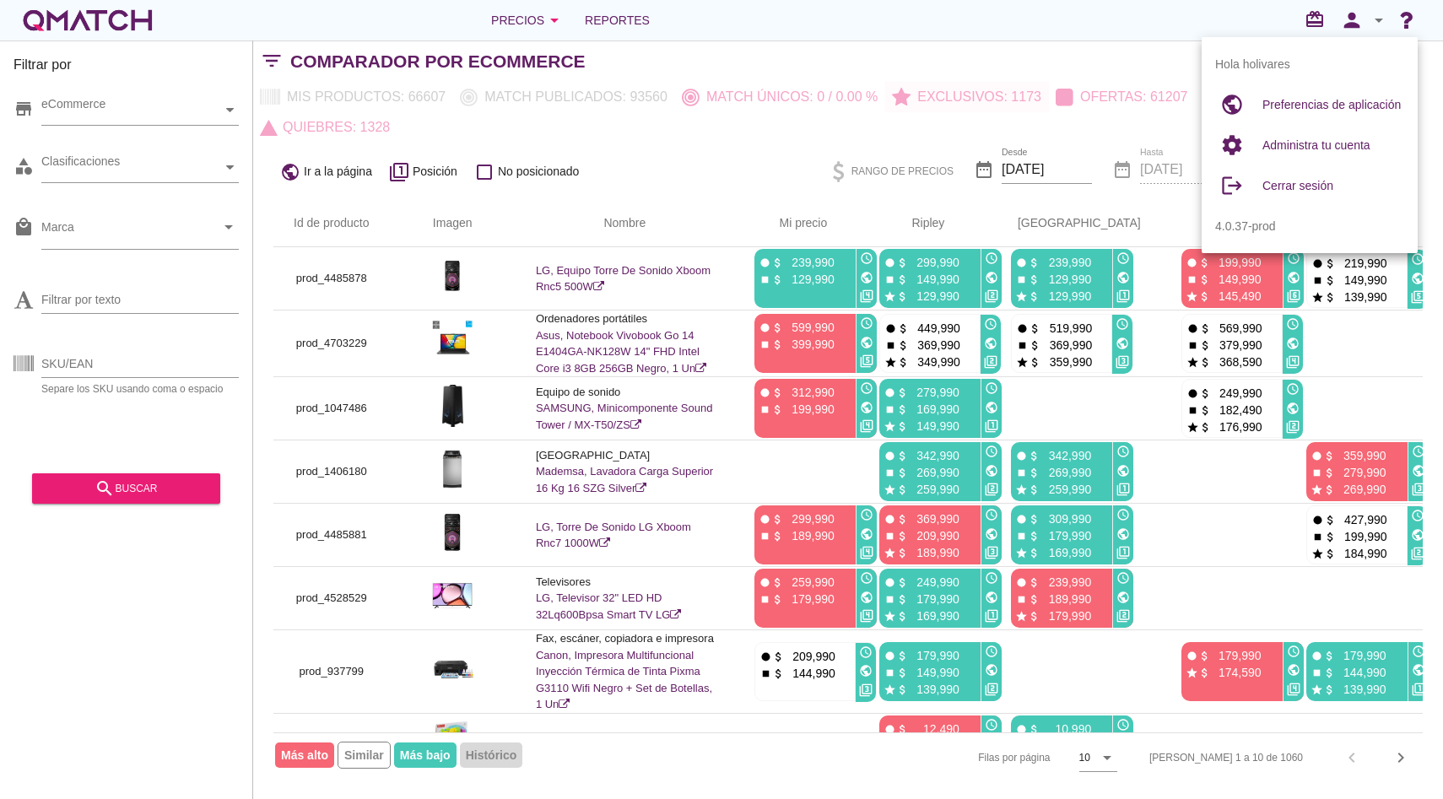
click at [1054, 30] on div "Precios arrow_drop_down Reportes redeem person arrow_drop_down" at bounding box center [721, 20] width 1402 height 34
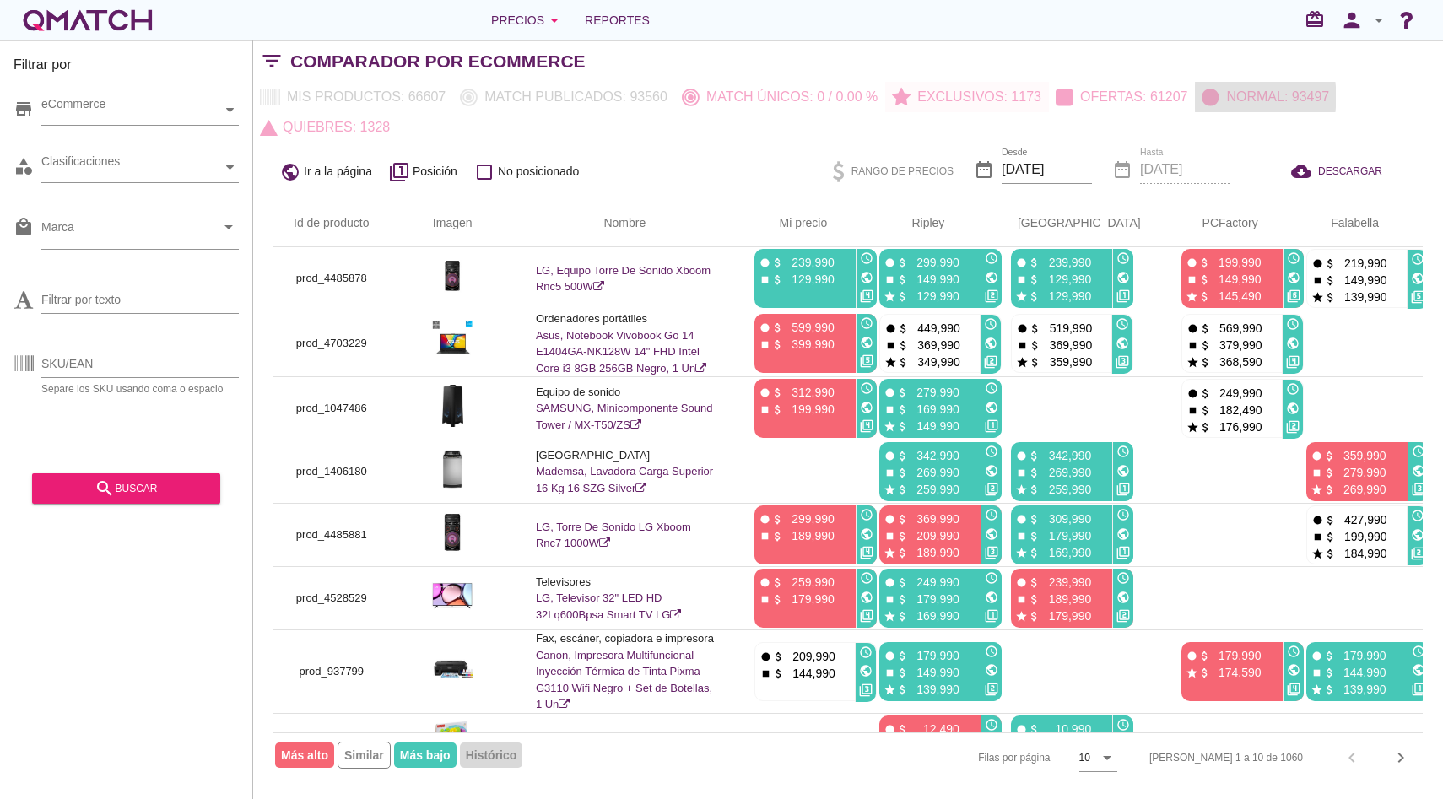
click at [1253, 92] on p "Normal: 93497" at bounding box center [1274, 97] width 110 height 20
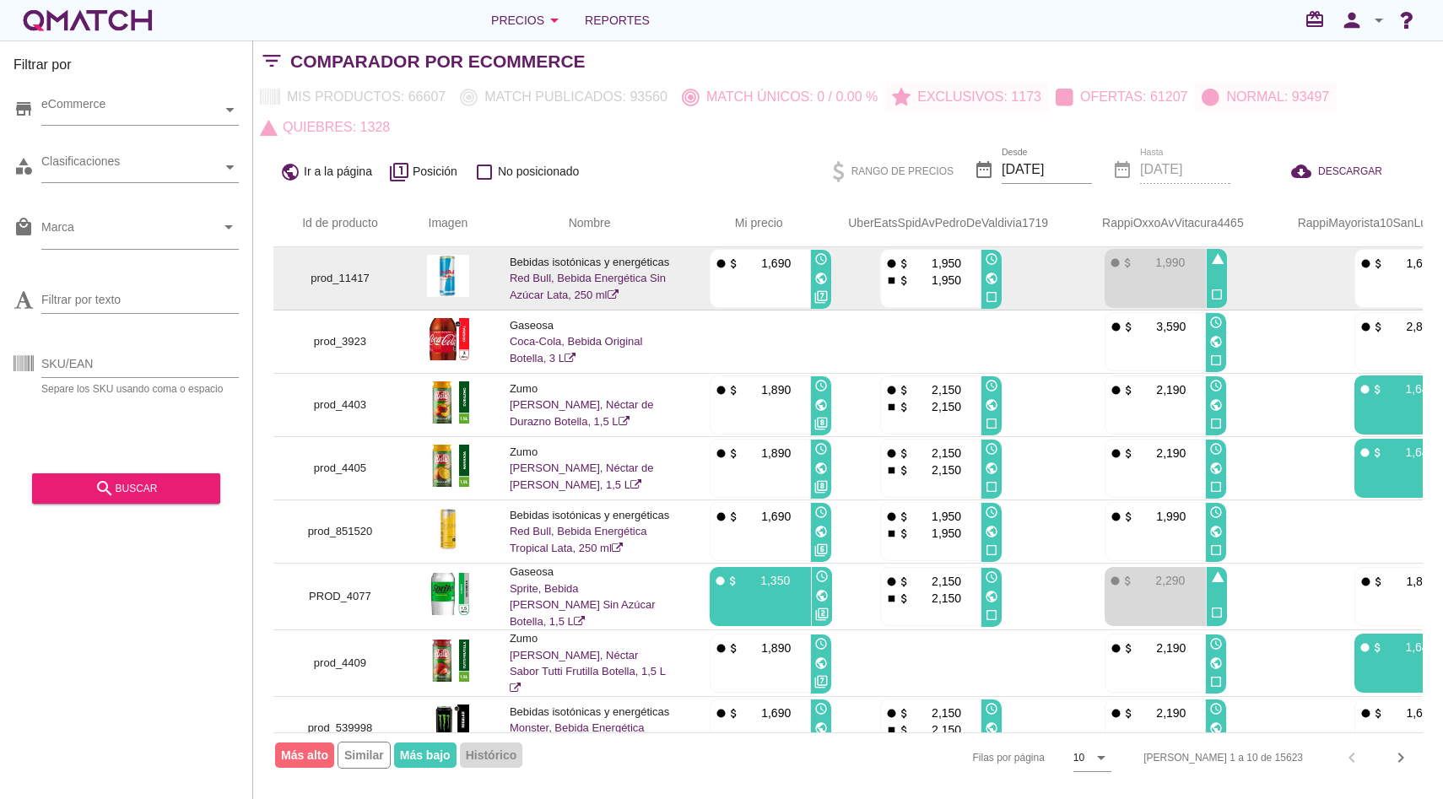
click at [549, 277] on link "Red Bull, Bebida Energética Sin Azúcar Lata, 250 ml" at bounding box center [588, 287] width 156 height 30
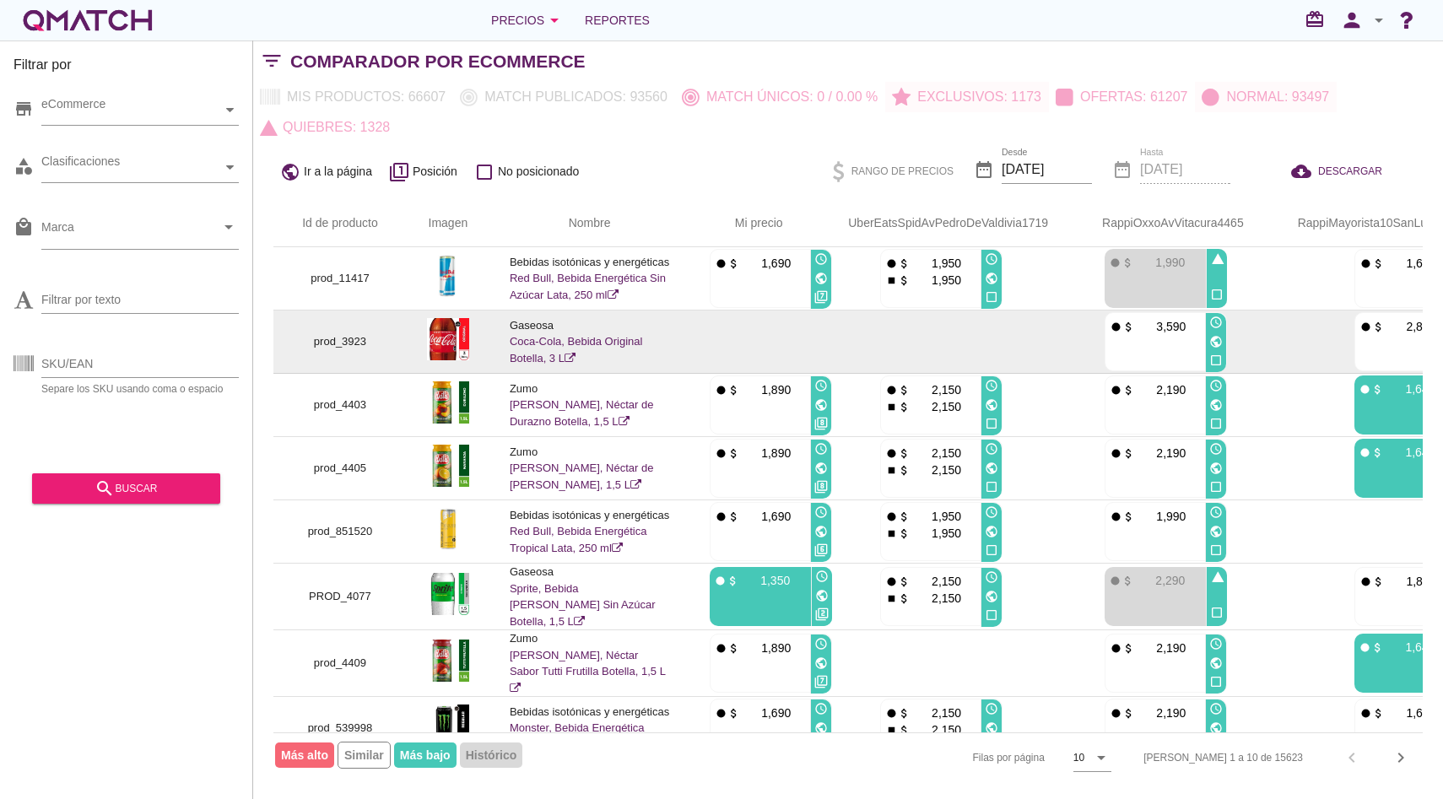
click at [545, 342] on link "Coca-Cola, Bebida Original Botella, 3 L" at bounding box center [576, 350] width 133 height 30
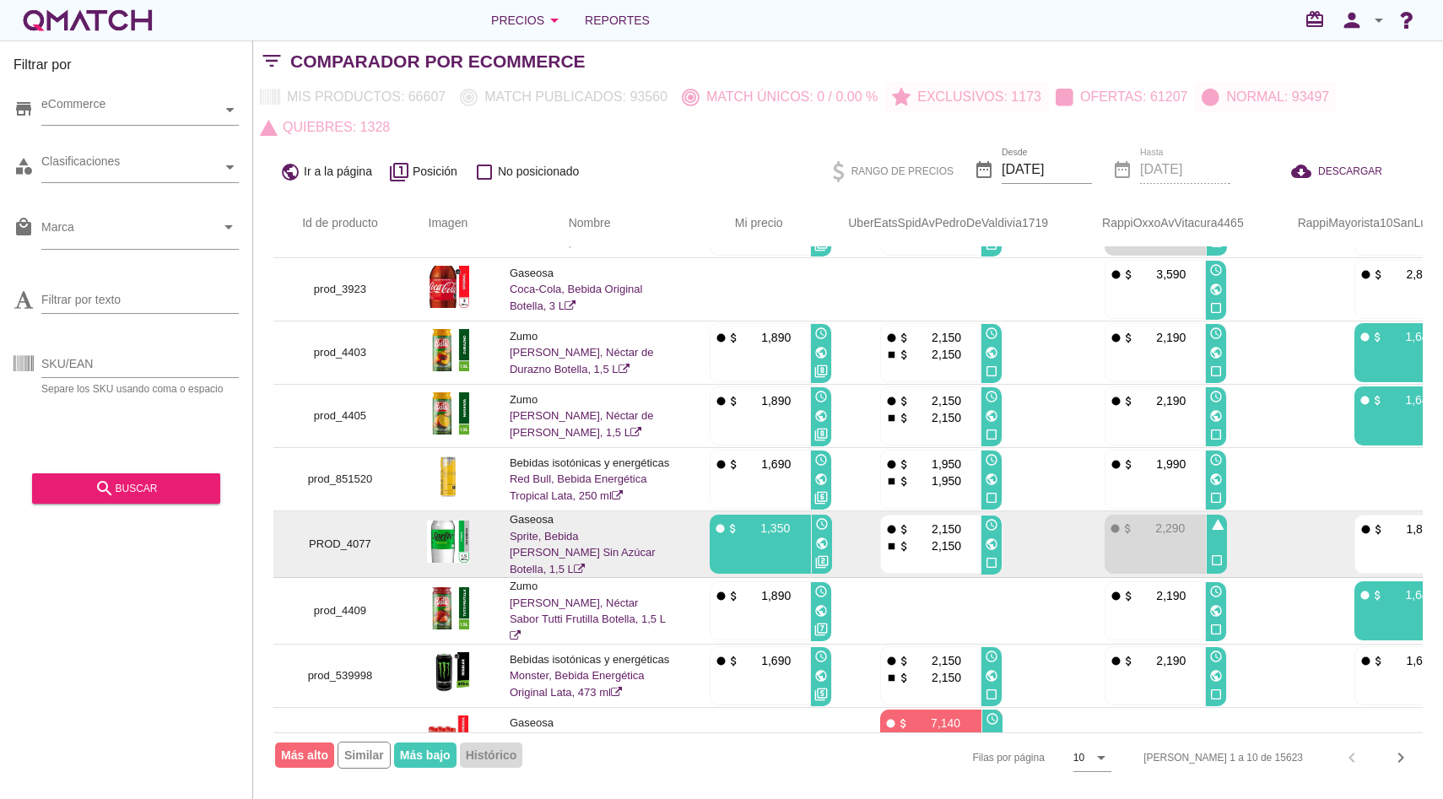
scroll to position [58, 0]
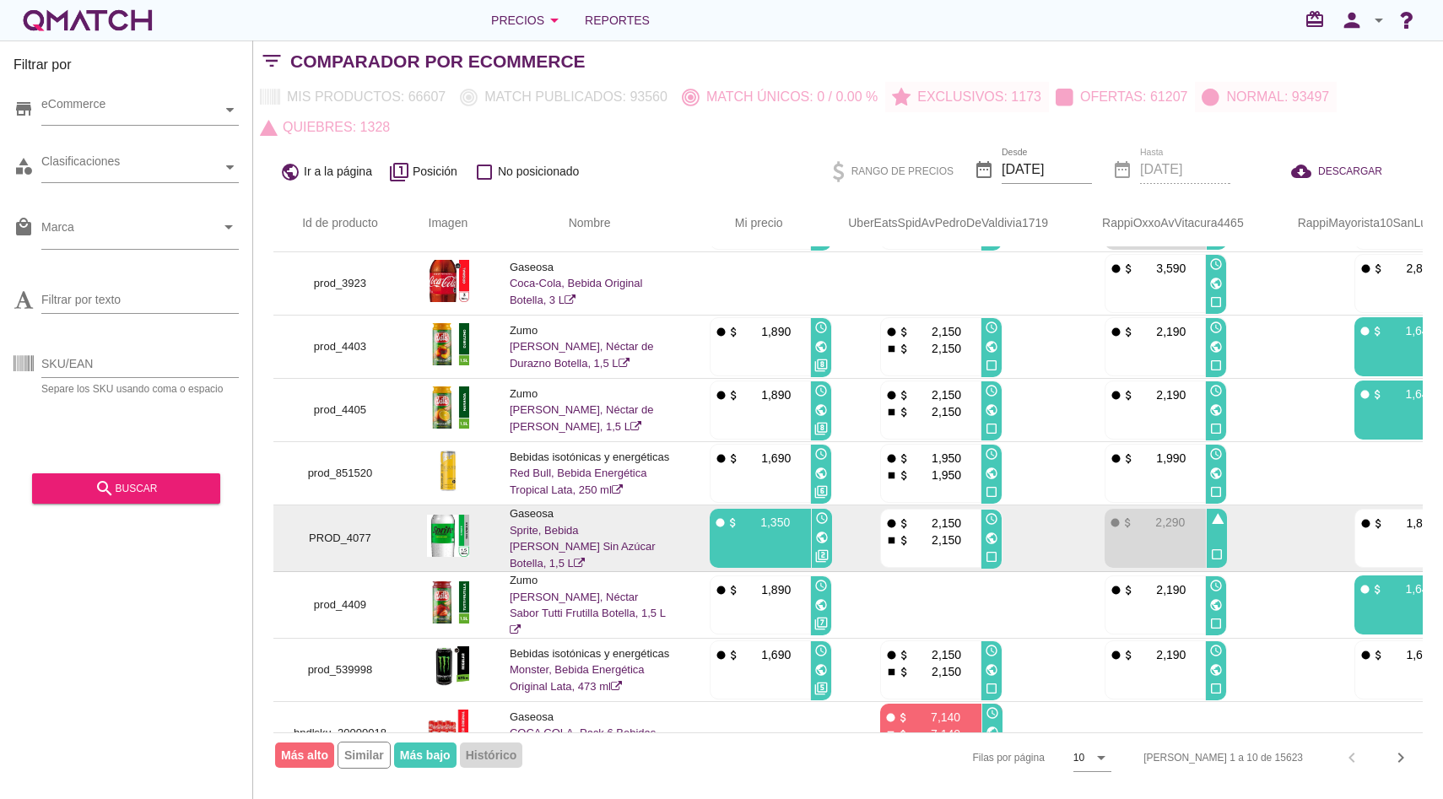
click at [548, 542] on td "Gaseosa Sprite, Bebida Limón Sin Azúcar Botella, 1,5 L" at bounding box center [589, 538] width 200 height 67
click at [539, 542] on link "Sprite, Bebida Limón Sin Azúcar Botella, 1,5 L" at bounding box center [583, 547] width 146 height 46
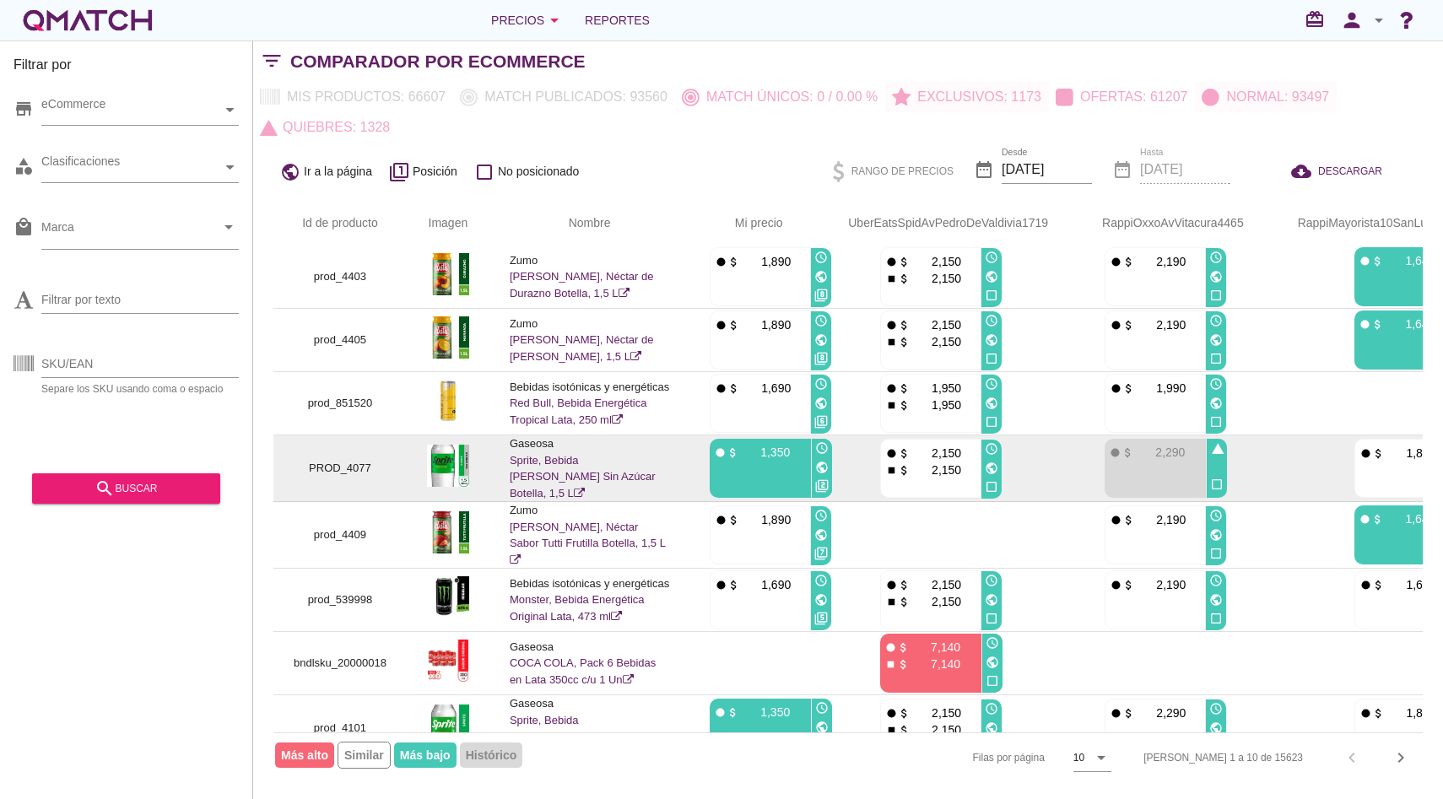
scroll to position [160, 0]
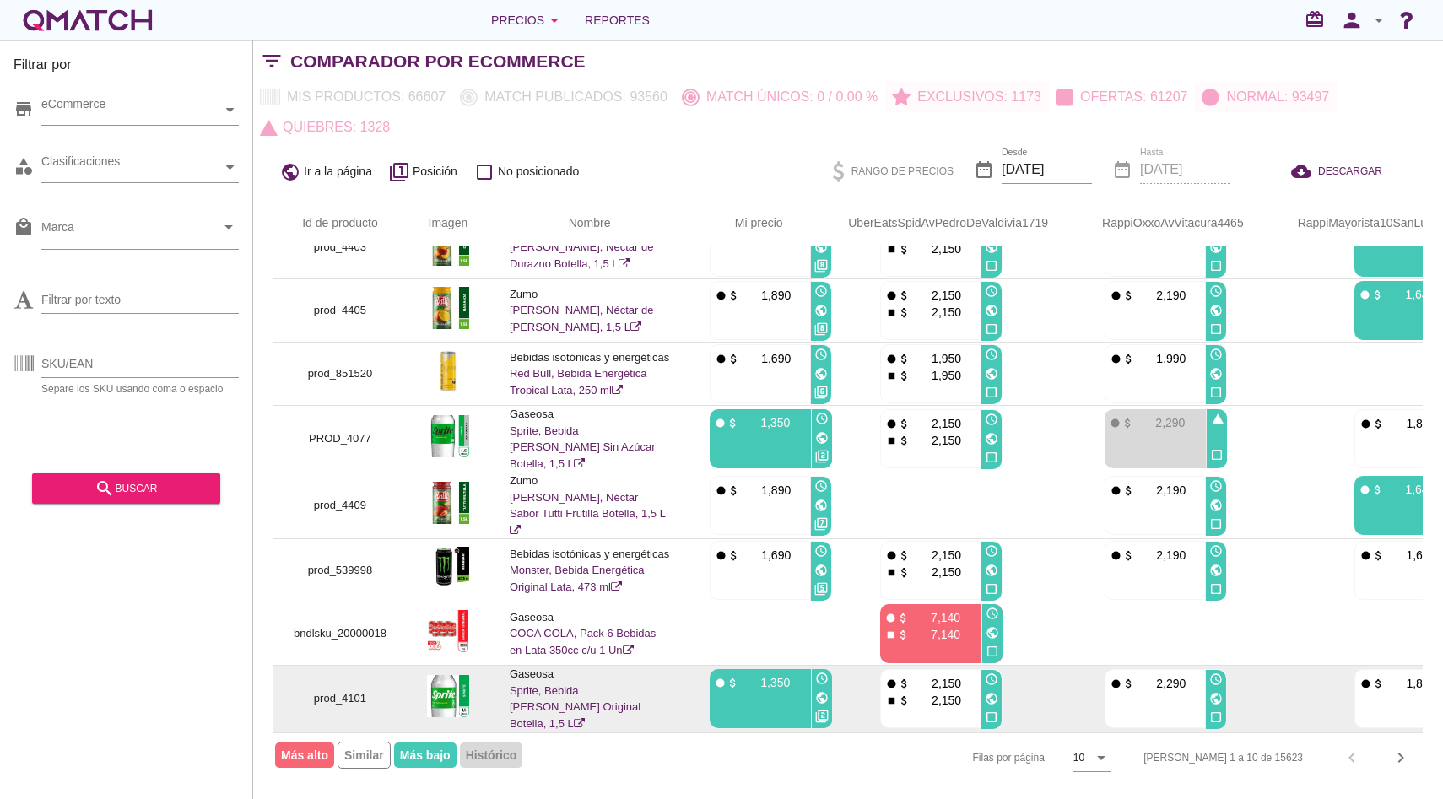
click at [591, 686] on link "Sprite, Bebida Limón Original Botella, 1,5 L" at bounding box center [575, 707] width 131 height 46
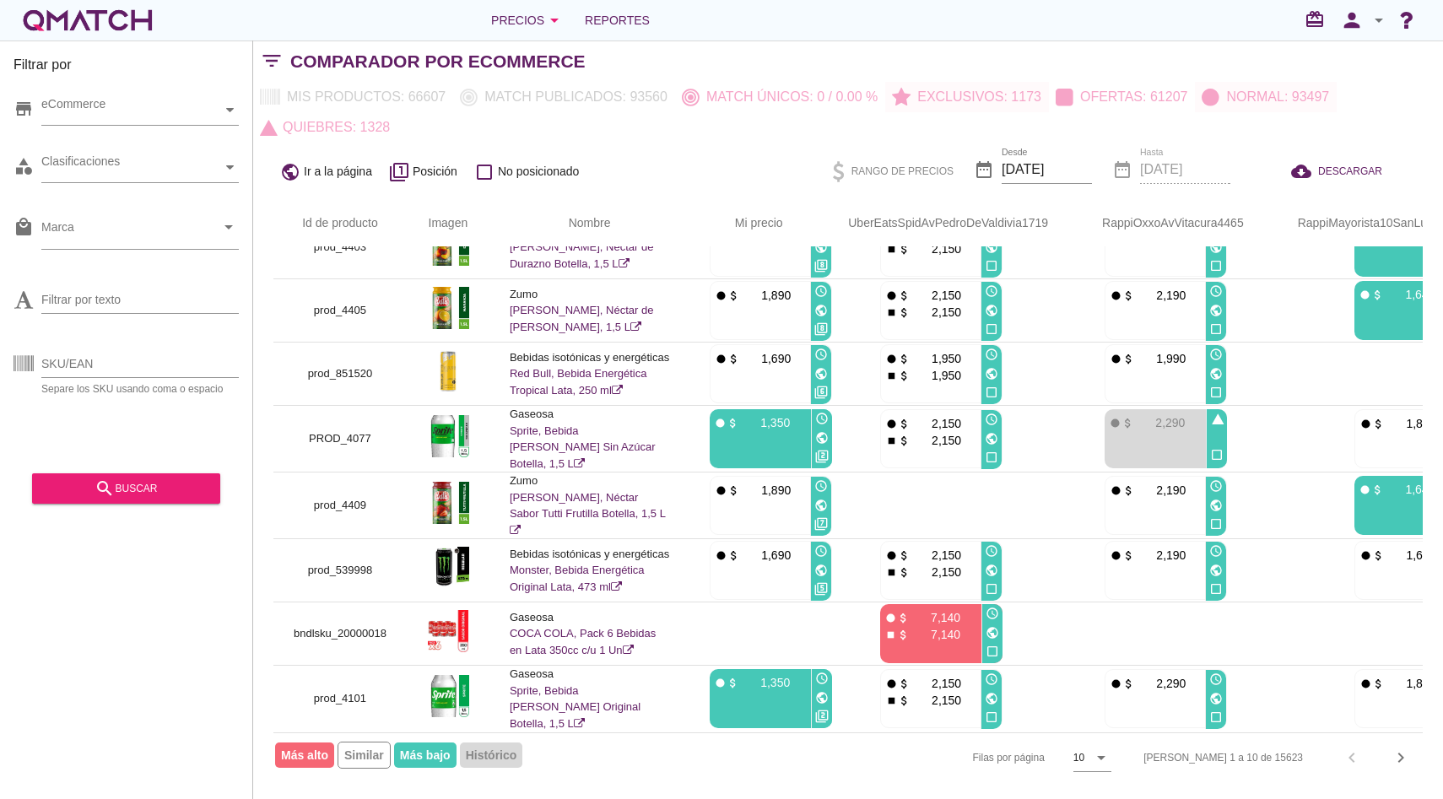
click at [1368, 19] on icon "arrow_drop_down" at bounding box center [1378, 20] width 20 height 20
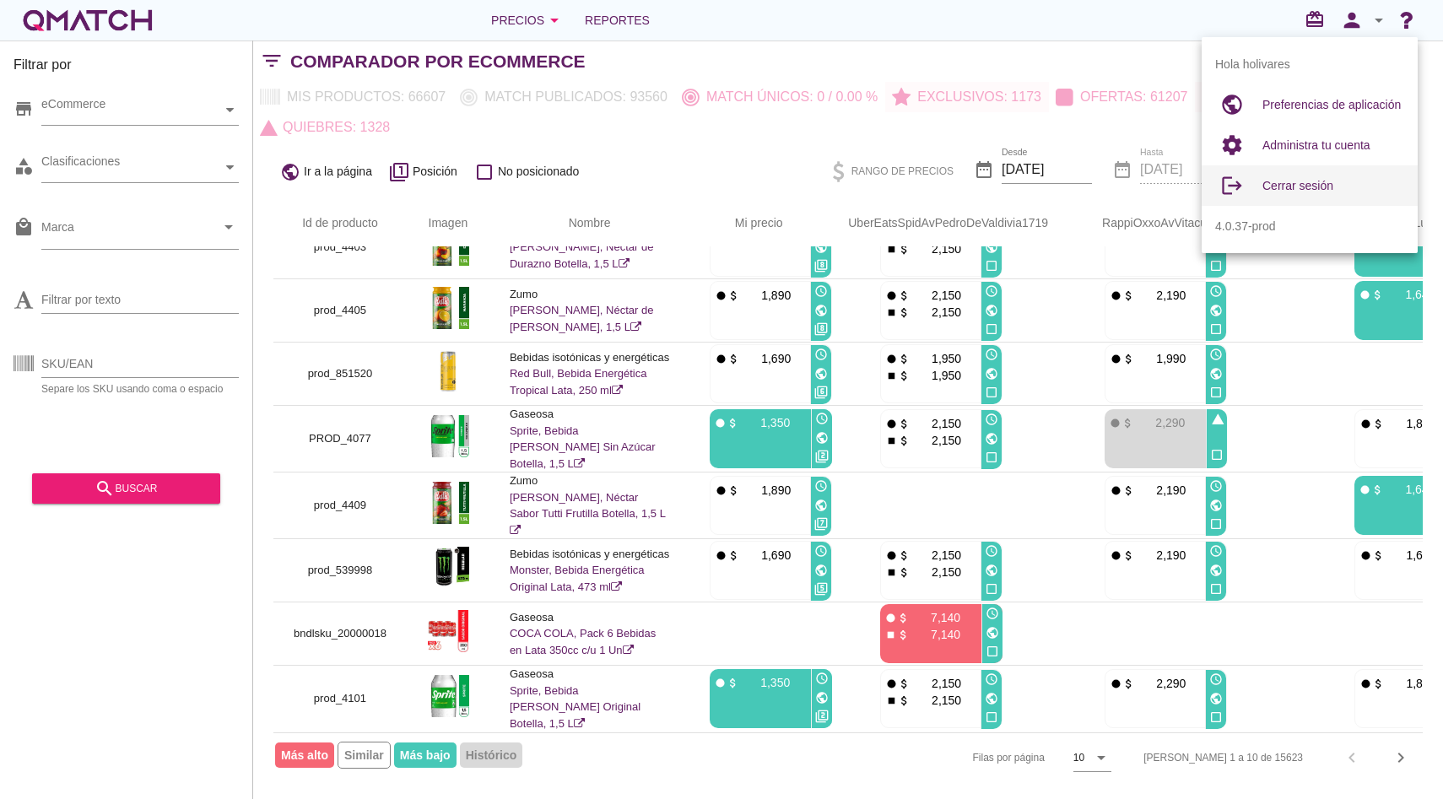
click at [1349, 177] on div "Cerrar sesión" at bounding box center [1333, 185] width 142 height 20
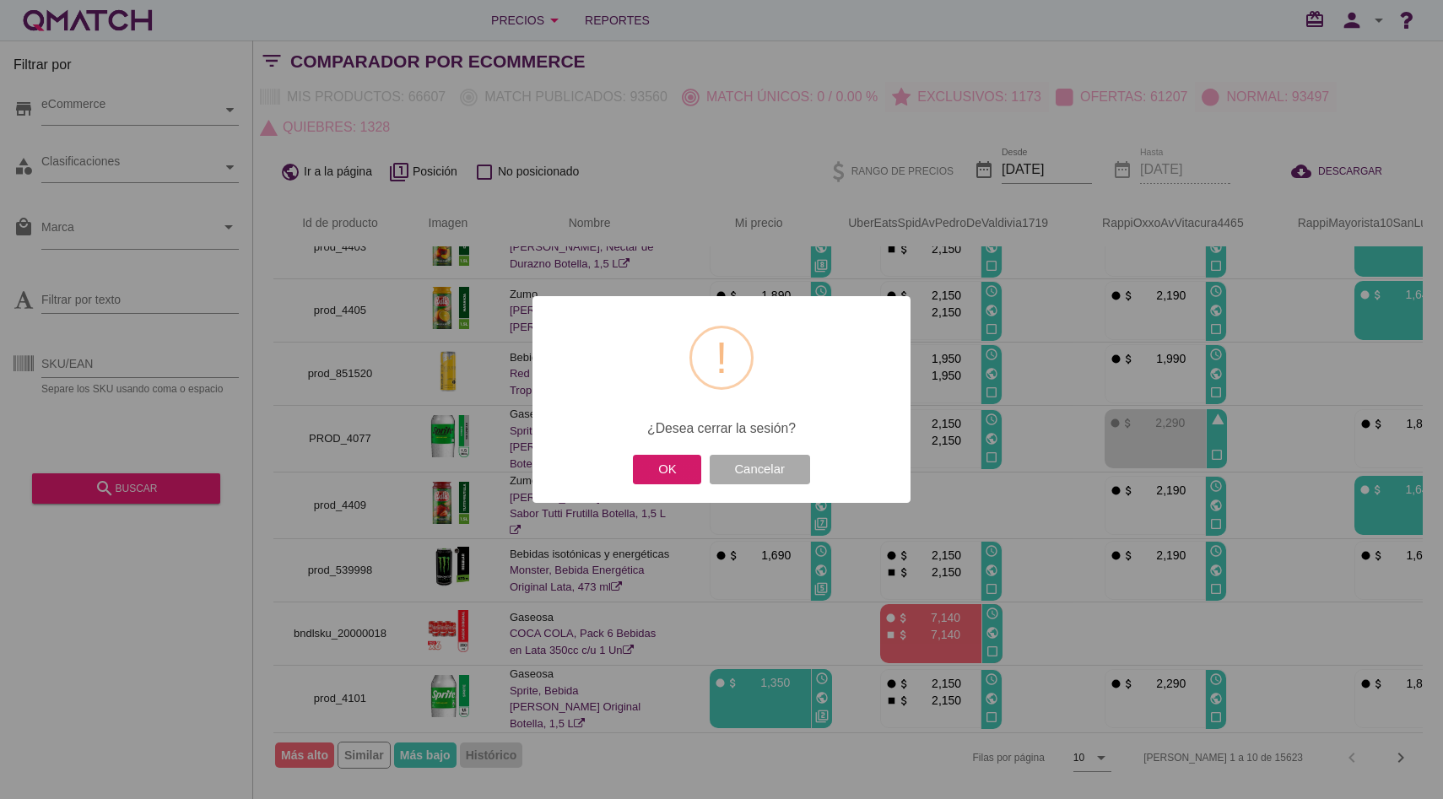
click at [677, 470] on button "OK" at bounding box center [667, 470] width 68 height 30
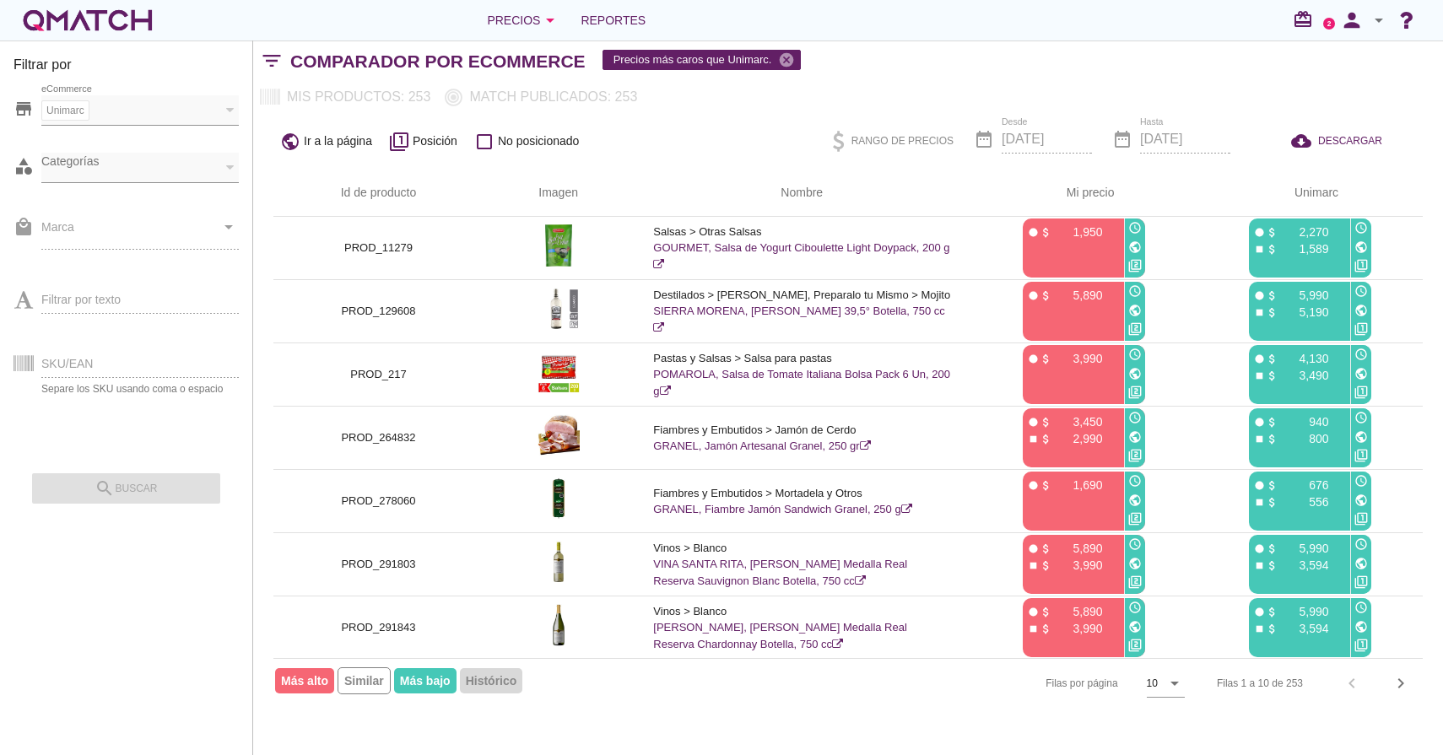
drag, startPoint x: 1301, startPoint y: 688, endPoint x: 1291, endPoint y: 688, distance: 10.1
click at [1291, 688] on div "Filas 1 a 10 de 253" at bounding box center [1260, 683] width 86 height 15
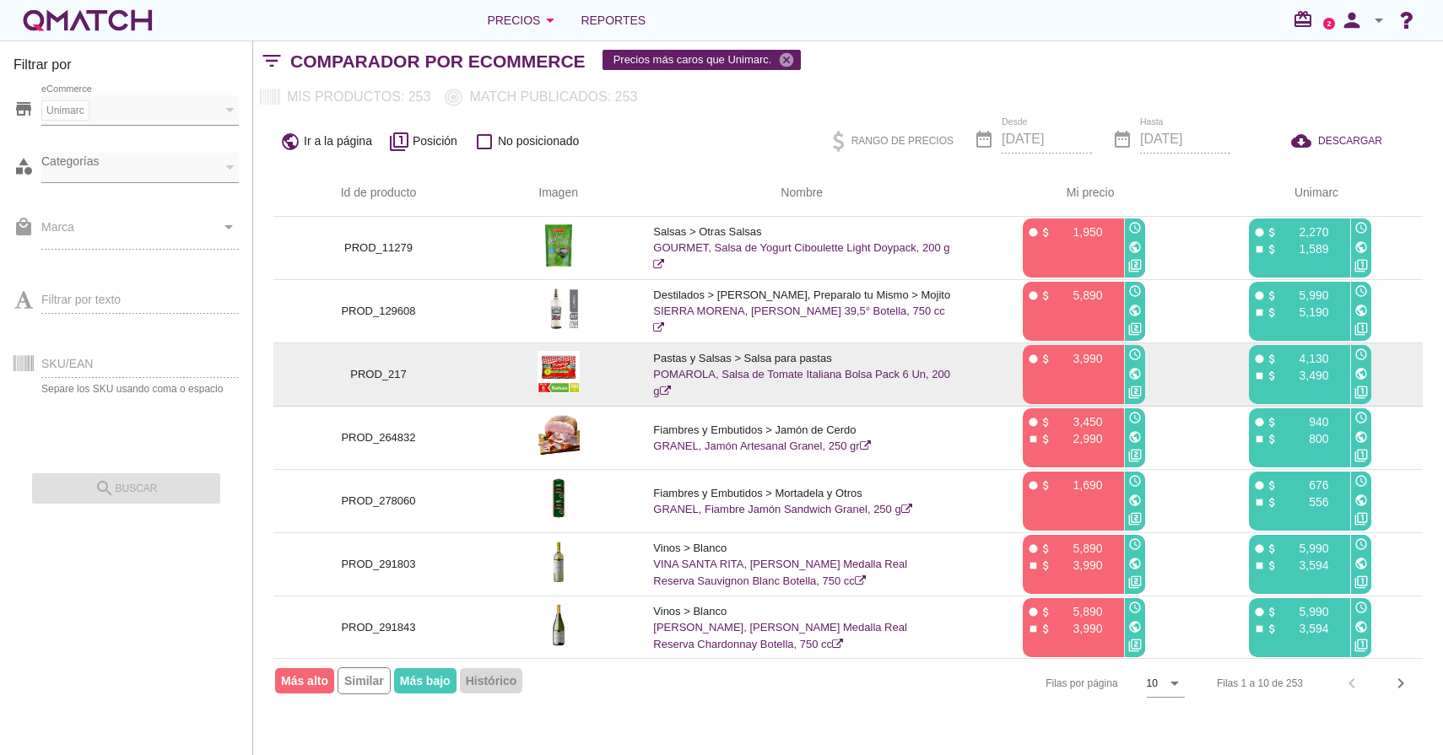
scroll to position [191, 0]
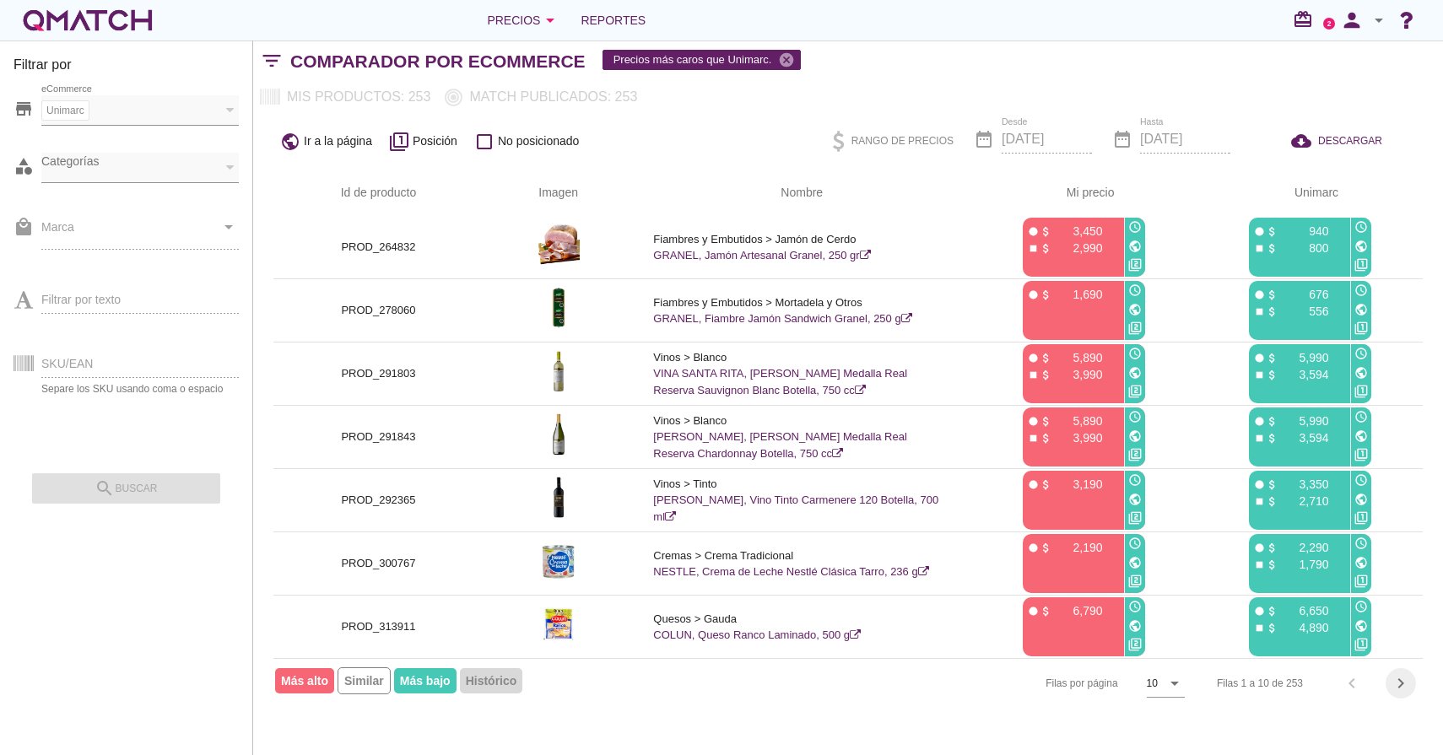
click at [1391, 678] on icon "chevron_right" at bounding box center [1400, 683] width 20 height 20
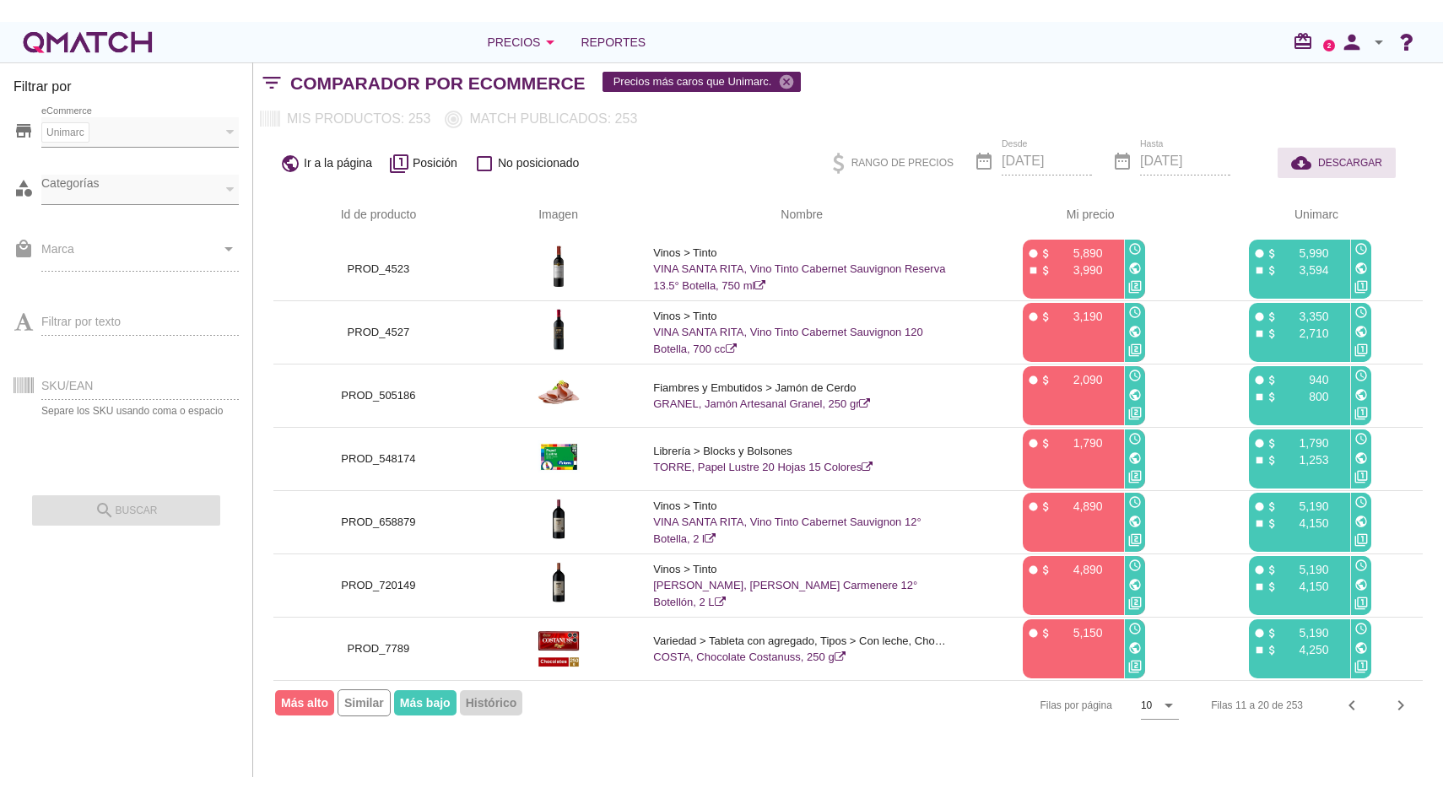
scroll to position [0, 0]
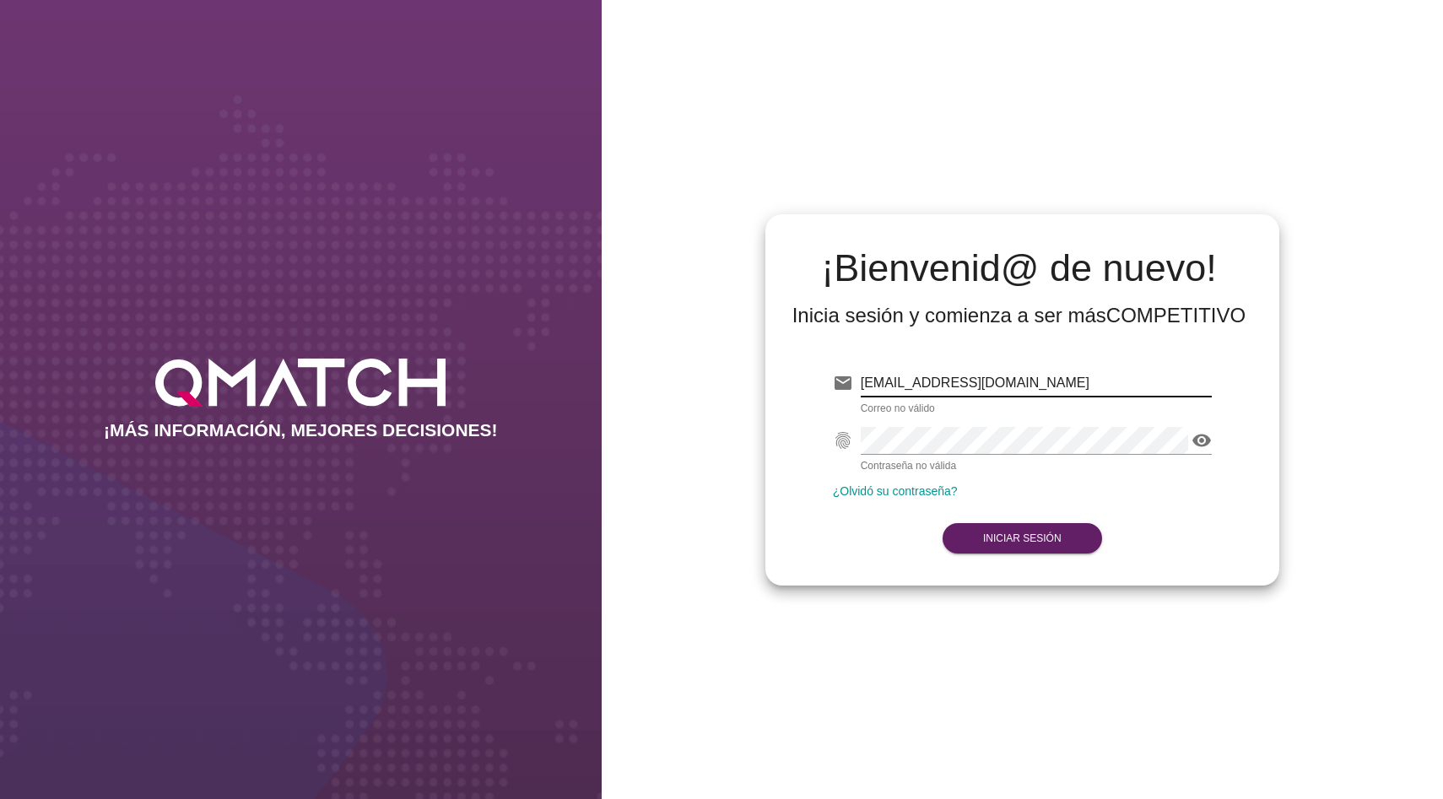
click at [1098, 395] on div "[EMAIL_ADDRESS][DOMAIN_NAME]" at bounding box center [1036, 383] width 351 height 27
click at [1099, 382] on input "[EMAIL_ADDRESS][DOMAIN_NAME]" at bounding box center [1036, 383] width 351 height 27
click at [1099, 381] on input "[EMAIL_ADDRESS][DOMAIN_NAME]" at bounding box center [1036, 383] width 351 height 27
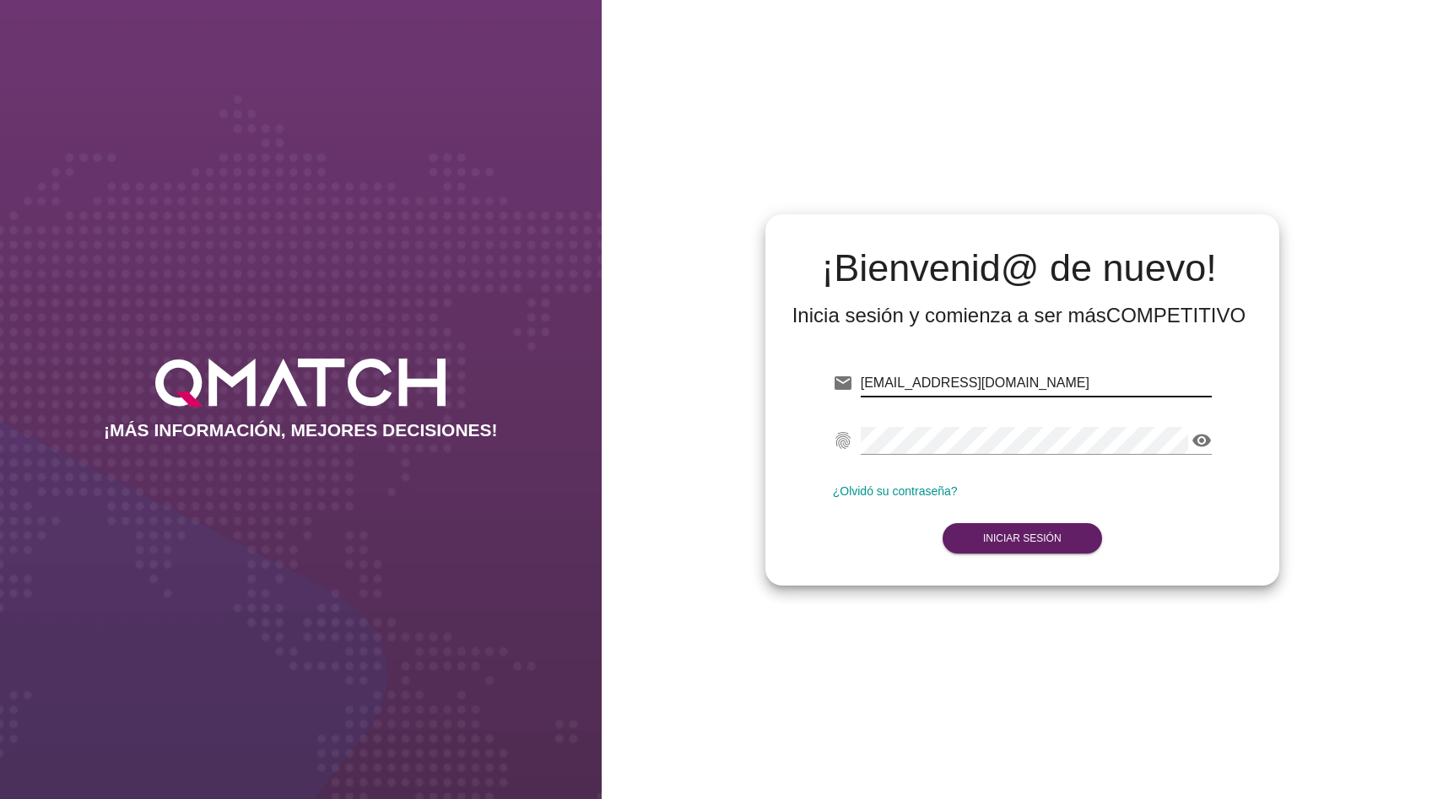
click at [1099, 380] on input "[EMAIL_ADDRESS][DOMAIN_NAME]" at bounding box center [1036, 383] width 351 height 27
click at [1099, 380] on input "[EMAIL_ADDRESS]" at bounding box center [1036, 383] width 351 height 27
click at [1100, 380] on input "[EMAIL_ADDRESS]" at bounding box center [1036, 383] width 351 height 27
type input "[EMAIL_ADDRESS][DOMAIN_NAME][PERSON_NAME]"
